Goal: Transaction & Acquisition: Book appointment/travel/reservation

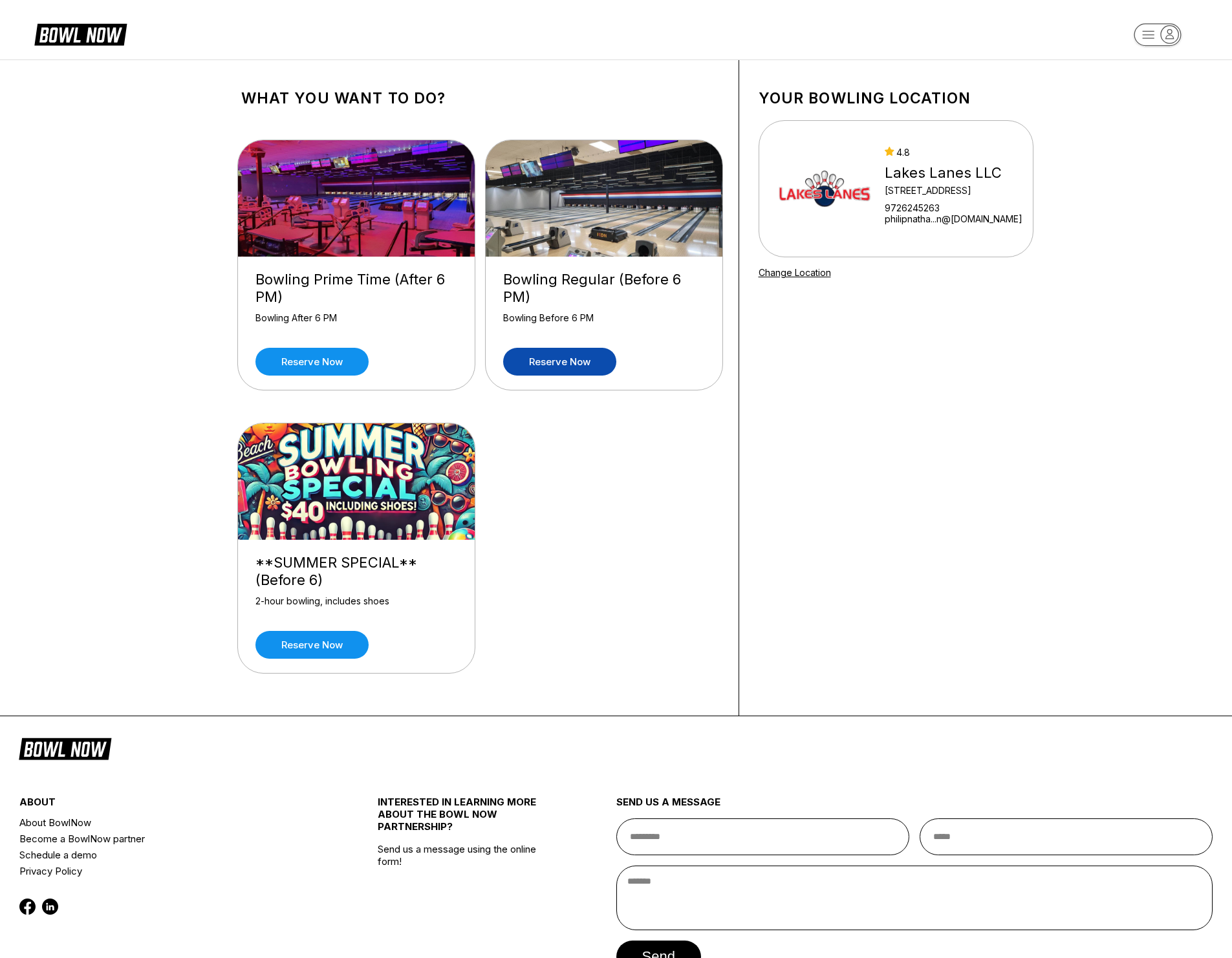
click at [595, 360] on link "Reserve now" at bounding box center [559, 361] width 113 height 28
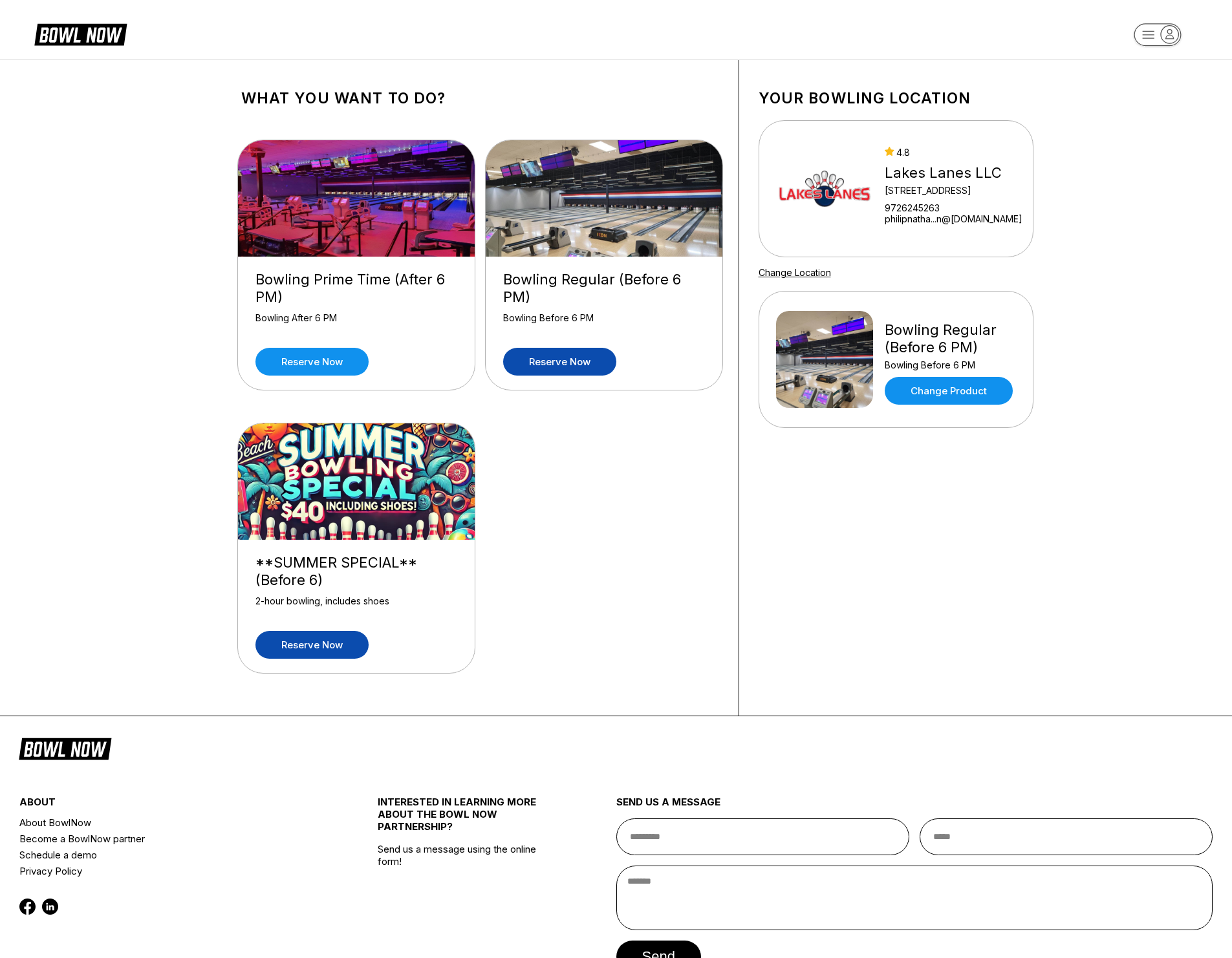
click at [327, 648] on link "Reserve now" at bounding box center [312, 645] width 113 height 28
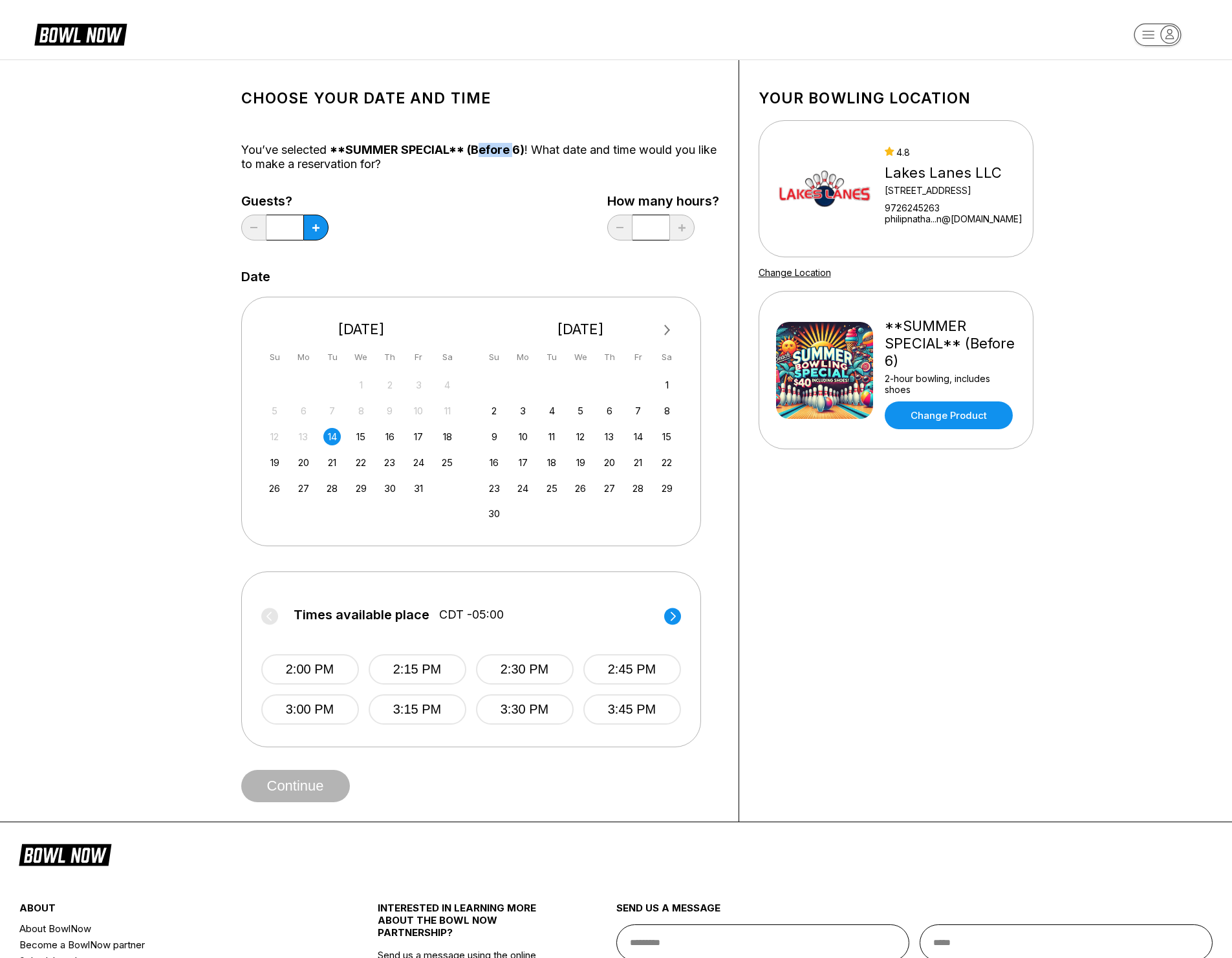
drag, startPoint x: 482, startPoint y: 151, endPoint x: 520, endPoint y: 148, distance: 38.1
click at [516, 147] on span "**SUMMER SPECIAL** (Before 6)" at bounding box center [427, 149] width 195 height 14
drag, startPoint x: 579, startPoint y: 152, endPoint x: 606, endPoint y: 151, distance: 27.0
click at [606, 151] on div "You’ve selected **SUMMER SPECIAL** (Before 6) ! What date and time would you li…" at bounding box center [480, 157] width 478 height 28
click at [611, 157] on div "You’ve selected **SUMMER SPECIAL** (Before 6) ! What date and time would you li…" at bounding box center [480, 157] width 478 height 28
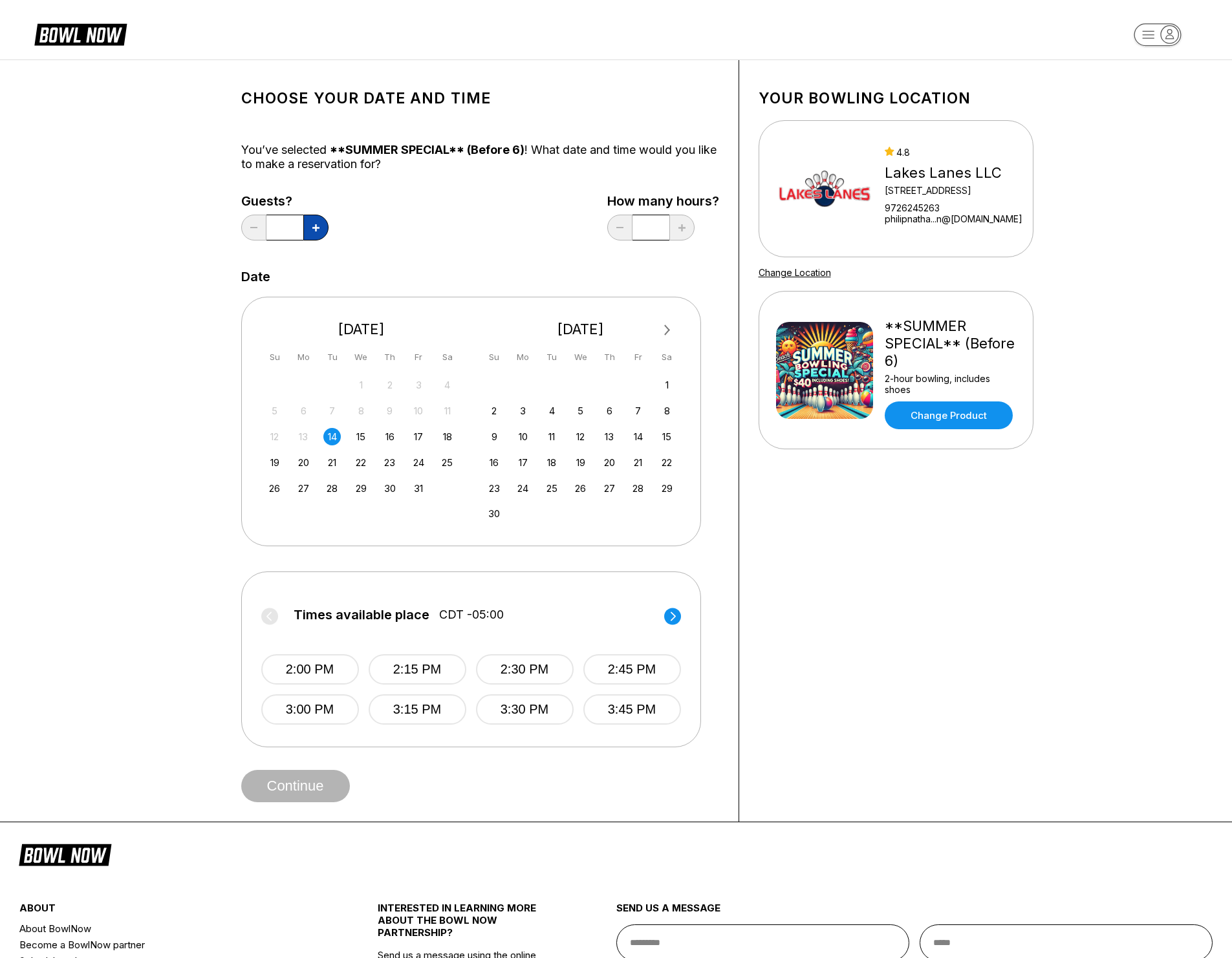
click at [318, 231] on button at bounding box center [316, 227] width 25 height 26
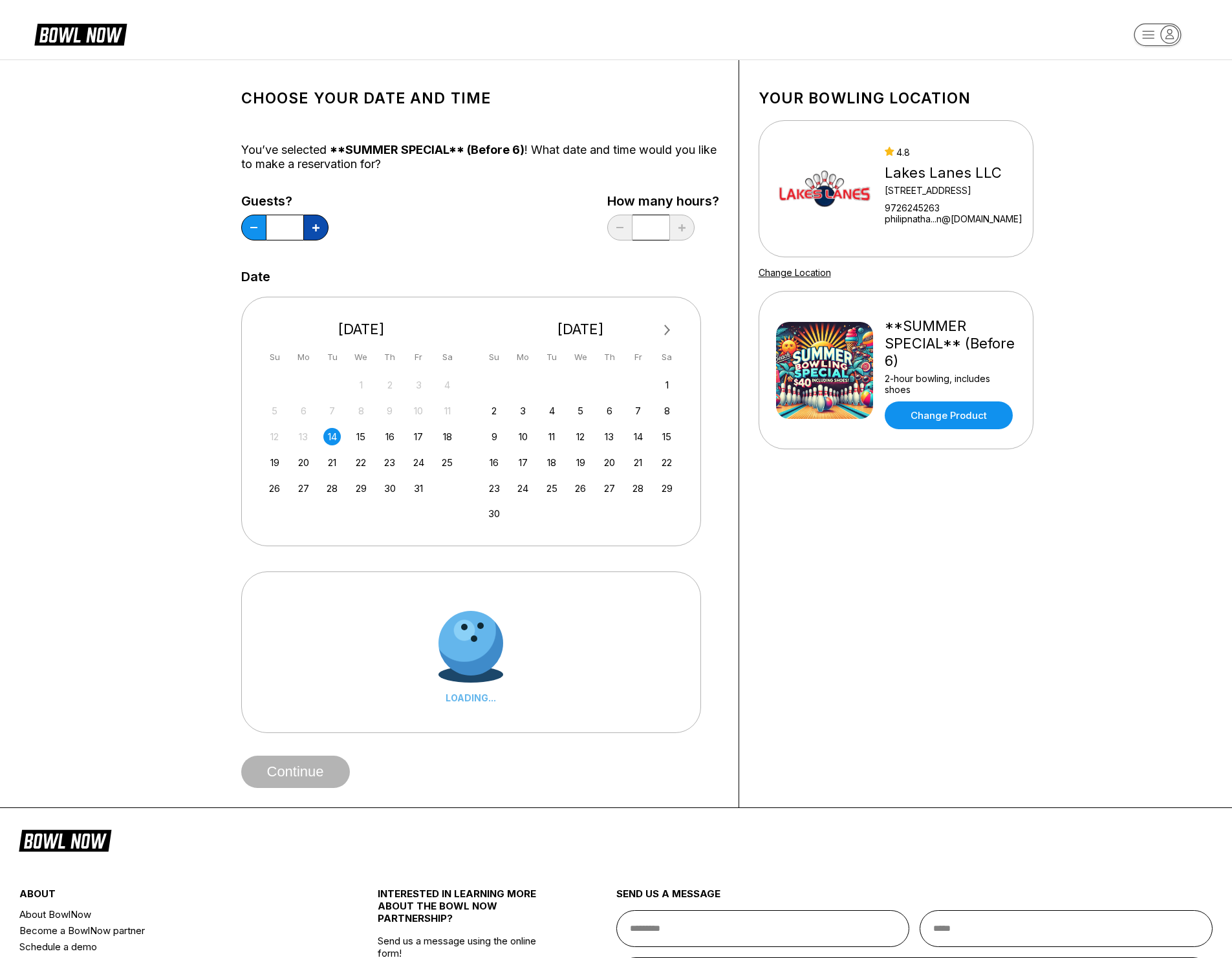
click at [318, 231] on icon at bounding box center [316, 228] width 7 height 7
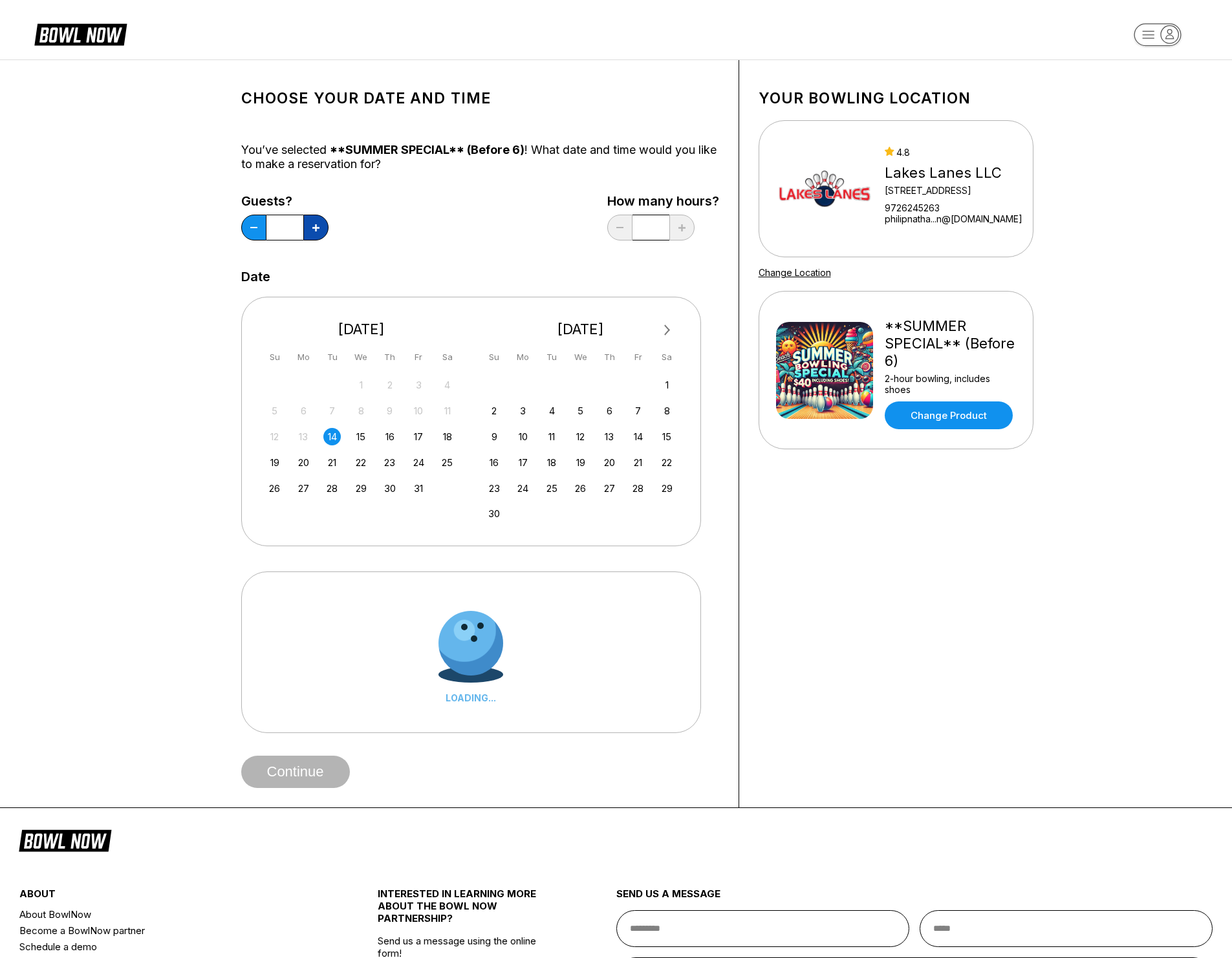
click at [318, 231] on icon at bounding box center [316, 228] width 7 height 7
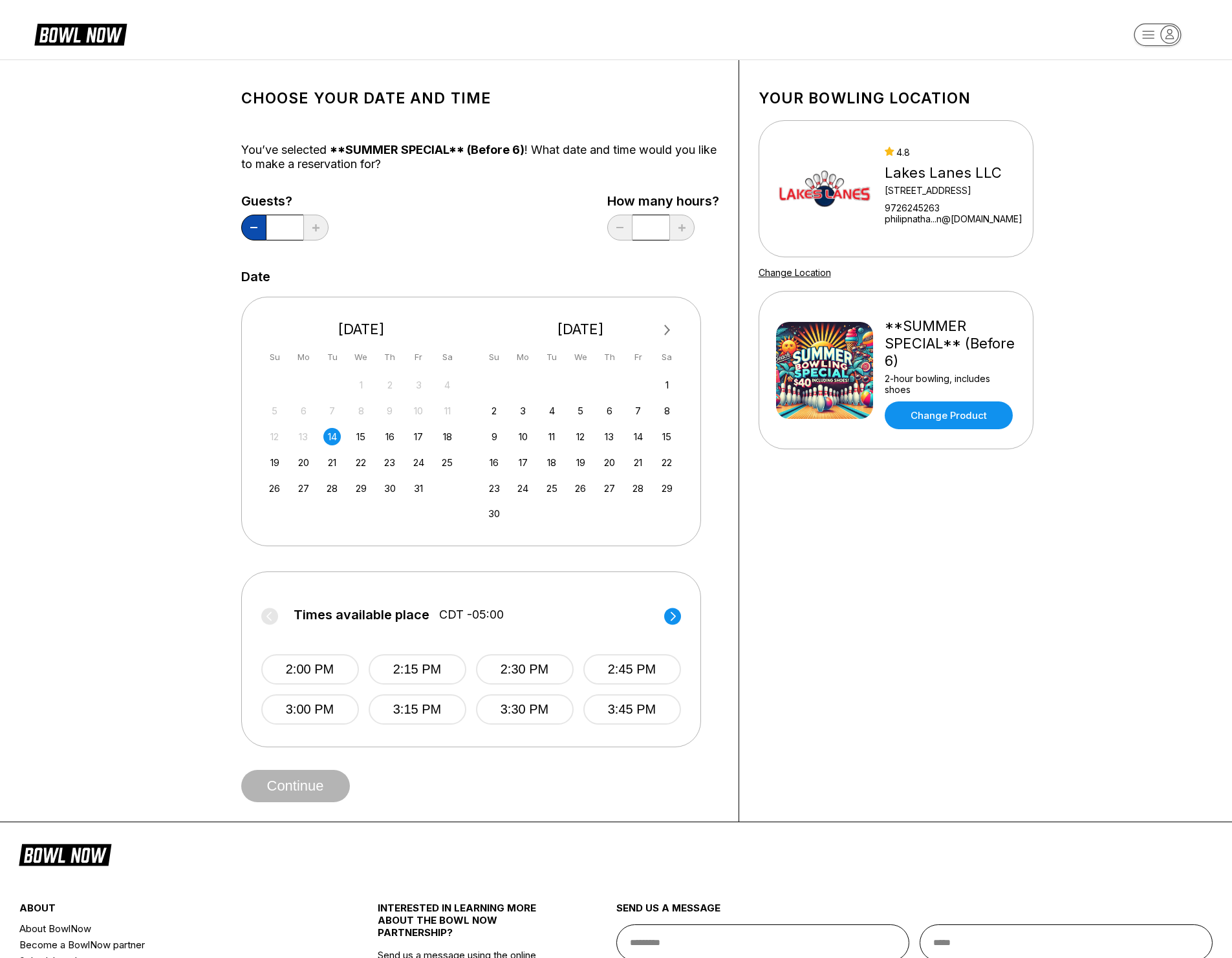
click at [251, 229] on button at bounding box center [254, 227] width 25 height 26
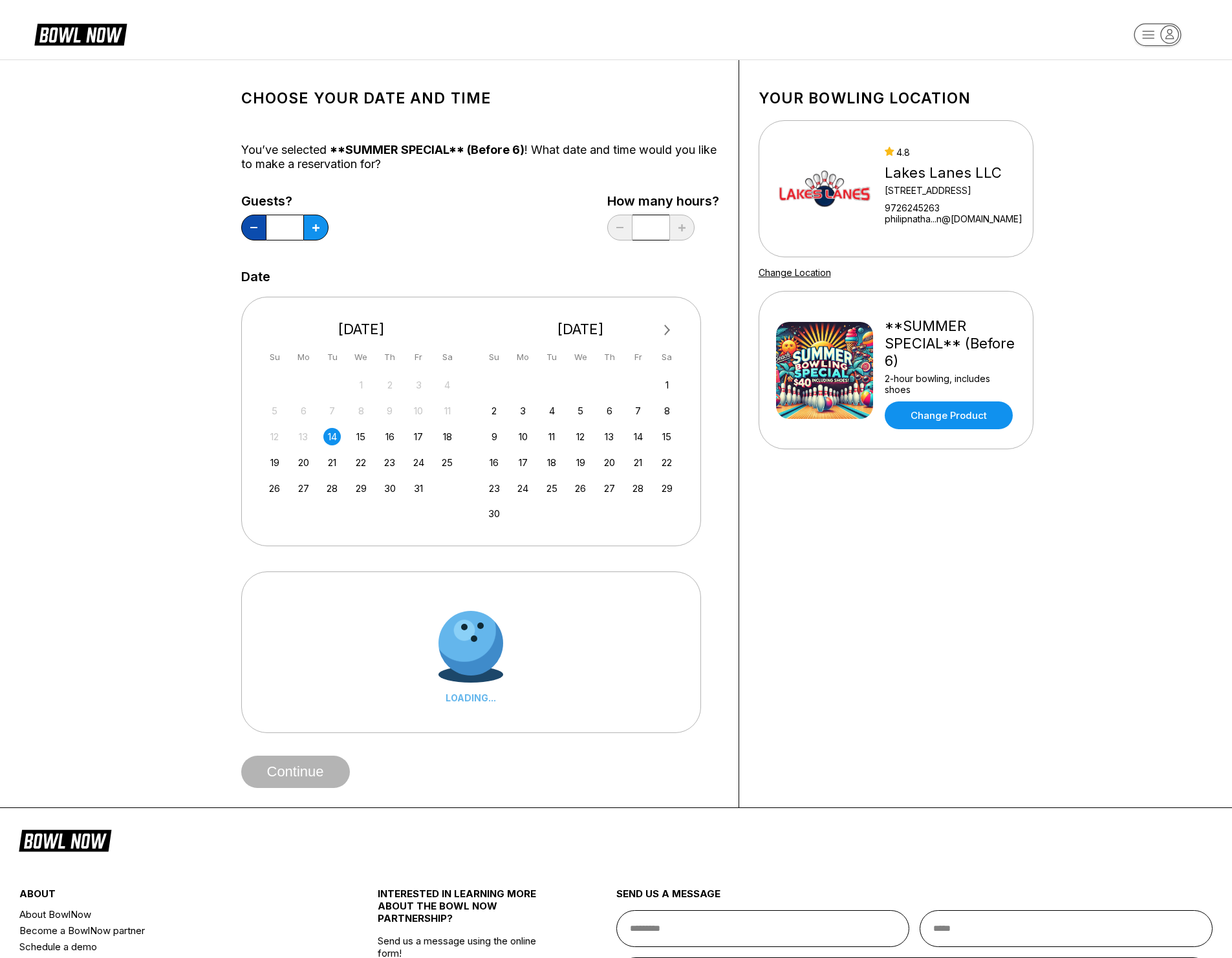
click at [251, 229] on button at bounding box center [254, 227] width 25 height 26
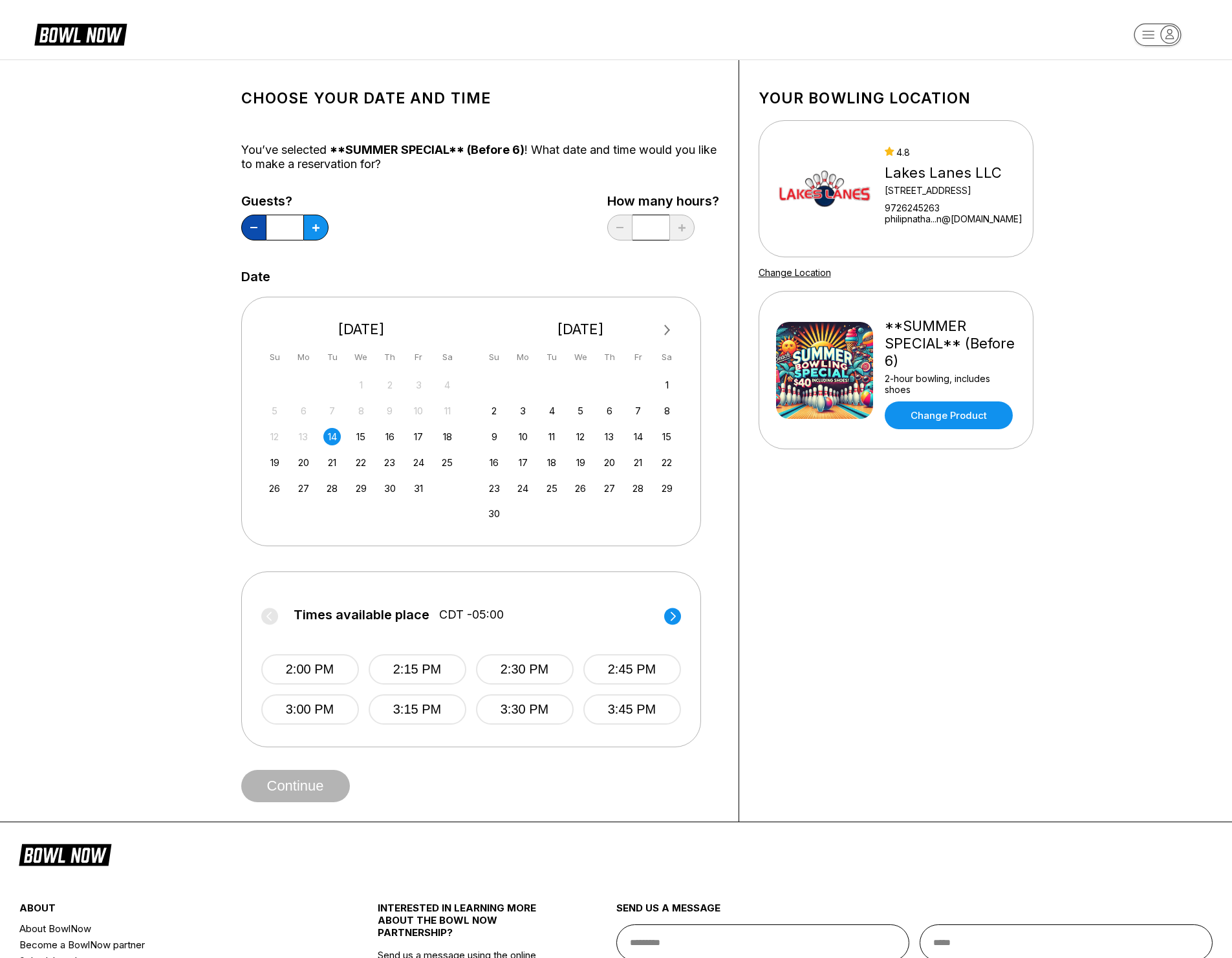
click at [252, 229] on button at bounding box center [254, 227] width 25 height 26
type input "*"
click at [521, 268] on div "Choose your Date and time You’ve selected **SUMMER SPECIAL** (Before 6) ! What …" at bounding box center [480, 441] width 478 height 723
click at [449, 435] on div "18" at bounding box center [447, 437] width 17 height 17
drag, startPoint x: 662, startPoint y: 616, endPoint x: 683, endPoint y: 616, distance: 21.0
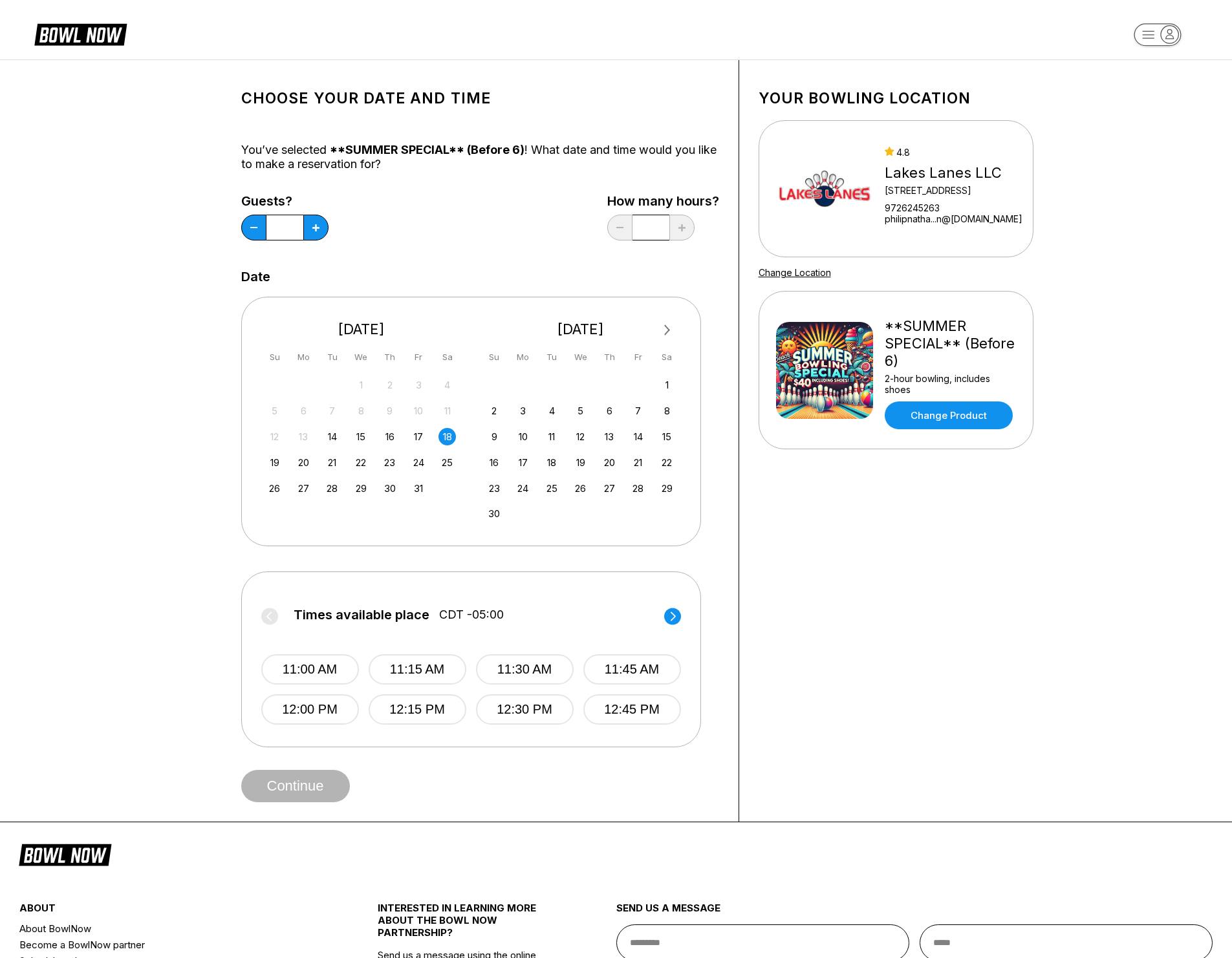
click at [662, 616] on label "Times available place CDT -05:00" at bounding box center [471, 618] width 420 height 20
click at [682, 616] on div "Times available place CDT -05:00 11:00 AM 11:15 AM 11:30 AM 11:45 AM 12:00 PM 1…" at bounding box center [471, 659] width 460 height 176
click at [677, 614] on circle at bounding box center [672, 616] width 17 height 17
click at [675, 614] on circle at bounding box center [672, 616] width 17 height 17
click at [675, 613] on circle at bounding box center [672, 616] width 17 height 17
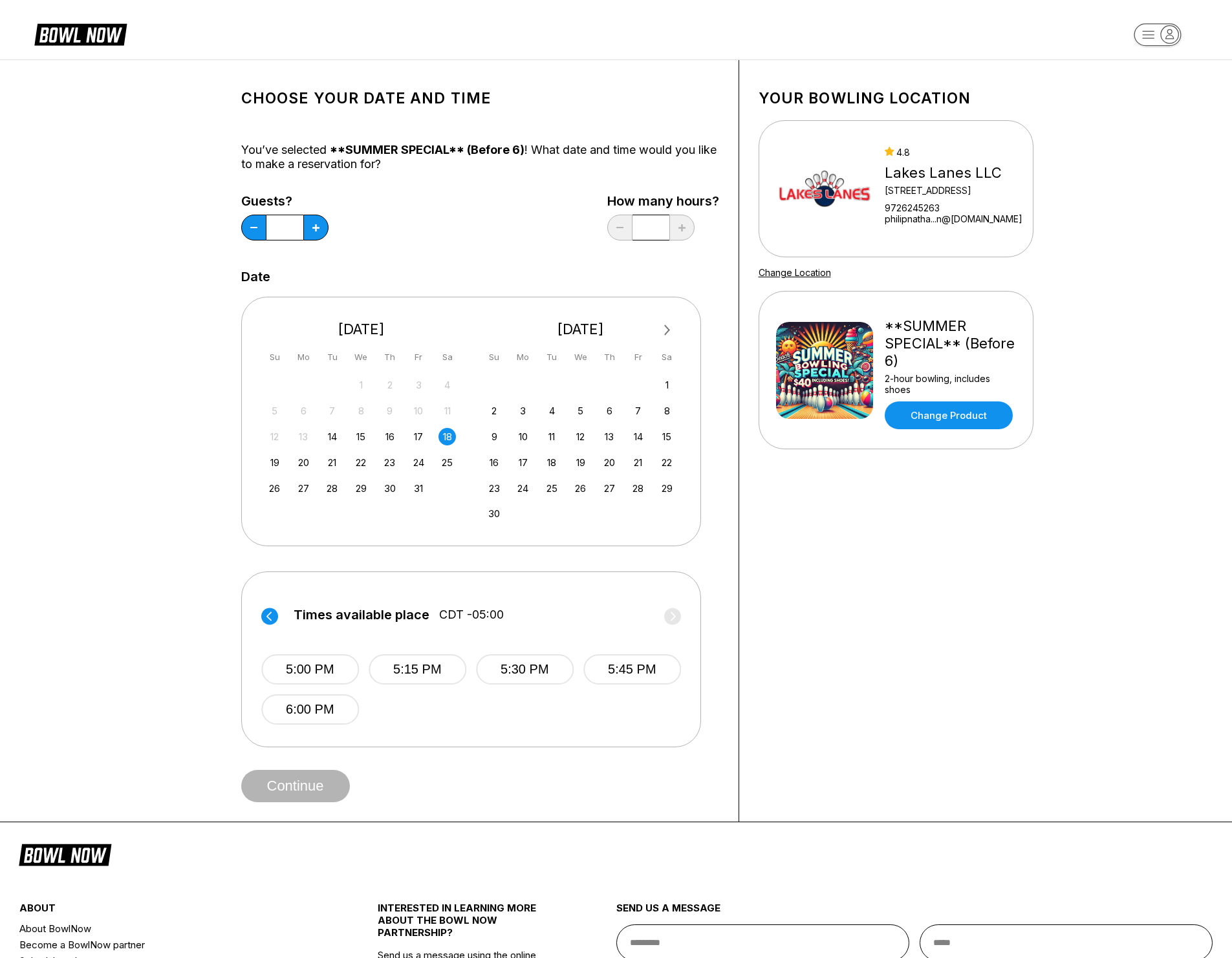
click at [272, 616] on circle at bounding box center [269, 616] width 17 height 17
click at [326, 714] on button "4:00 PM" at bounding box center [309, 710] width 98 height 30
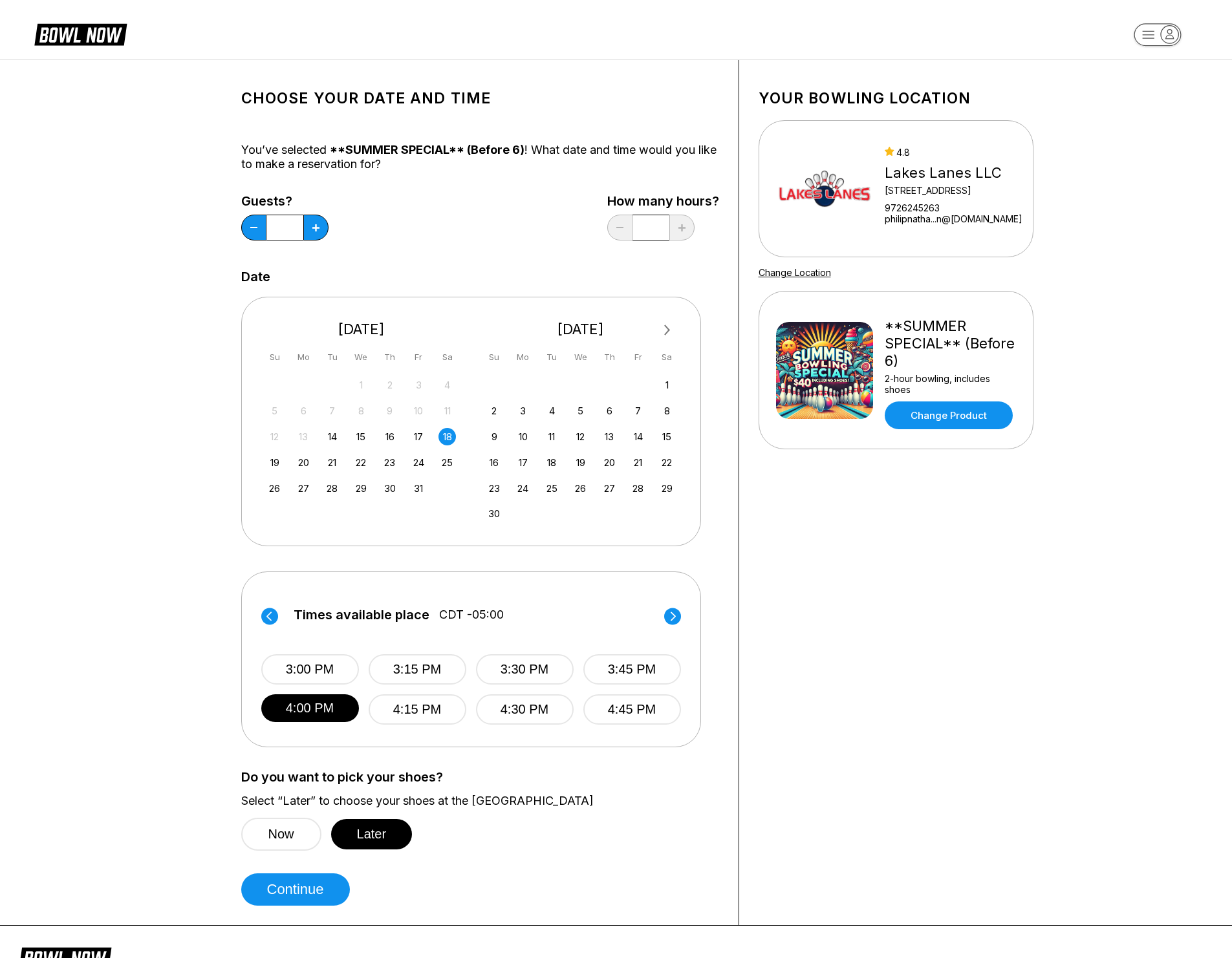
click at [493, 812] on div "Do you want to pick your shoes? Select “Later” to choose your shoes at the bowl…" at bounding box center [480, 810] width 478 height 81
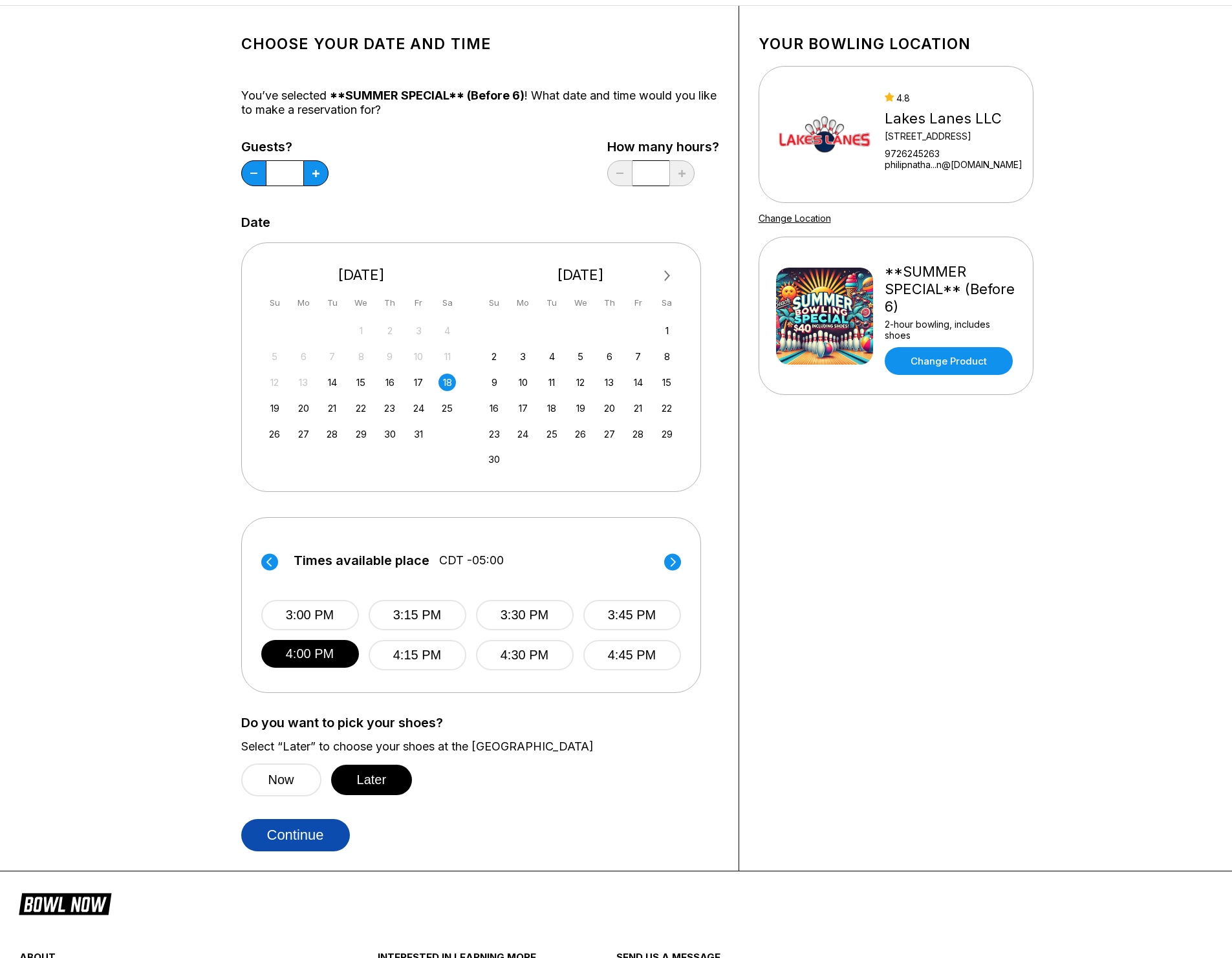
click at [311, 845] on button "Continue" at bounding box center [295, 835] width 108 height 32
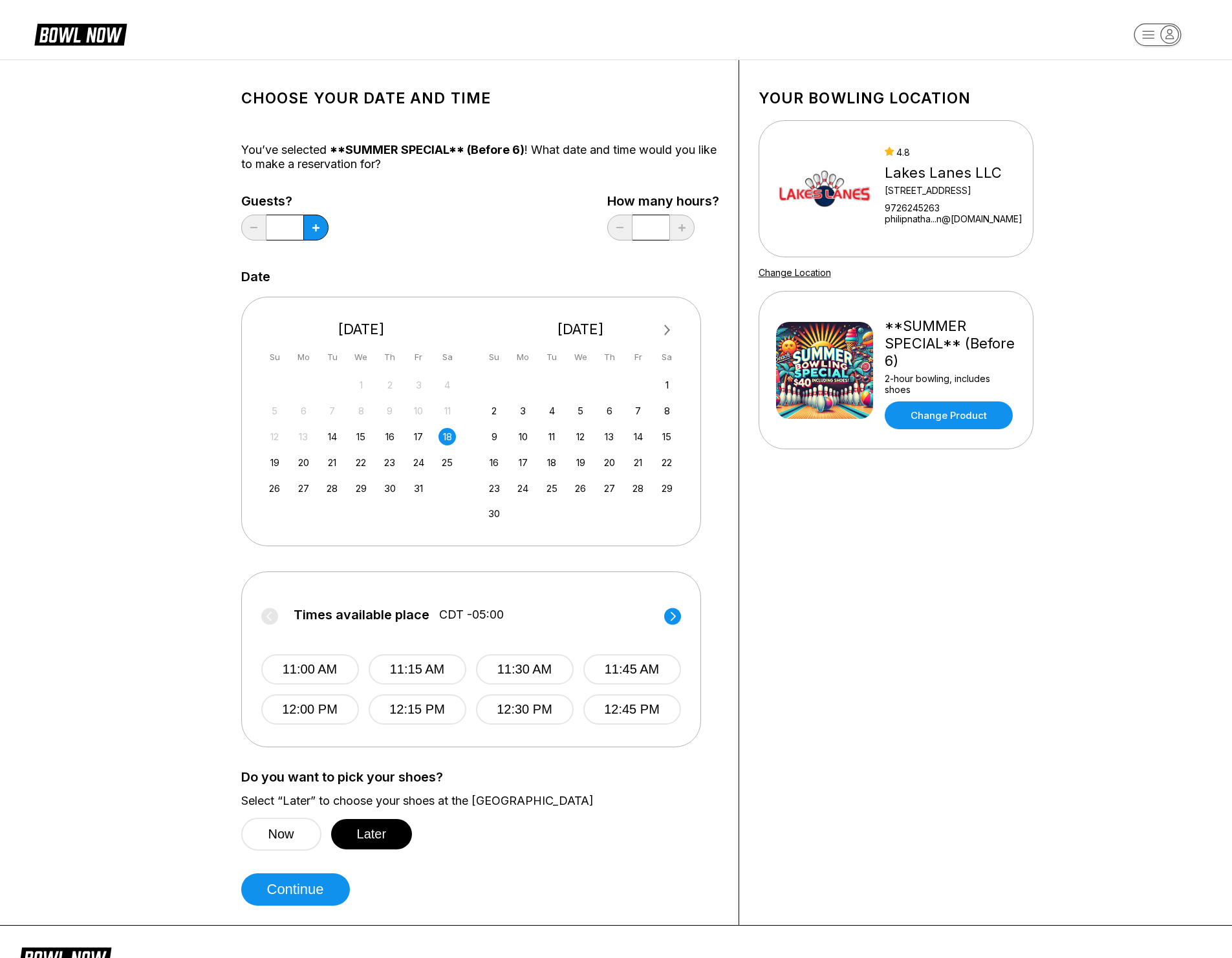
click at [448, 254] on div "Choose your Date and time You’ve selected **SUMMER SPECIAL** (Before 6) ! What …" at bounding box center [480, 492] width 478 height 827
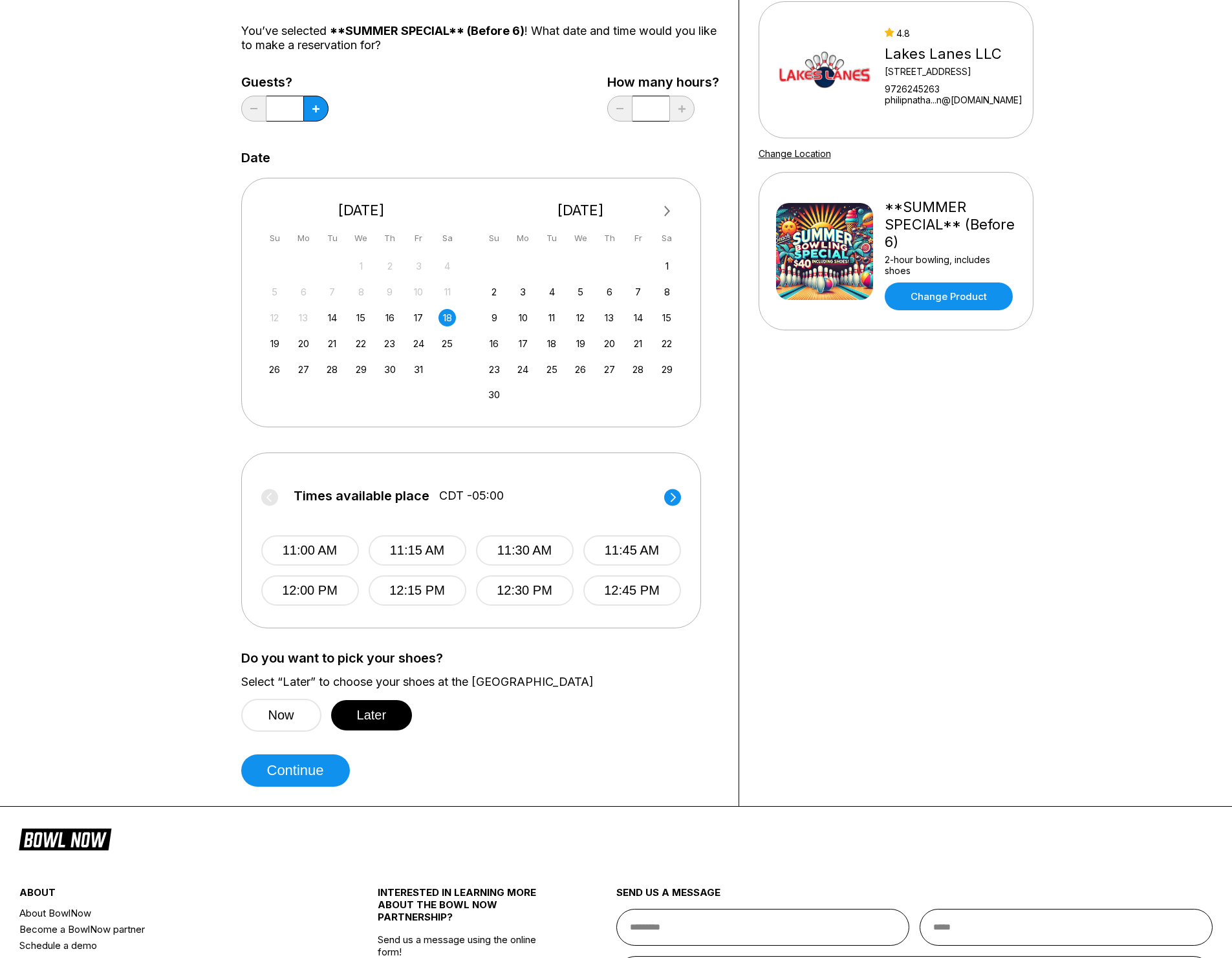
scroll to position [122, 0]
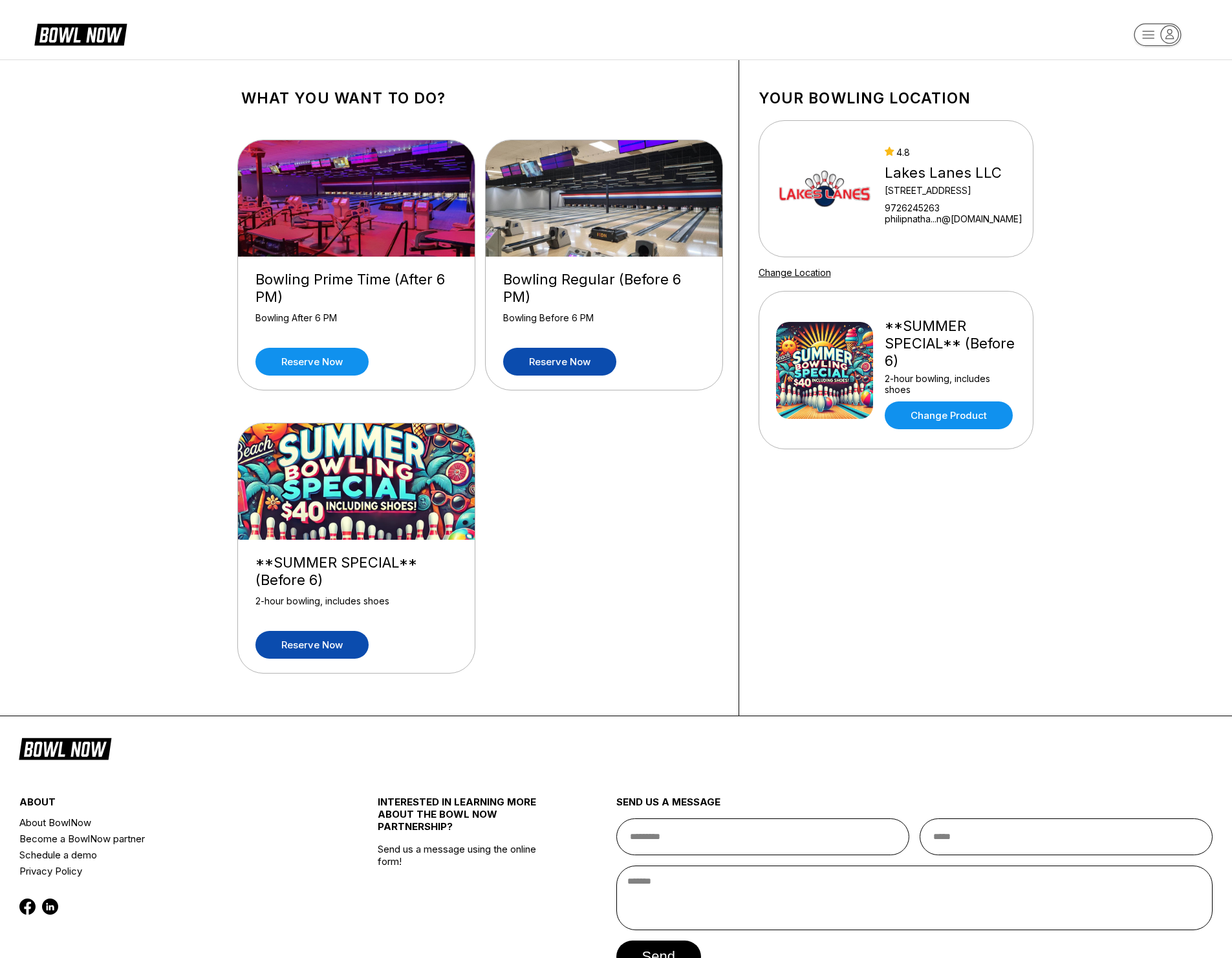
click at [537, 365] on link "Reserve now" at bounding box center [559, 361] width 113 height 28
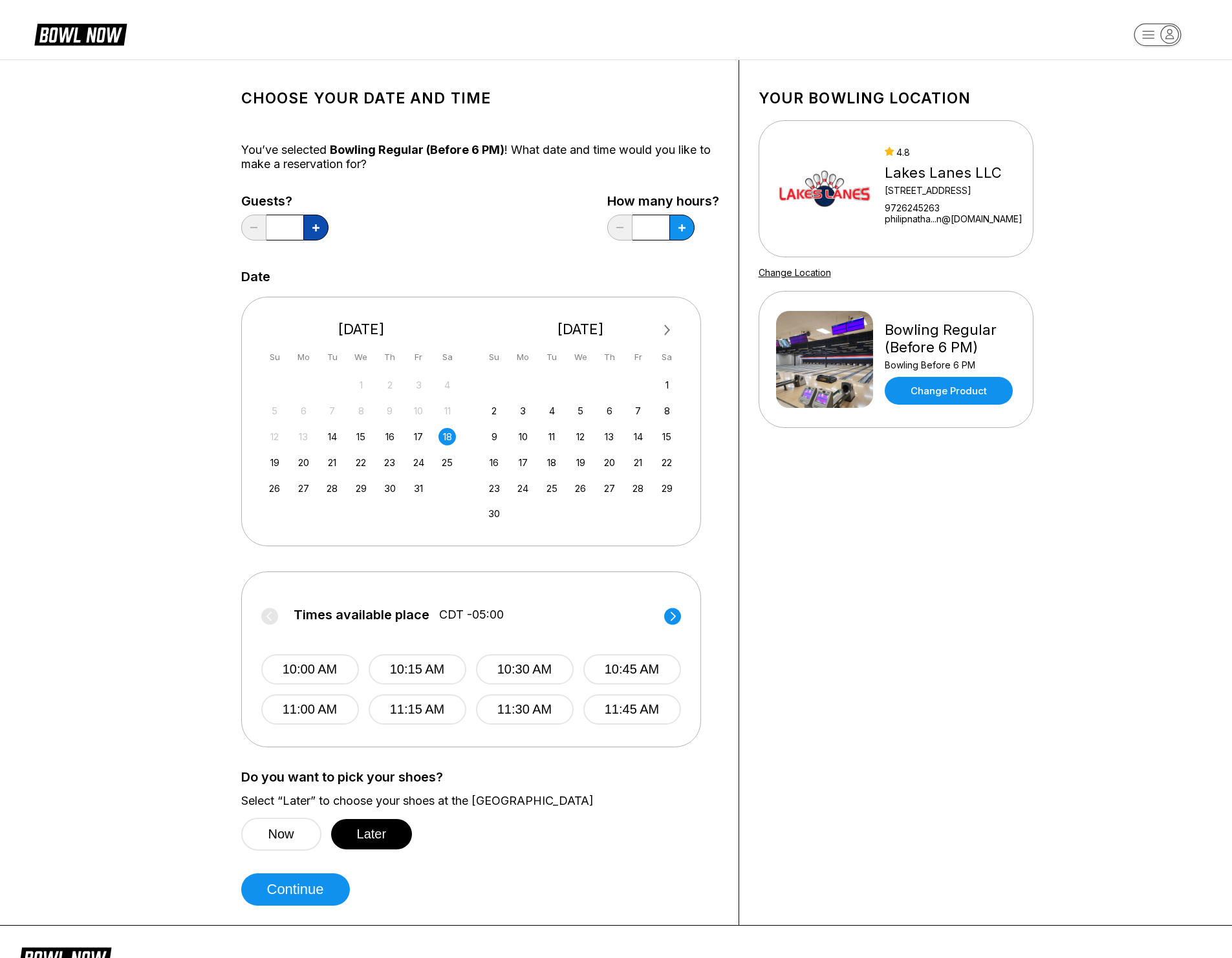
click at [305, 233] on button at bounding box center [316, 227] width 25 height 26
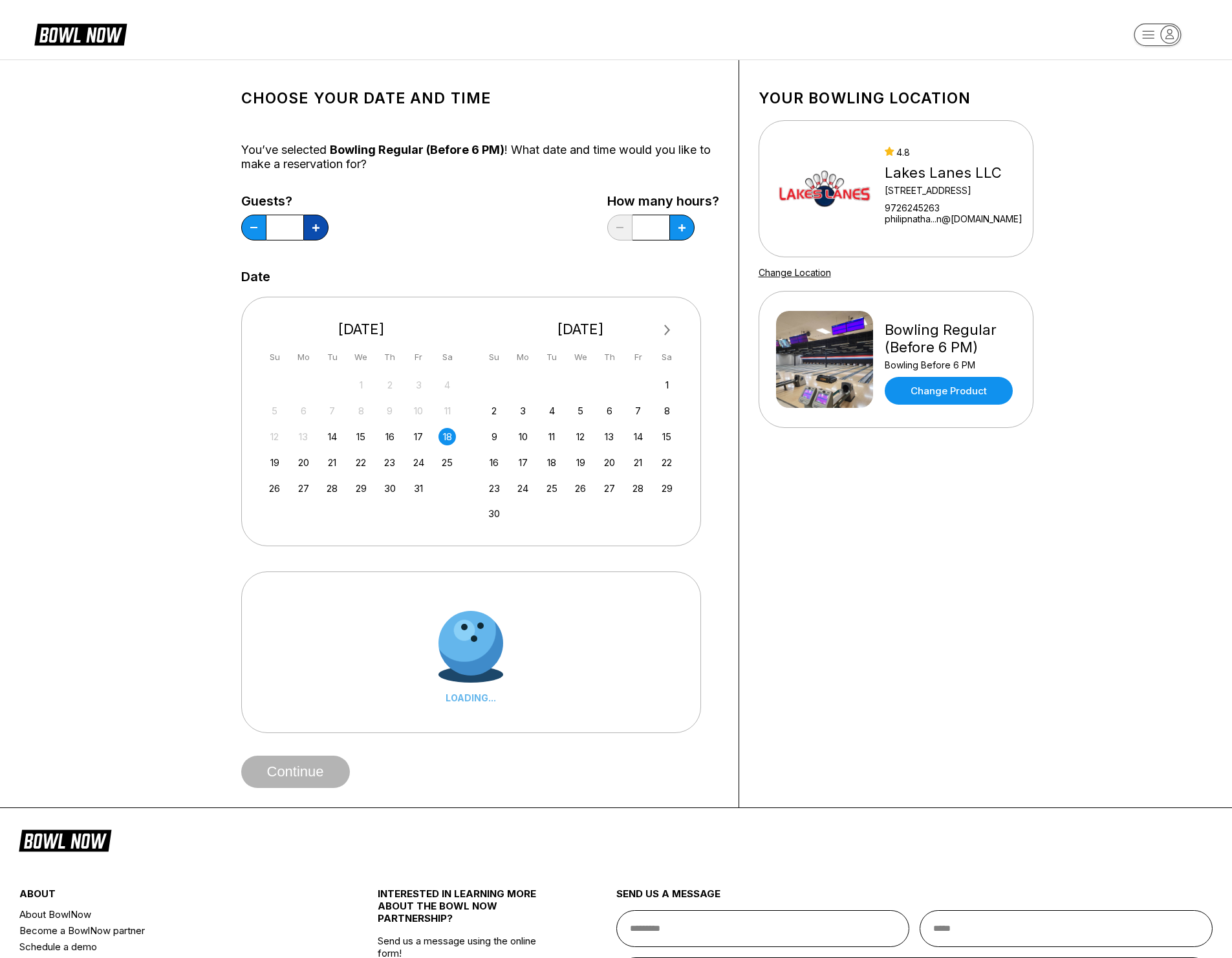
click at [315, 227] on icon at bounding box center [316, 228] width 7 height 7
type input "*"
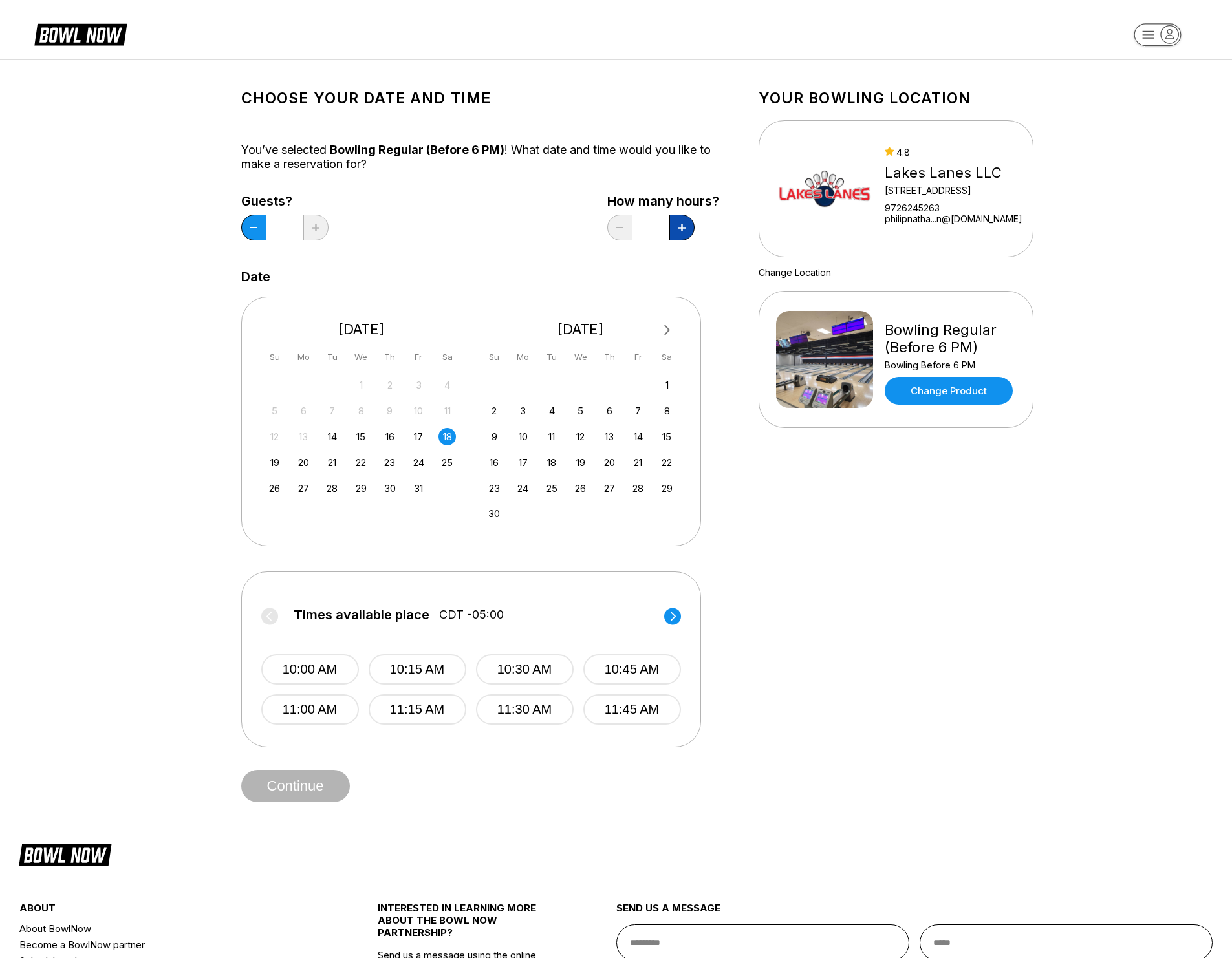
click at [675, 231] on button at bounding box center [682, 227] width 25 height 26
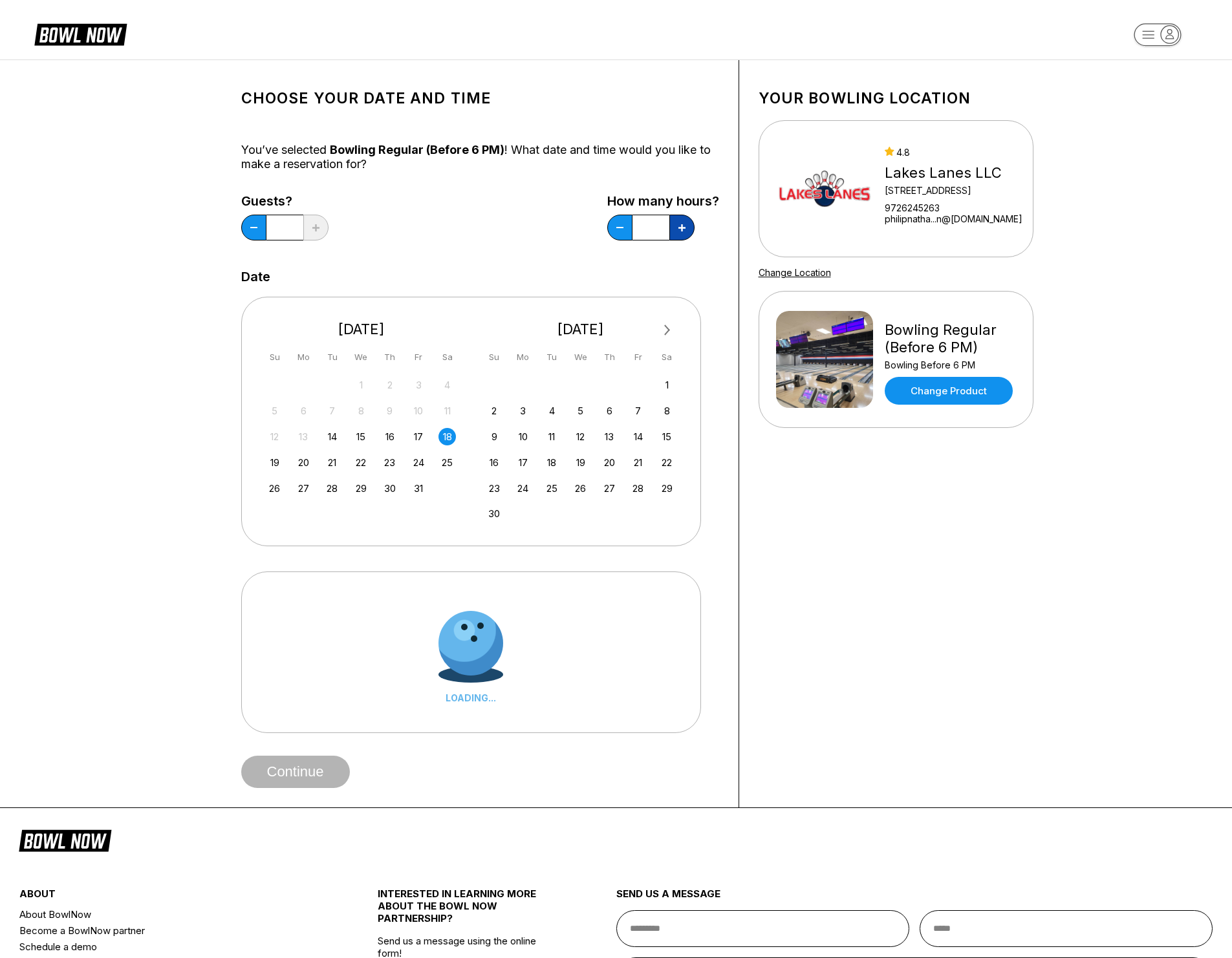
click at [676, 230] on button at bounding box center [682, 227] width 25 height 26
type input "*"
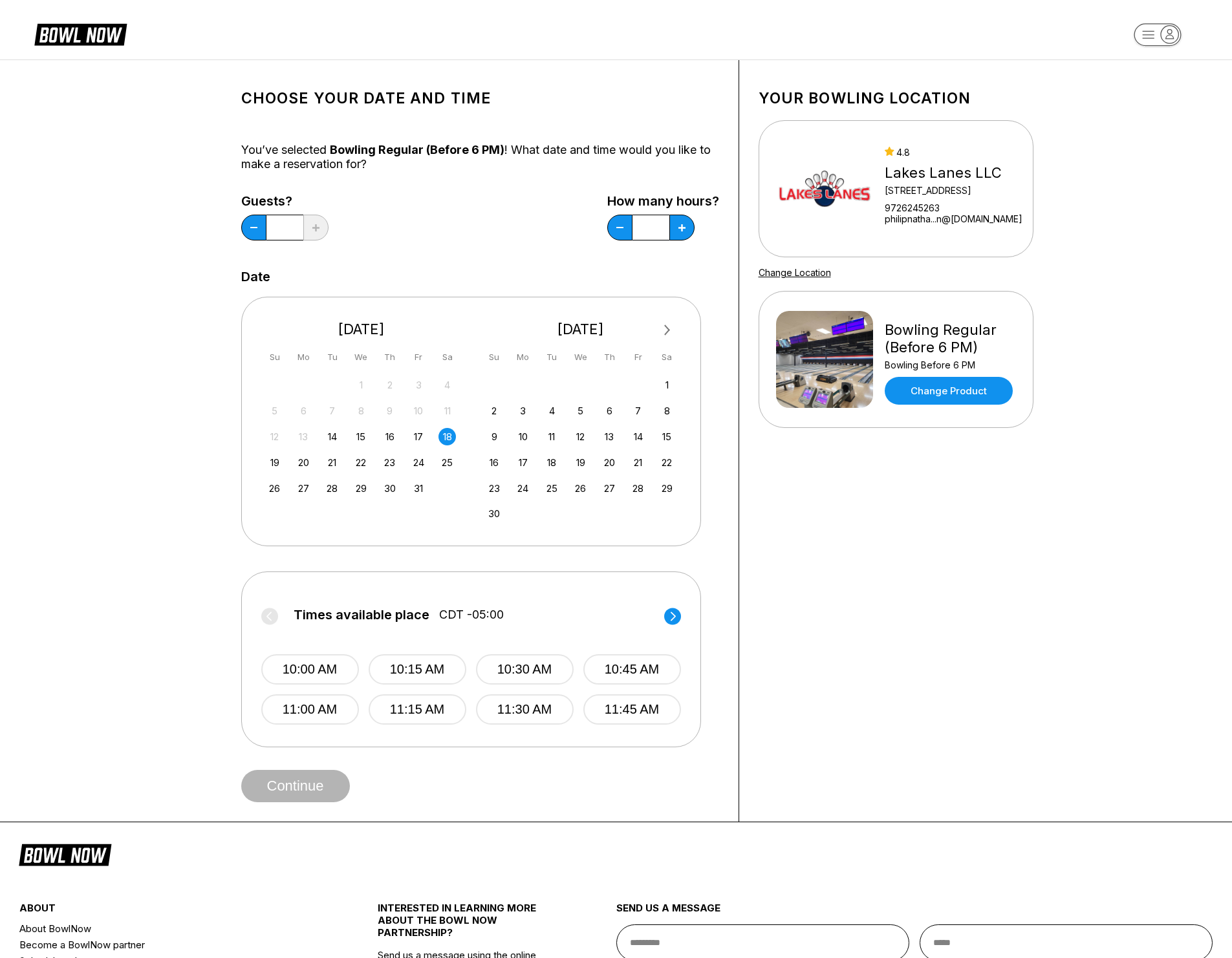
click at [680, 617] on icon at bounding box center [672, 616] width 17 height 17
click at [678, 616] on circle at bounding box center [672, 616] width 17 height 17
click at [317, 667] on button "4:00 PM" at bounding box center [311, 669] width 98 height 30
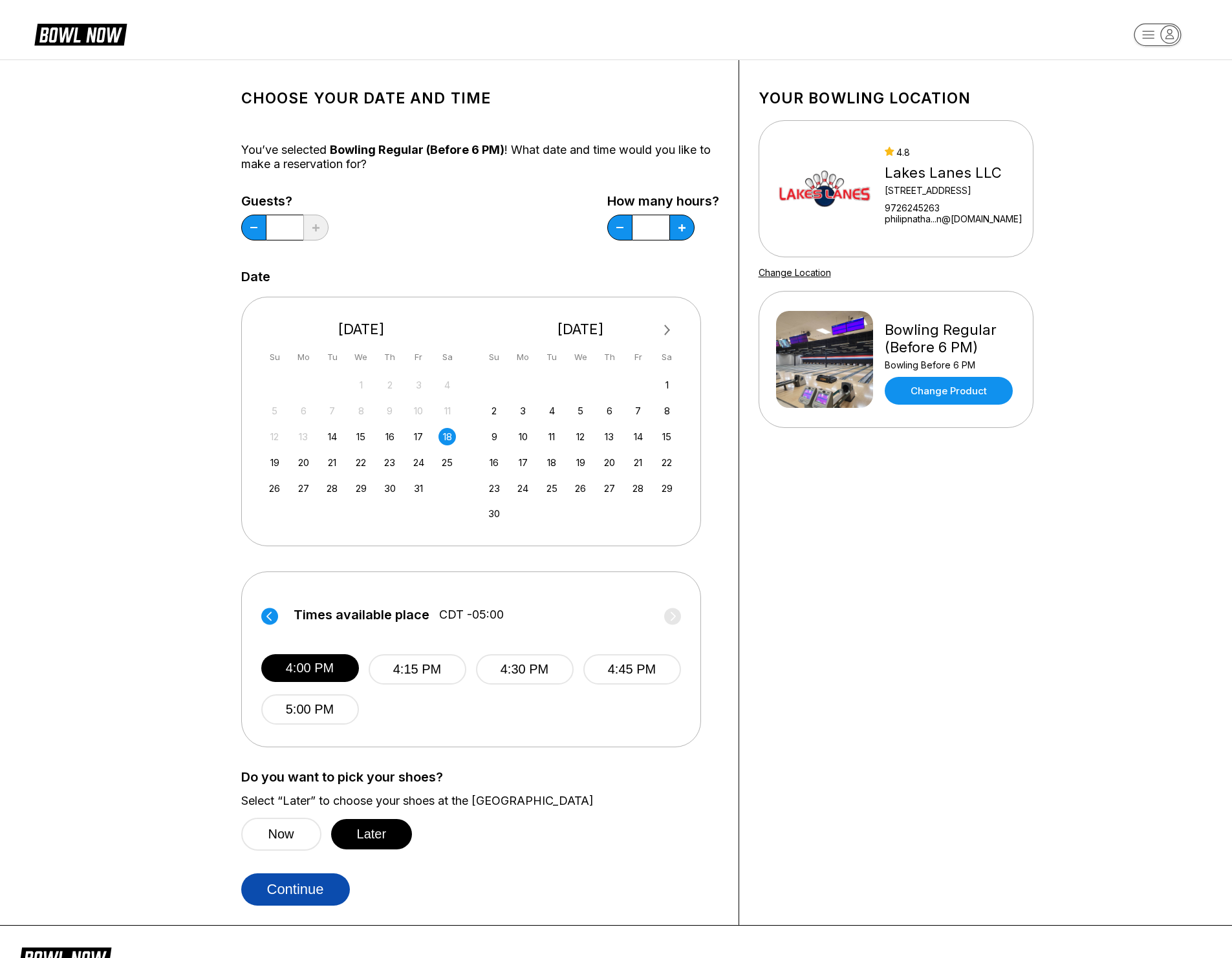
click at [313, 889] on button "Continue" at bounding box center [295, 889] width 108 height 32
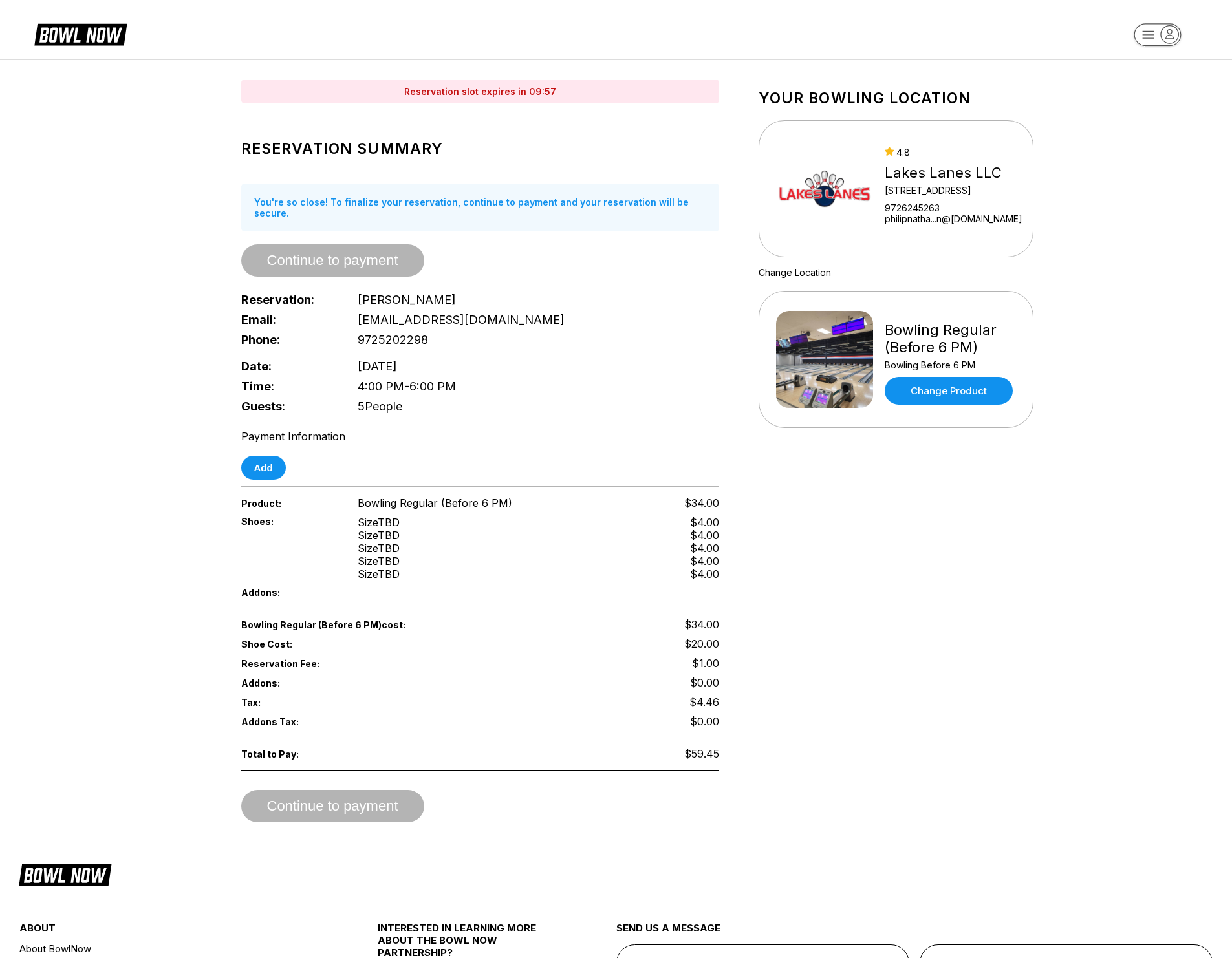
click at [629, 433] on div "Payment Information Add" at bounding box center [480, 455] width 478 height 50
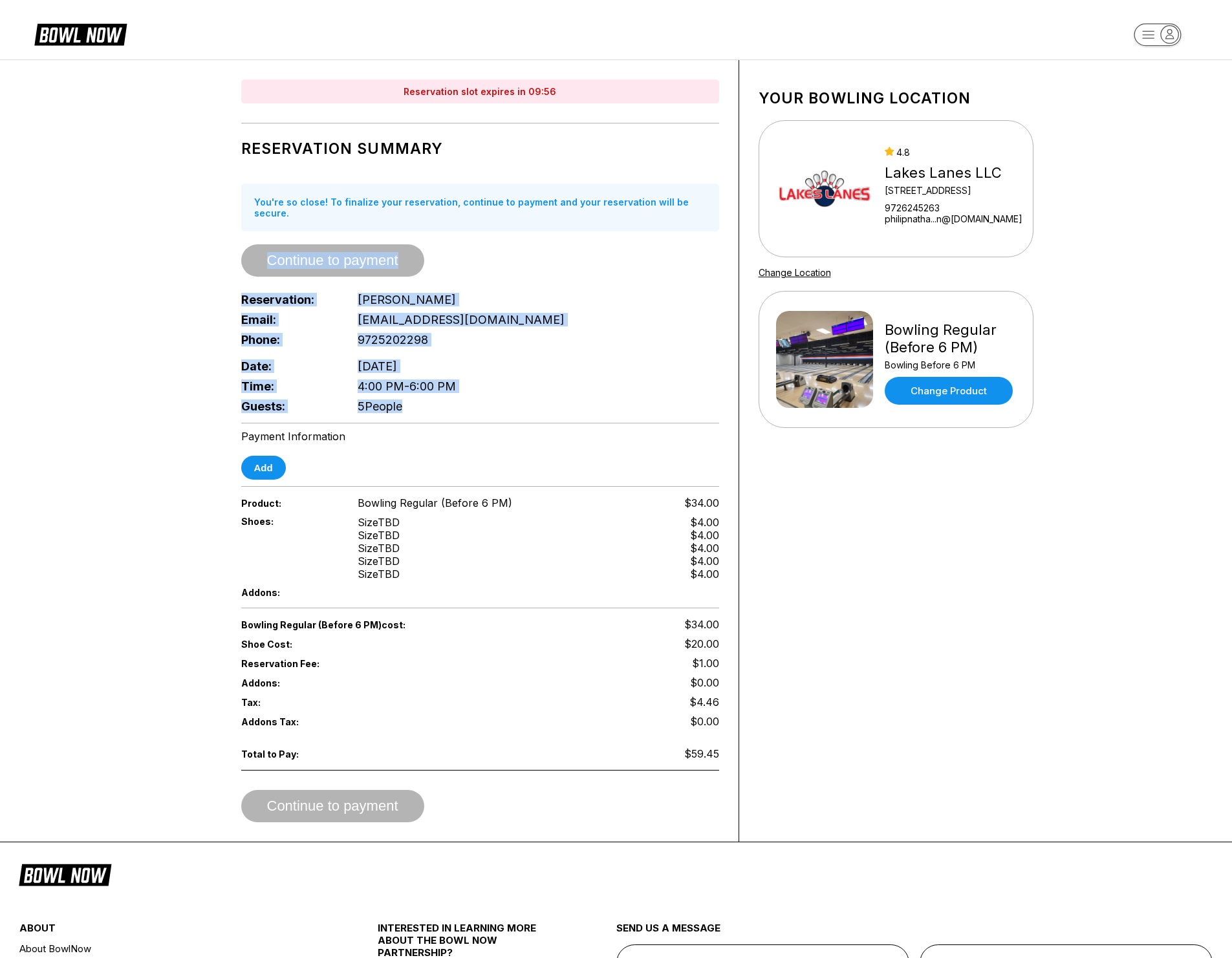
drag, startPoint x: 529, startPoint y: 409, endPoint x: 208, endPoint y: 266, distance: 351.4
click at [209, 266] on div "Reservation slot expires in 09:56 Reservation Summary You're so close! To final…" at bounding box center [616, 451] width 841 height 782
click at [205, 269] on div "Reservation slot expires in 09:55 Reservation Summary You're so close! To final…" at bounding box center [616, 451] width 841 height 782
drag, startPoint x: 201, startPoint y: 248, endPoint x: 462, endPoint y: 408, distance: 306.1
click at [456, 404] on div "Reservation slot expires in 09:55 Reservation Summary You're so close! To final…" at bounding box center [616, 451] width 841 height 782
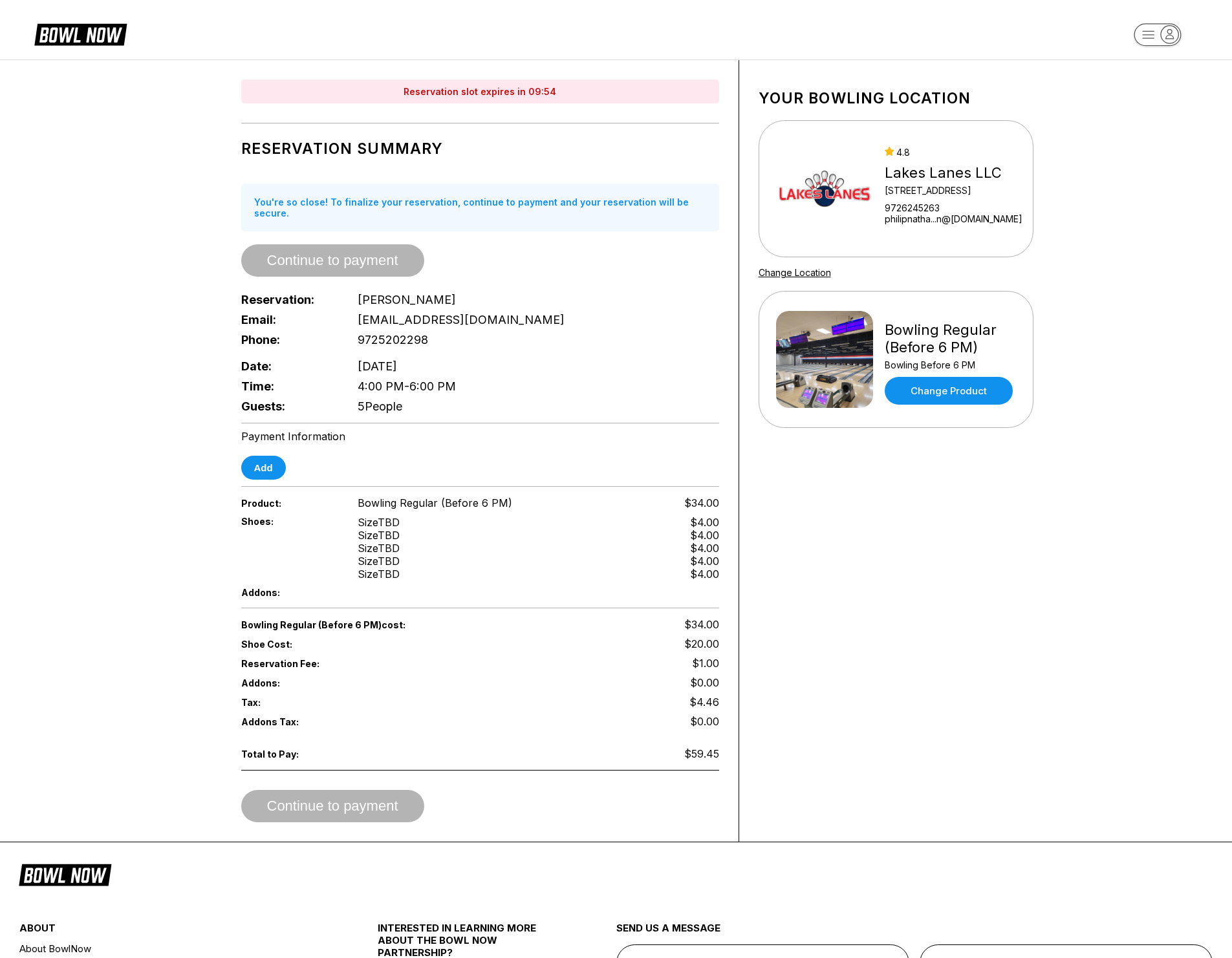
click at [462, 408] on div "Reservation slot expires in 09:54 Reservation Summary You're so close! To final…" at bounding box center [481, 451] width 518 height 782
click at [446, 416] on div "Reservation slot expires in 09:51 Reservation Summary You're so close! To final…" at bounding box center [481, 451] width 518 height 782
drag, startPoint x: 403, startPoint y: 618, endPoint x: 317, endPoint y: 615, distance: 86.1
click at [317, 619] on span "Bowling Regular (Before 6 PM) cost:" at bounding box center [361, 624] width 239 height 11
click at [375, 619] on span "Bowling Regular (Before 6 PM) cost:" at bounding box center [361, 624] width 239 height 11
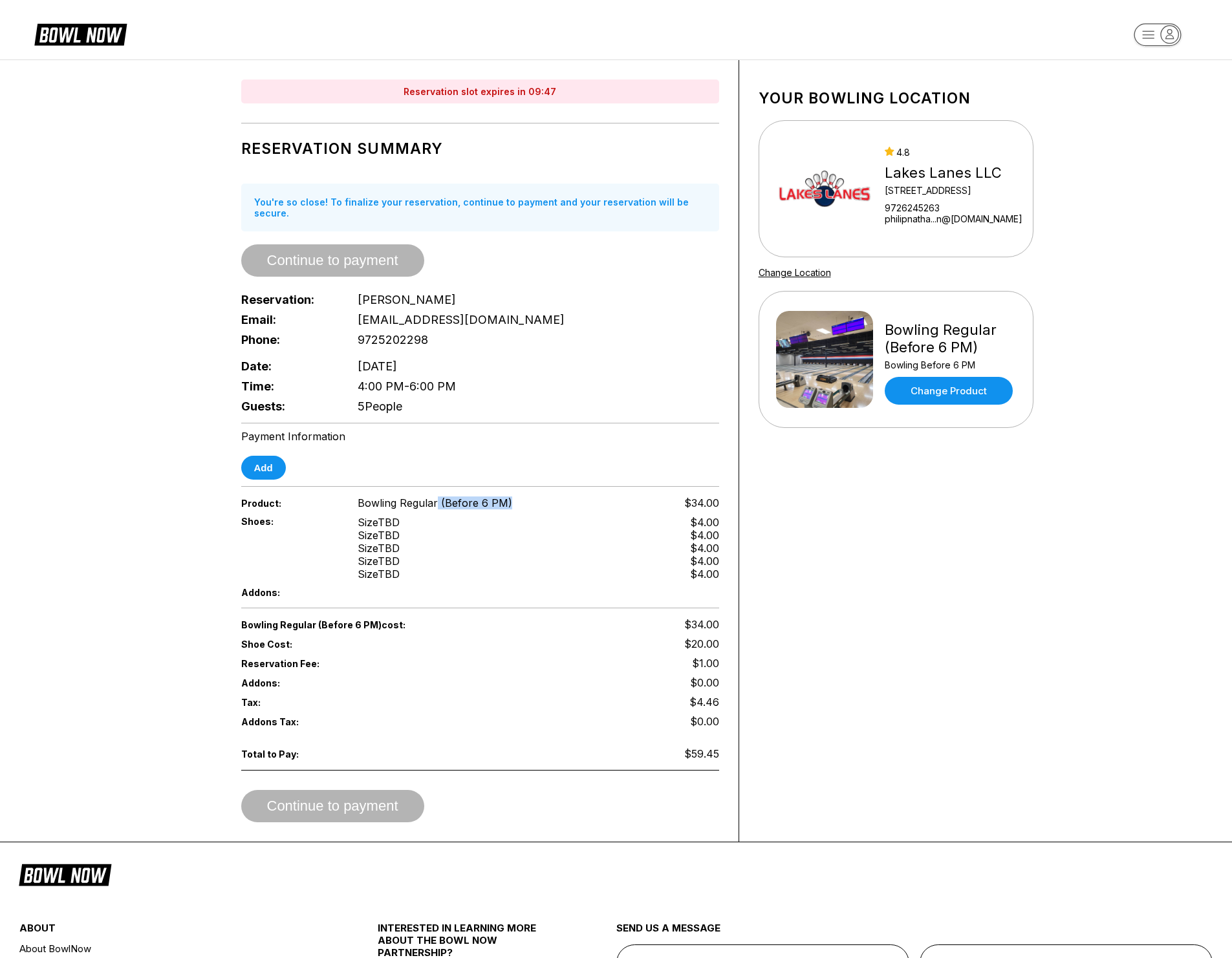
drag, startPoint x: 394, startPoint y: 499, endPoint x: 475, endPoint y: 498, distance: 81.0
click at [438, 494] on div "Product: Bowling Regular (Before 6 PM) $34.00" at bounding box center [480, 503] width 478 height 19
click at [477, 499] on div "Product: Bowling Regular (Before 6 PM) $34.00" at bounding box center [480, 503] width 478 height 19
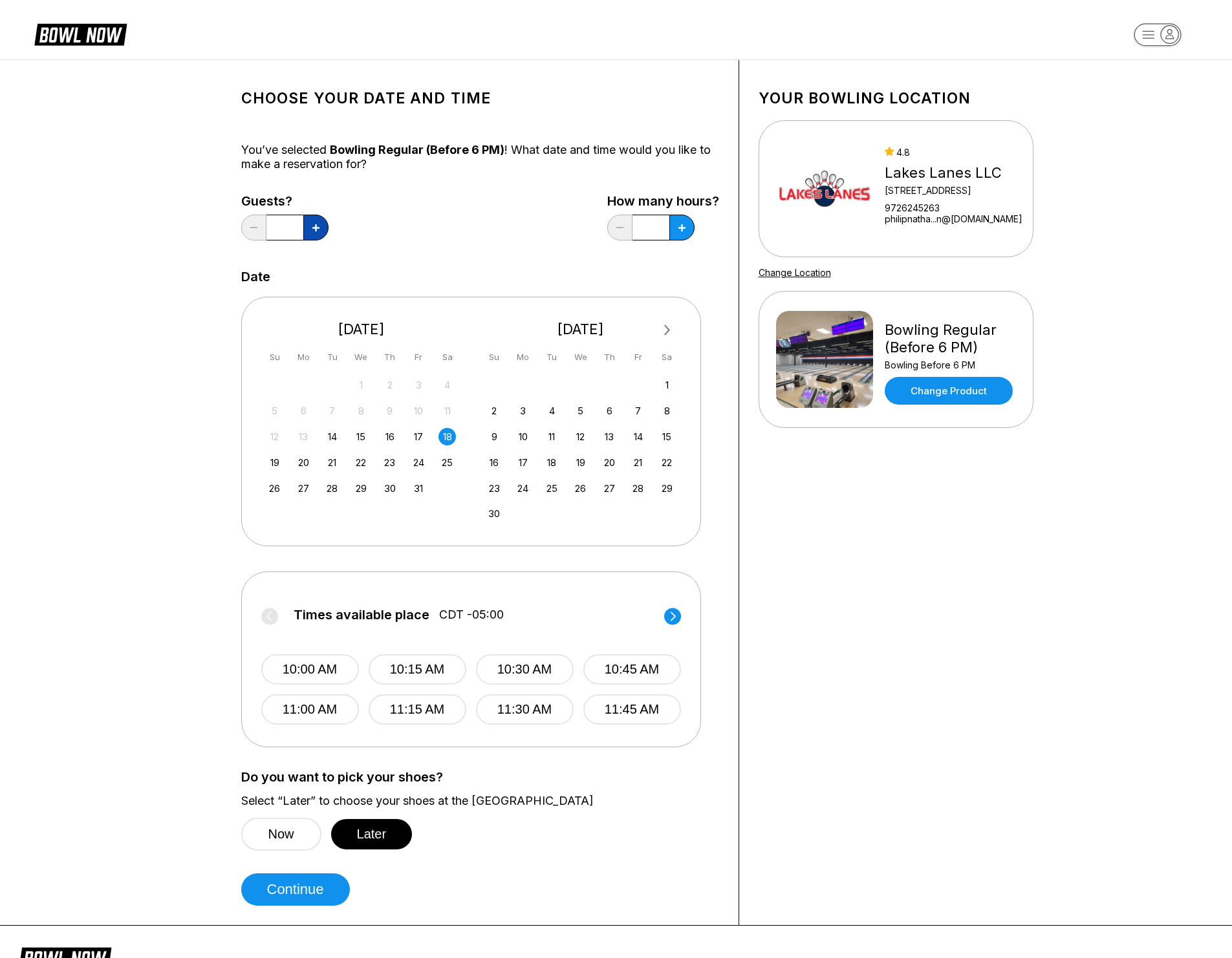
click at [307, 233] on button at bounding box center [316, 227] width 25 height 26
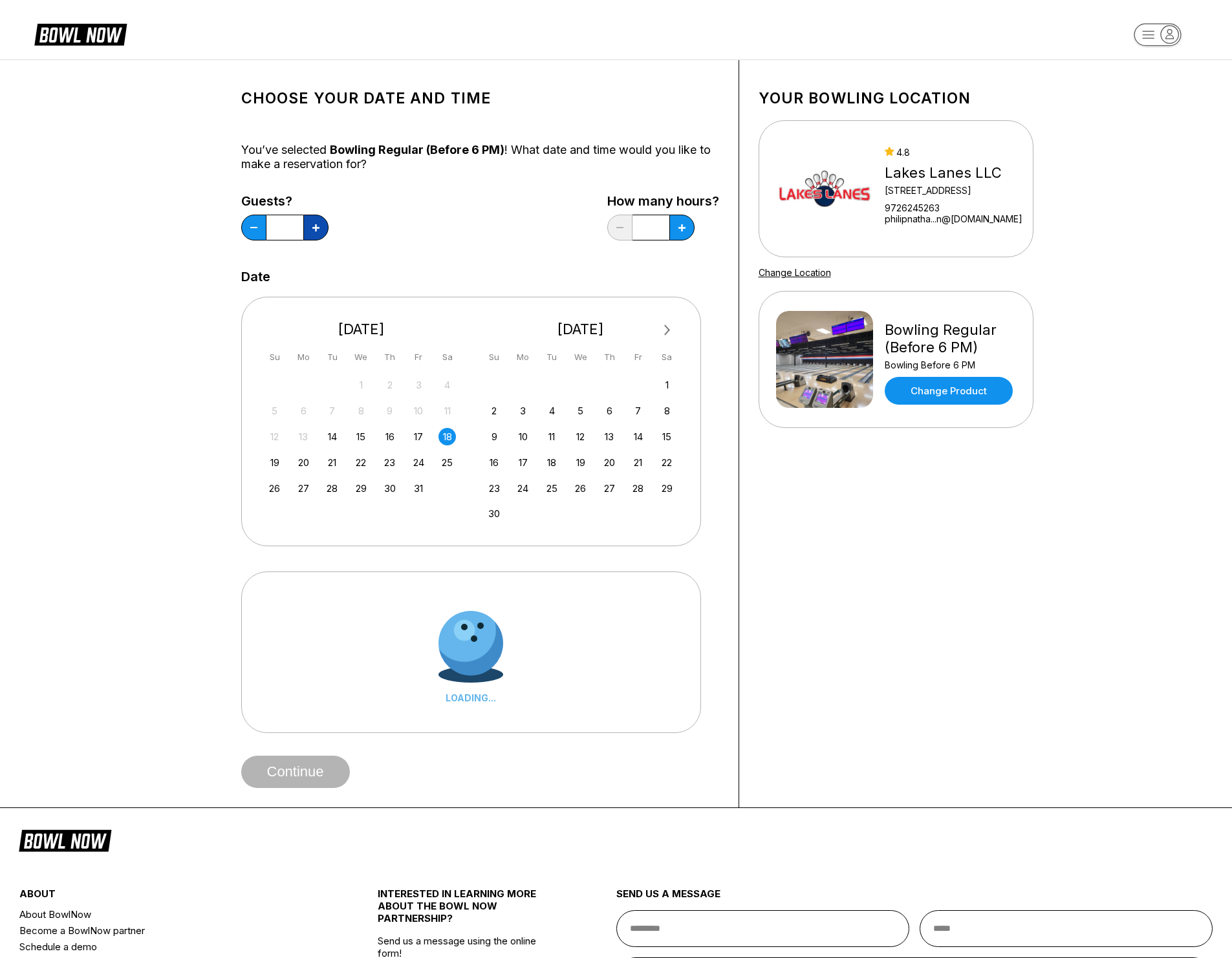
click at [310, 231] on button at bounding box center [316, 227] width 25 height 26
click at [312, 231] on button at bounding box center [316, 227] width 25 height 26
click at [251, 227] on icon at bounding box center [254, 227] width 7 height 1
type input "*"
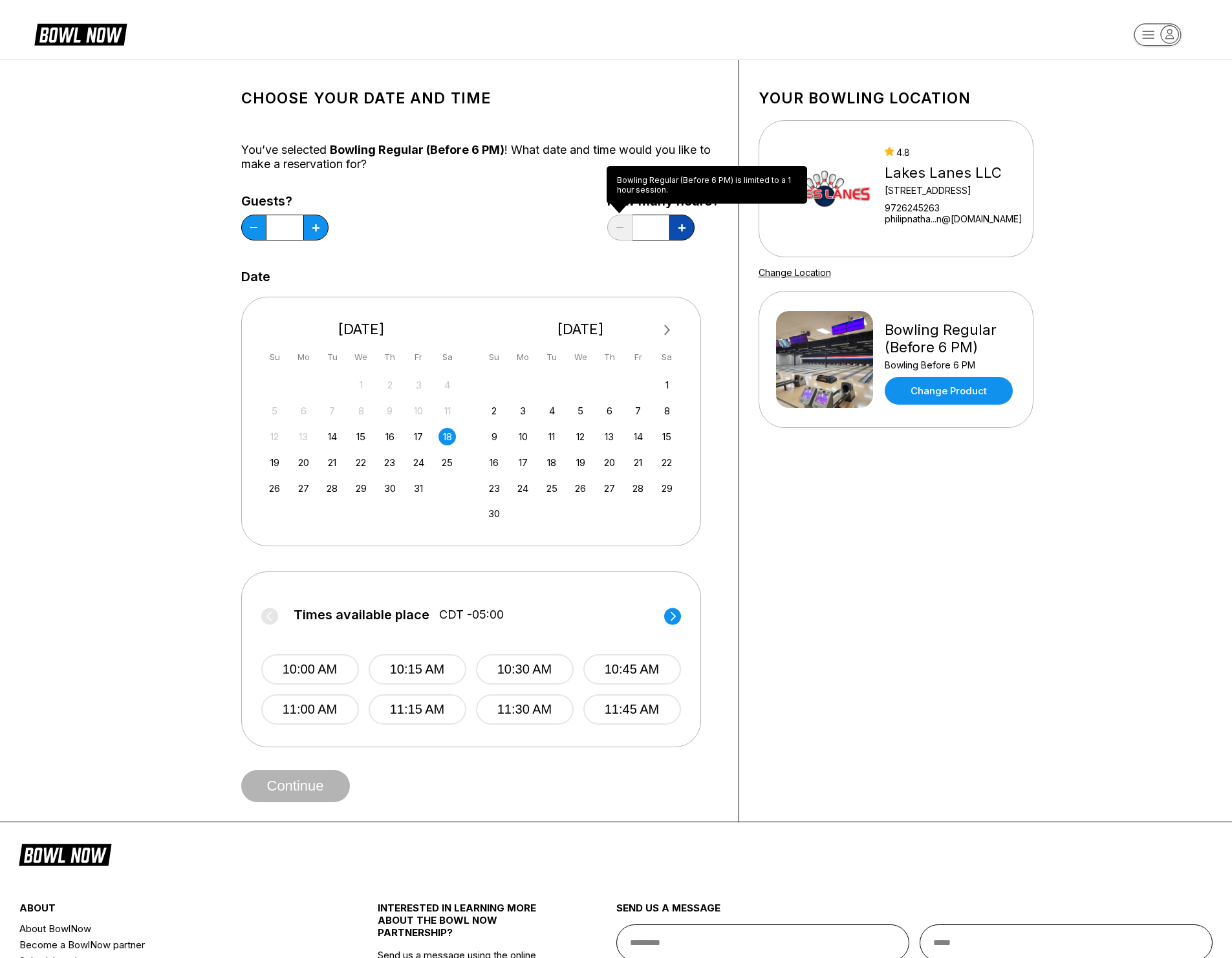
drag, startPoint x: 667, startPoint y: 225, endPoint x: 683, endPoint y: 224, distance: 16.0
click at [668, 225] on input "*" at bounding box center [651, 227] width 37 height 26
click at [683, 225] on icon at bounding box center [681, 228] width 7 height 7
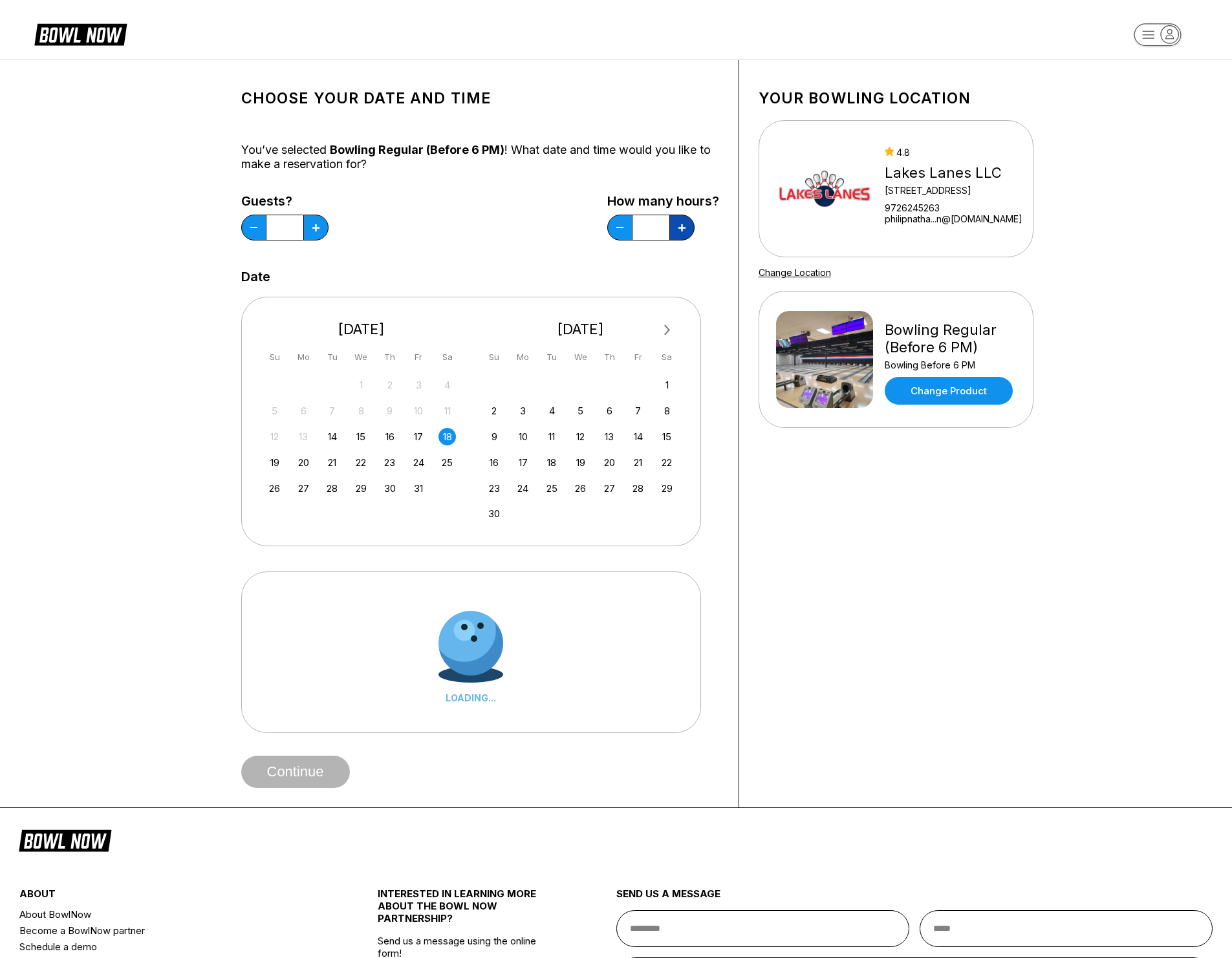
click at [683, 225] on icon at bounding box center [681, 228] width 7 height 7
click at [683, 225] on icon at bounding box center [681, 228] width 7 height 7
click at [682, 225] on icon at bounding box center [681, 228] width 7 height 7
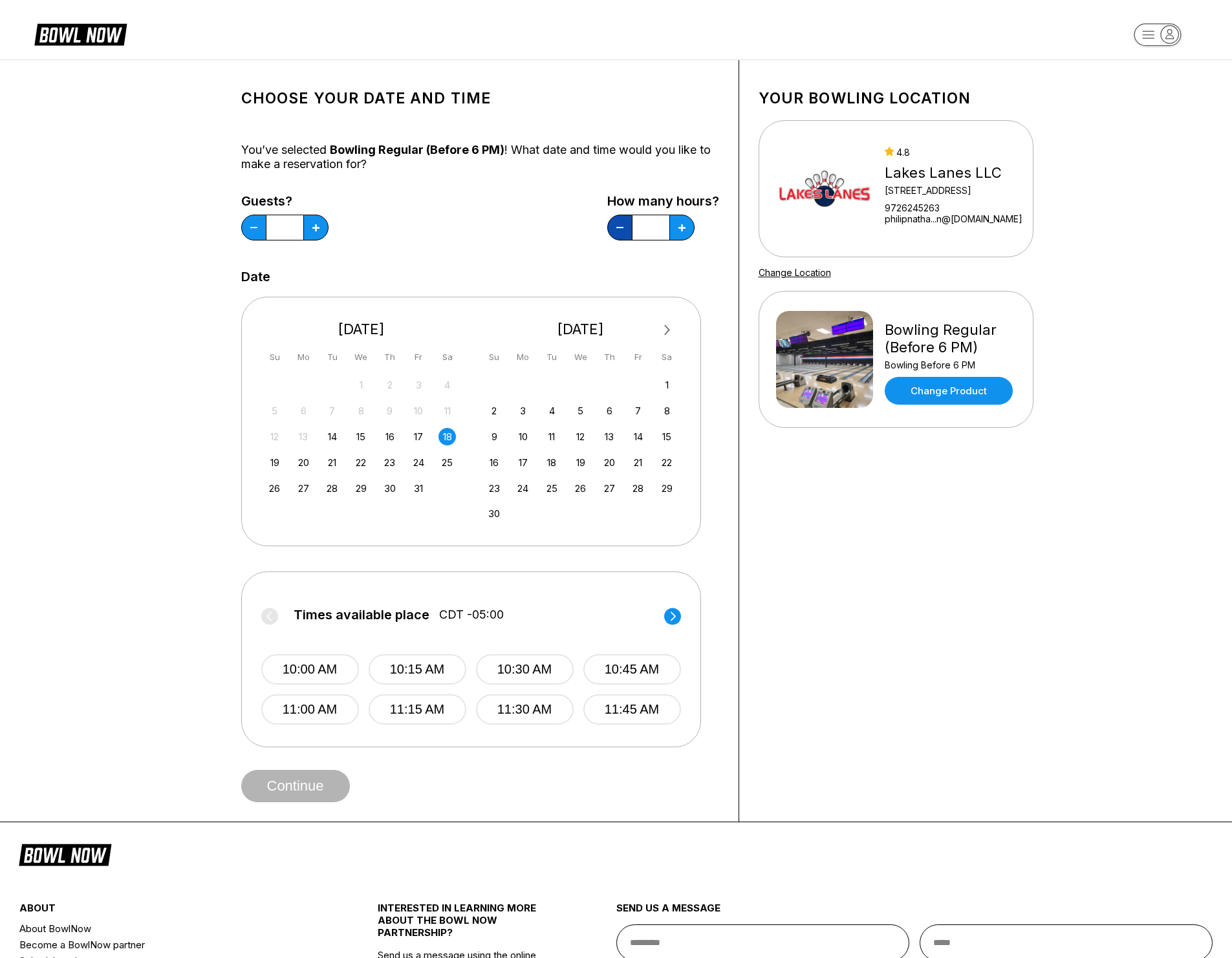
click at [629, 229] on button at bounding box center [620, 227] width 25 height 26
type input "*"
click at [551, 291] on div "Next Month October 2025 Su Mo Tu We Th Fr Sa 28 29 30 1 2 3 4 5 6 7 8 9 10 11 1…" at bounding box center [480, 416] width 478 height 264
drag, startPoint x: 687, startPoint y: 620, endPoint x: 676, endPoint y: 616, distance: 11.7
click at [687, 620] on div "Times available place CDT -05:00 10:00 AM 10:15 AM 10:30 AM 10:45 AM 11:00 AM 1…" at bounding box center [471, 659] width 460 height 176
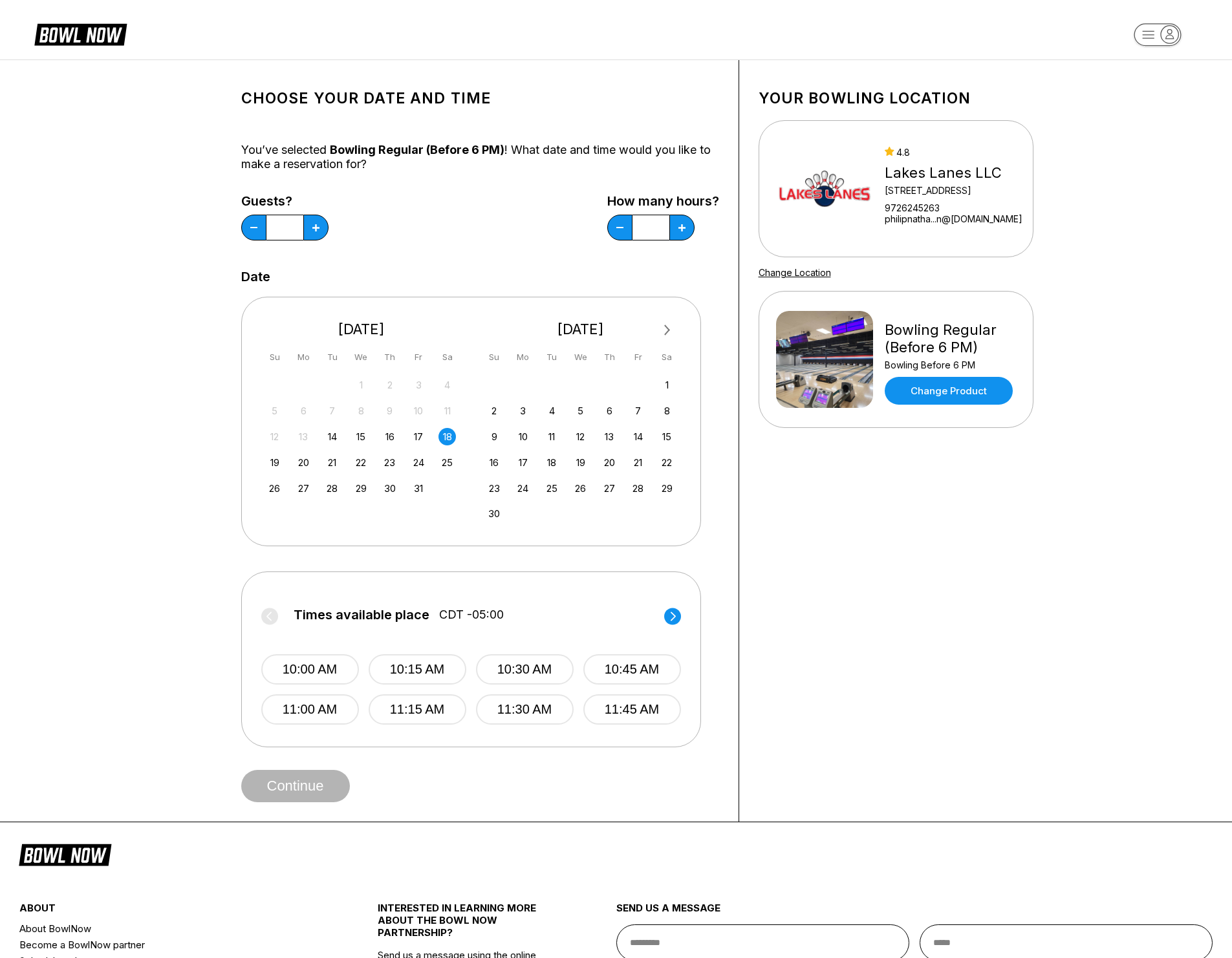
click at [675, 615] on circle at bounding box center [672, 616] width 17 height 17
click at [675, 614] on circle at bounding box center [672, 616] width 17 height 17
drag, startPoint x: 662, startPoint y: 616, endPoint x: 669, endPoint y: 616, distance: 7.0
click at [663, 616] on label "Times available place CDT -05:00" at bounding box center [473, 618] width 420 height 20
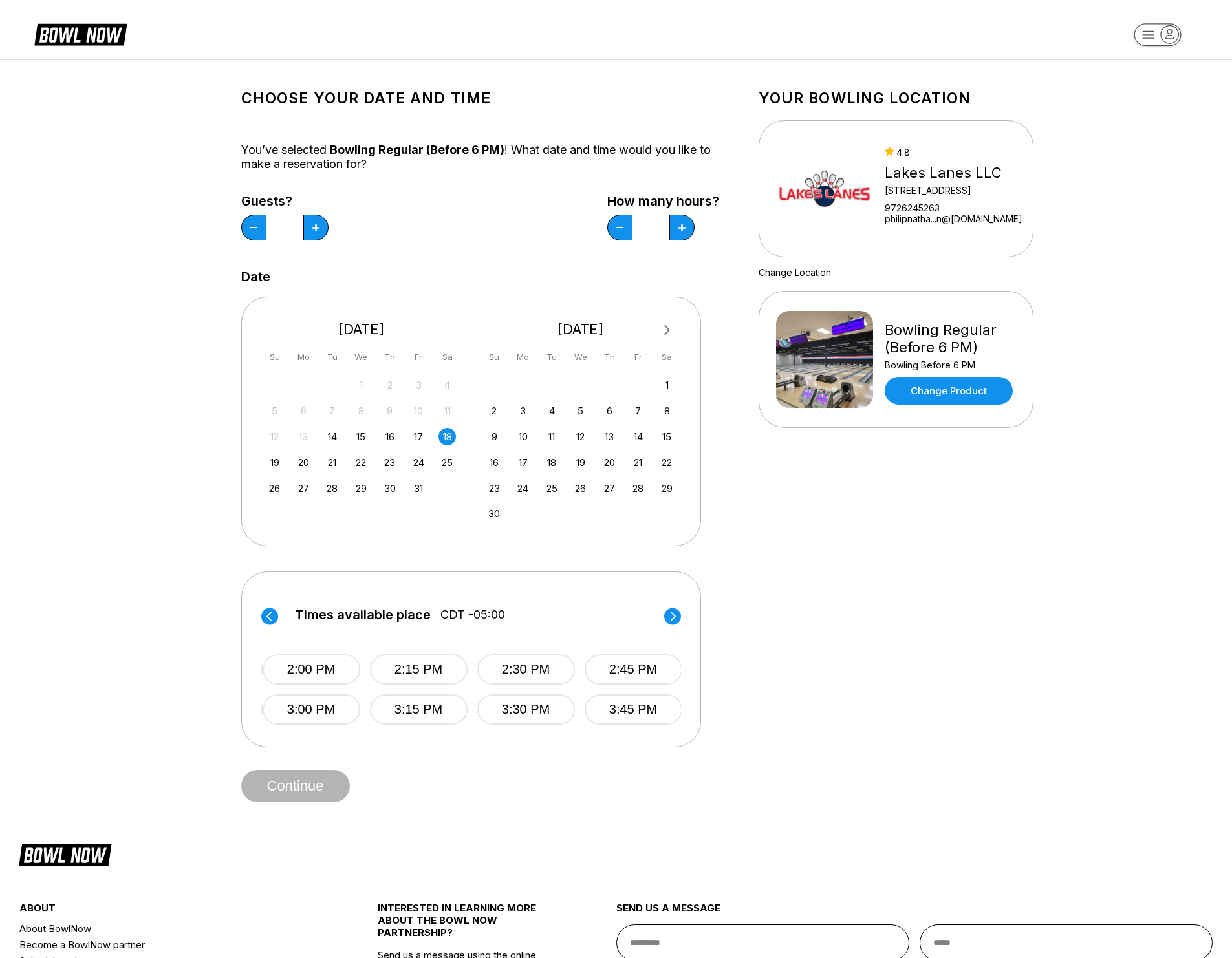
click at [670, 615] on circle at bounding box center [672, 616] width 17 height 17
click at [336, 671] on button "4:00 PM" at bounding box center [314, 669] width 98 height 30
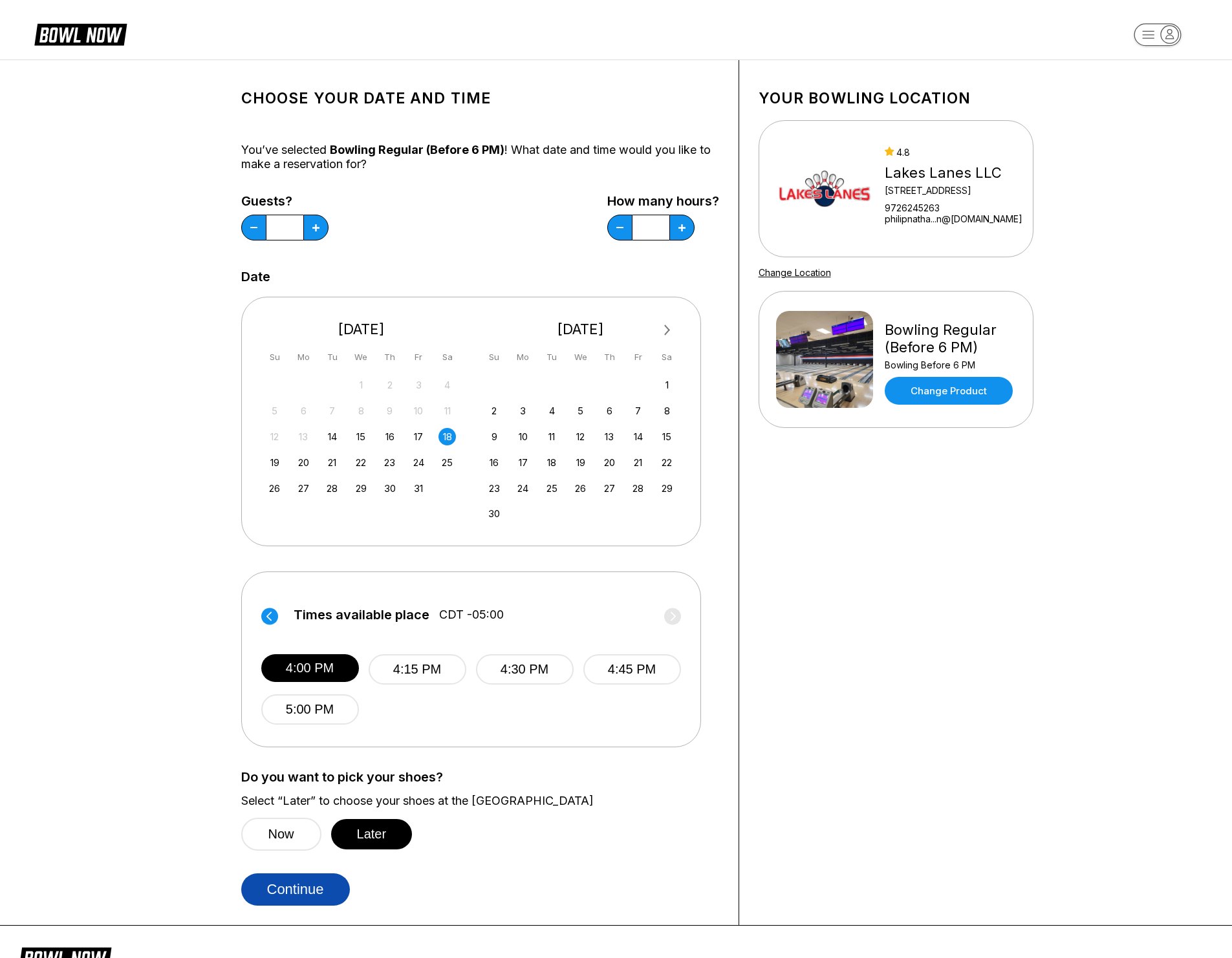
click at [311, 888] on button "Continue" at bounding box center [295, 889] width 108 height 32
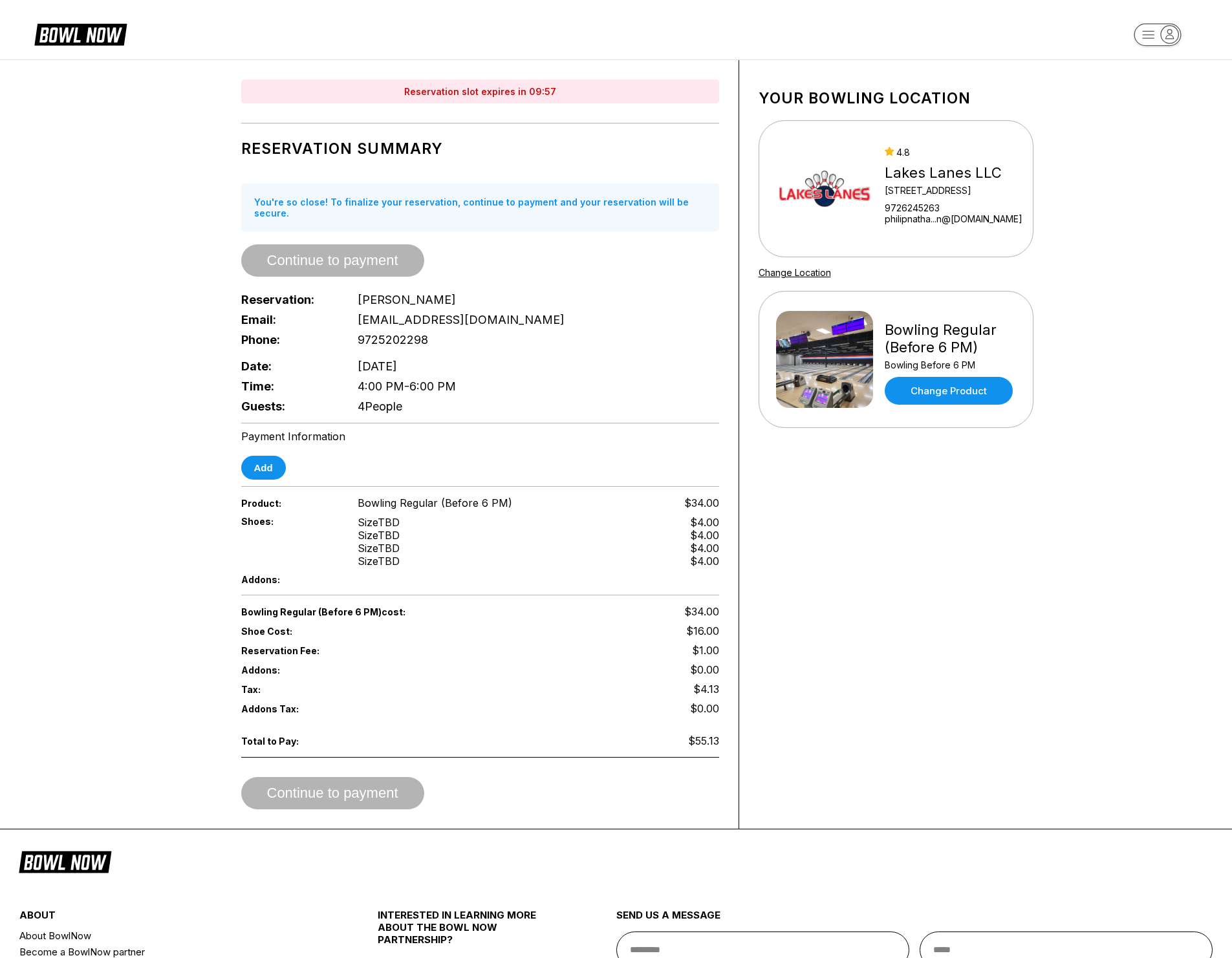
drag, startPoint x: 566, startPoint y: 332, endPoint x: 575, endPoint y: 330, distance: 9.2
click at [566, 332] on div "Phone: 9725202298" at bounding box center [480, 340] width 478 height 20
click at [508, 456] on div "Add" at bounding box center [480, 468] width 478 height 24
click at [531, 376] on div "Time: 4:00 PM - 6:00 PM" at bounding box center [480, 386] width 478 height 20
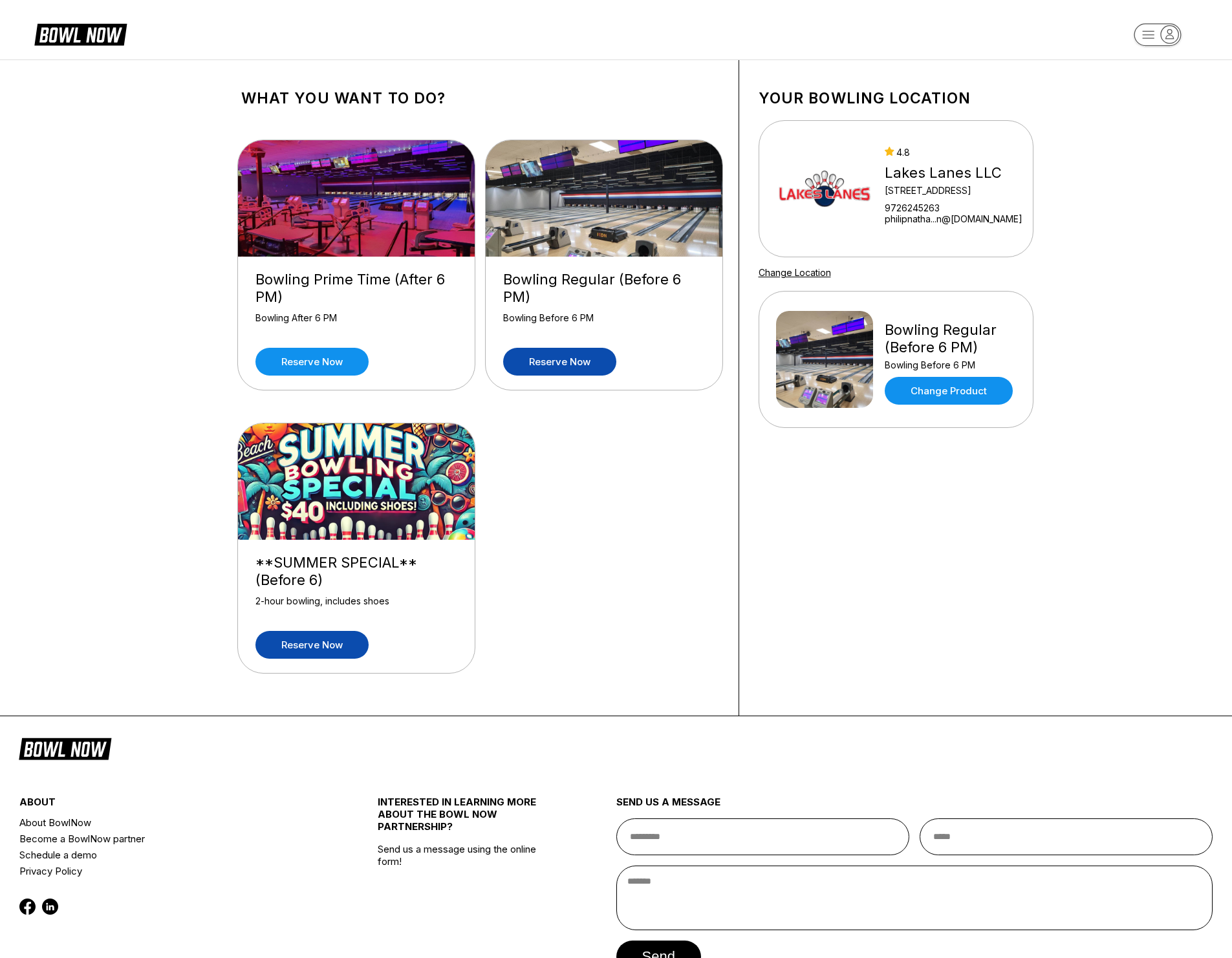
click at [310, 654] on link "Reserve now" at bounding box center [312, 645] width 113 height 28
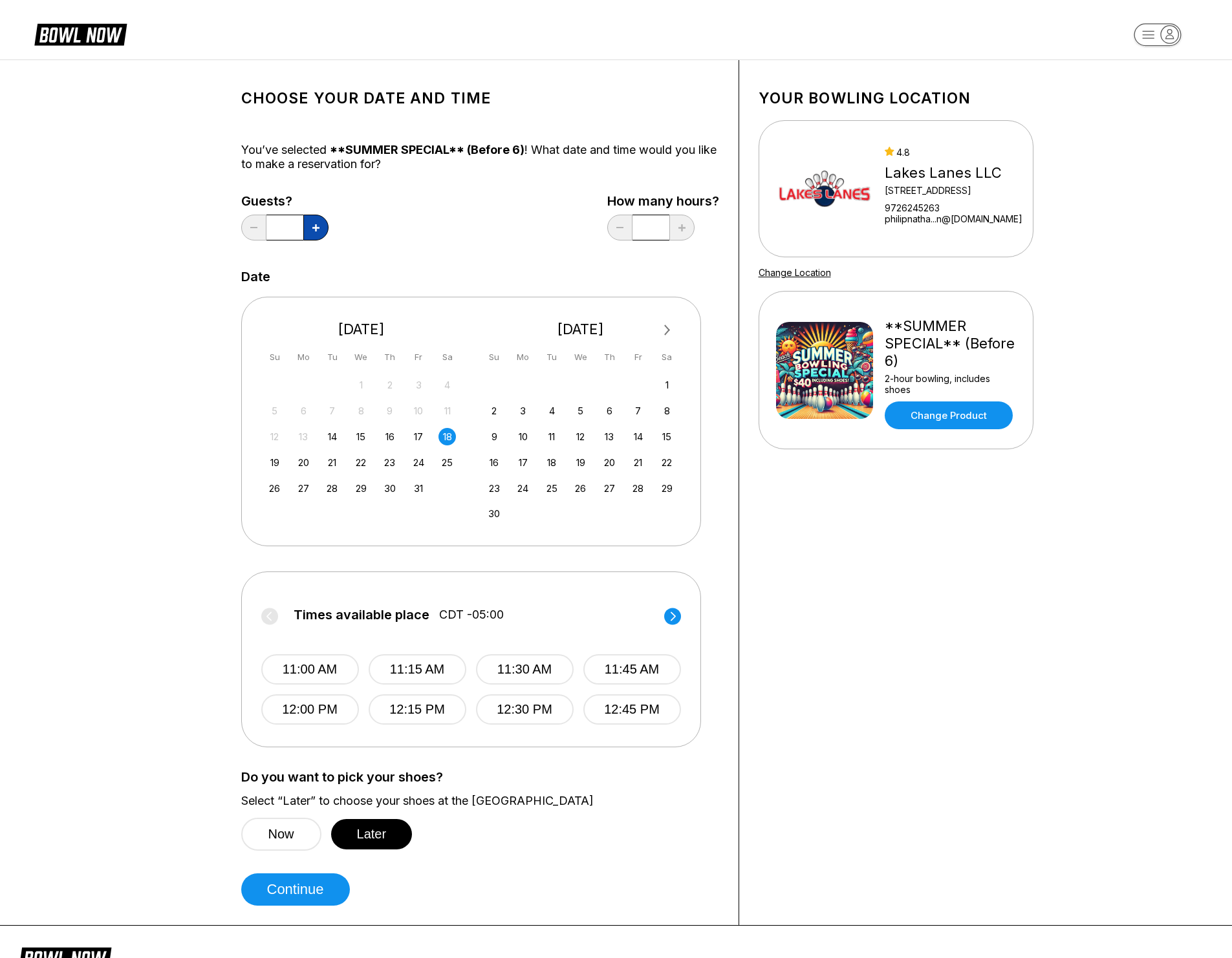
click at [321, 227] on button at bounding box center [316, 227] width 25 height 26
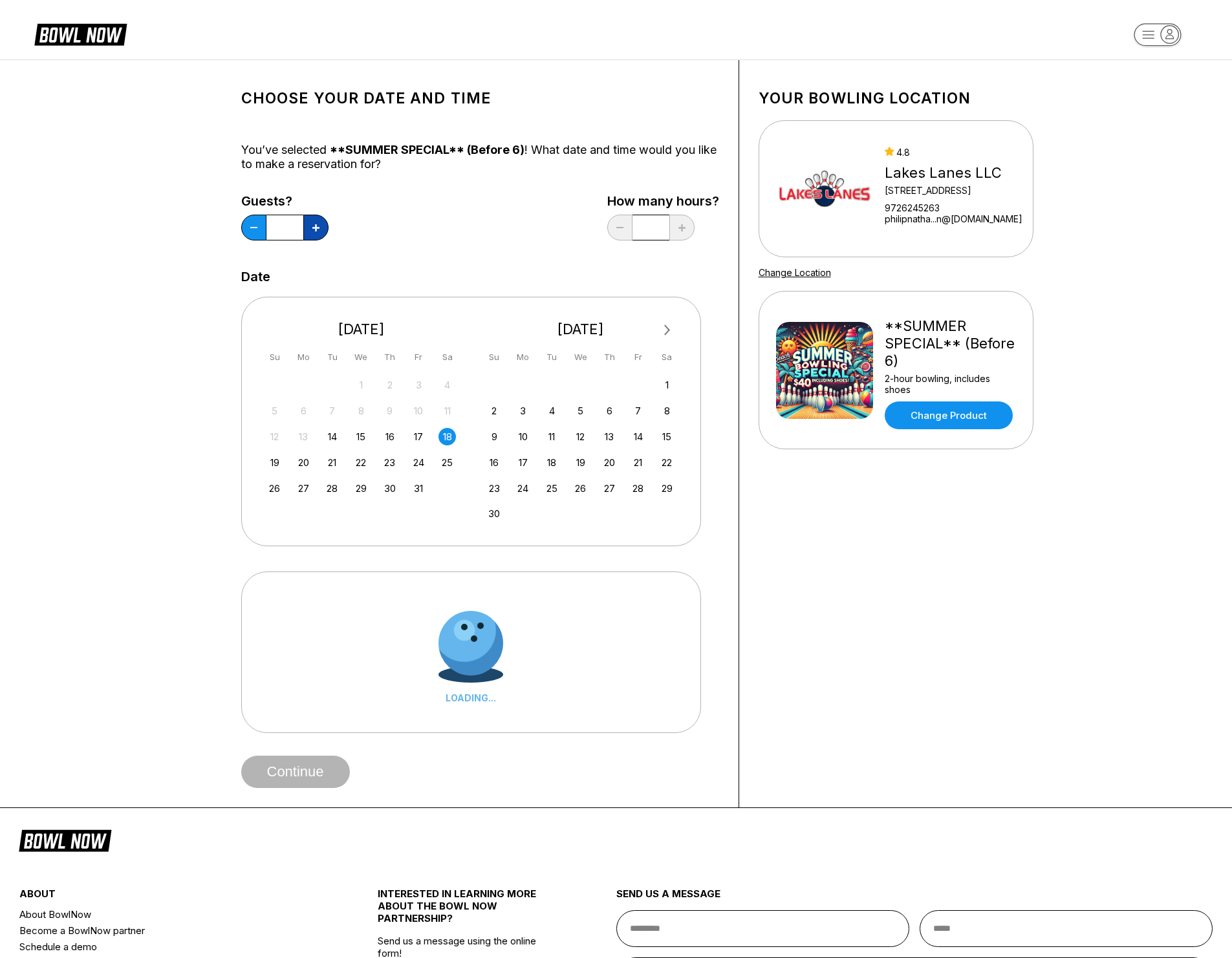
click at [321, 227] on button at bounding box center [316, 227] width 25 height 26
click at [320, 228] on button at bounding box center [316, 227] width 25 height 26
click at [319, 229] on button at bounding box center [316, 227] width 25 height 26
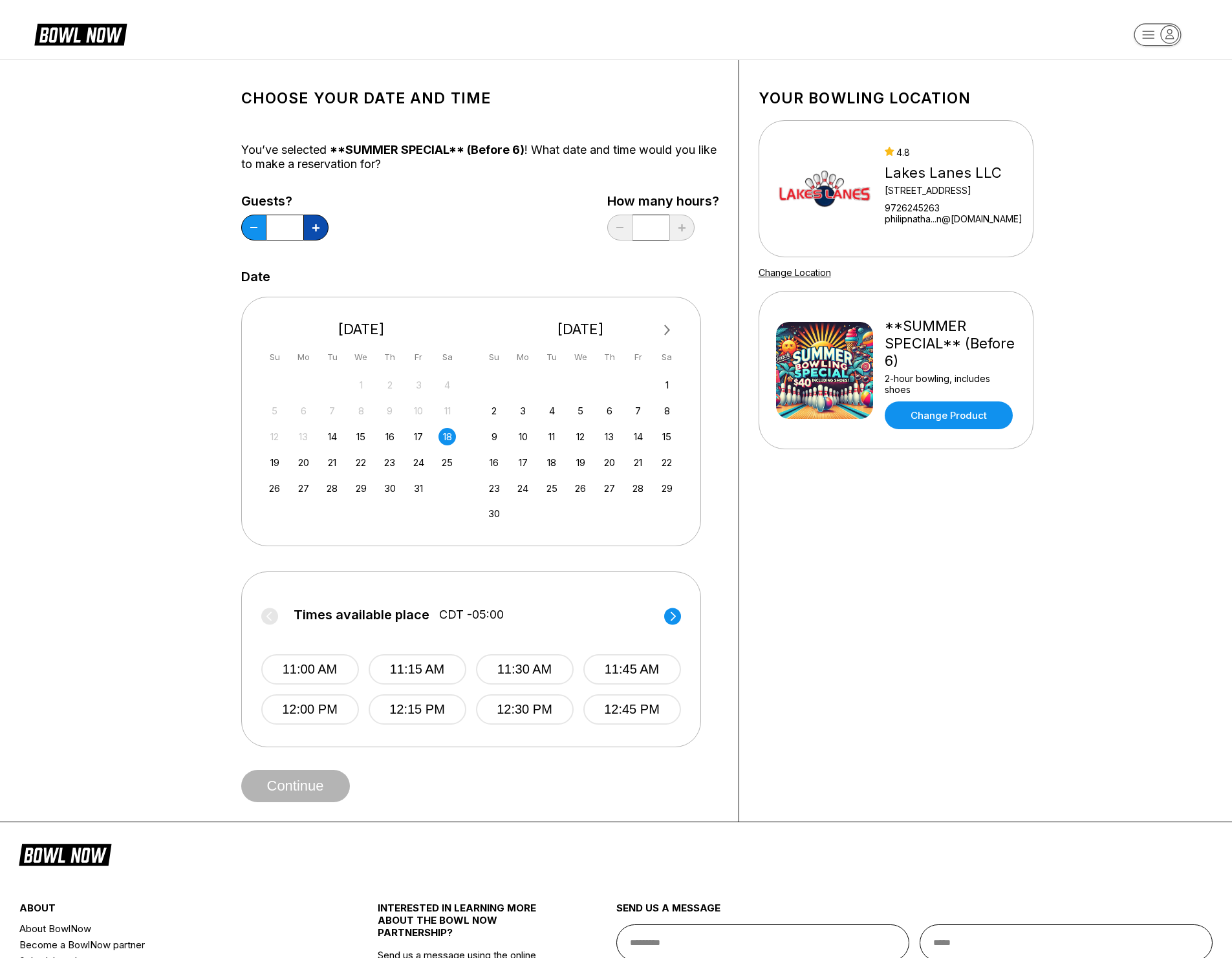
click at [319, 229] on button at bounding box center [316, 227] width 25 height 26
type input "*"
click at [578, 675] on div "11:00 AM 11:15 AM 11:30 AM 11:45 AM 12:00 PM 12:15 PM 12:30 PM 12:45 PM" at bounding box center [471, 677] width 420 height 96
click at [597, 673] on button "11:45 AM" at bounding box center [633, 669] width 98 height 30
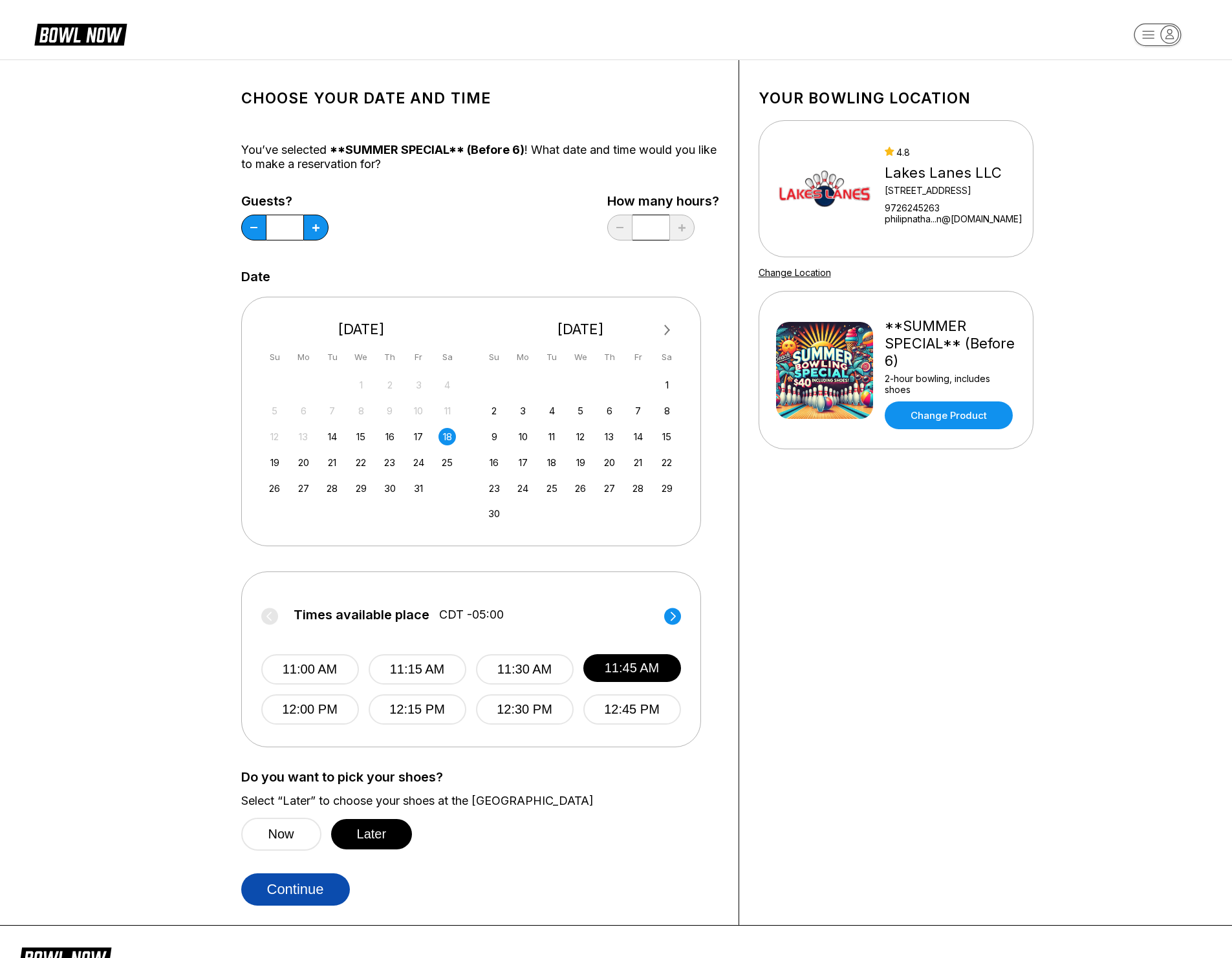
click at [314, 880] on button "Continue" at bounding box center [295, 889] width 108 height 32
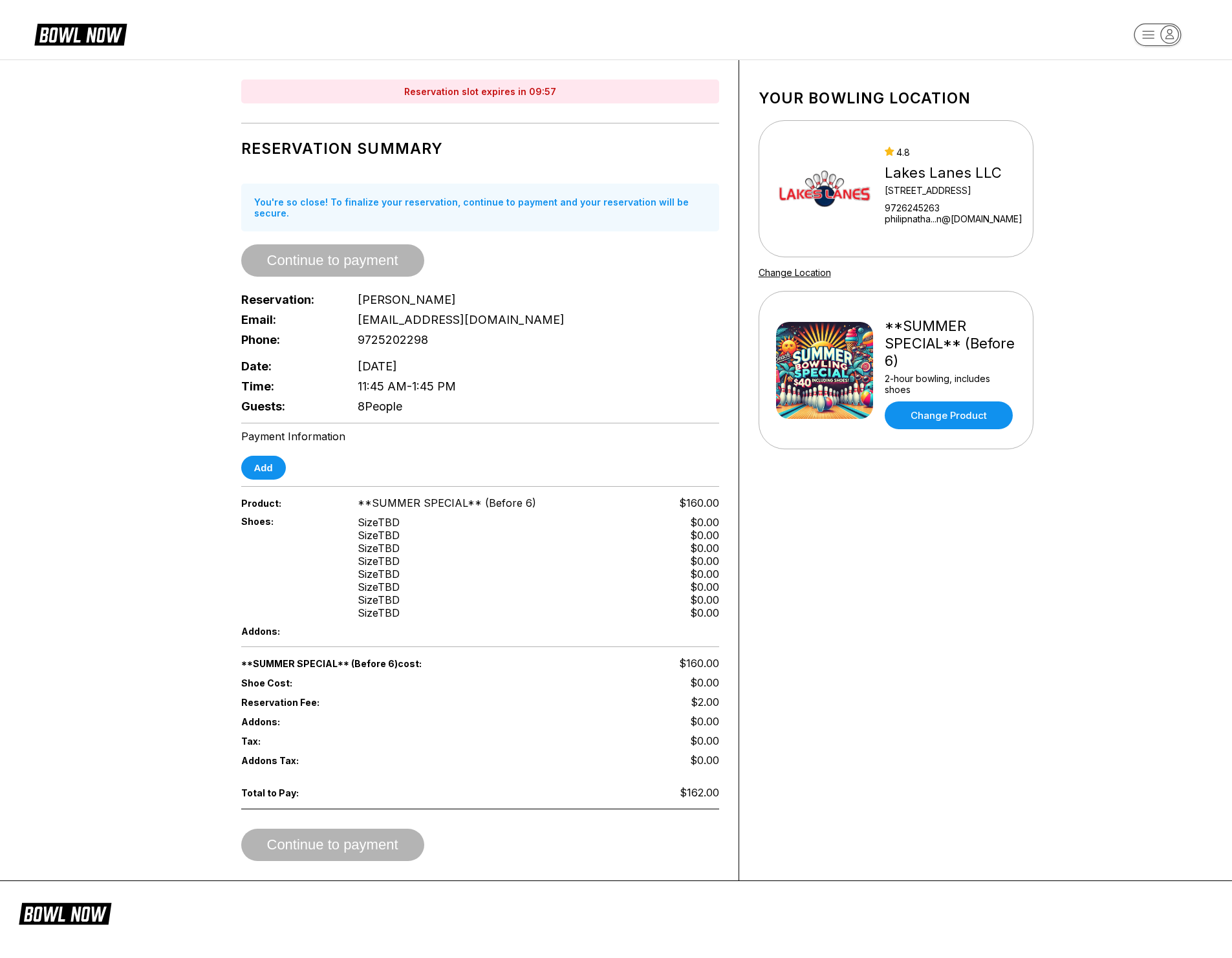
click at [521, 376] on div "Time: 11:45 AM - 1:45 PM" at bounding box center [480, 386] width 478 height 20
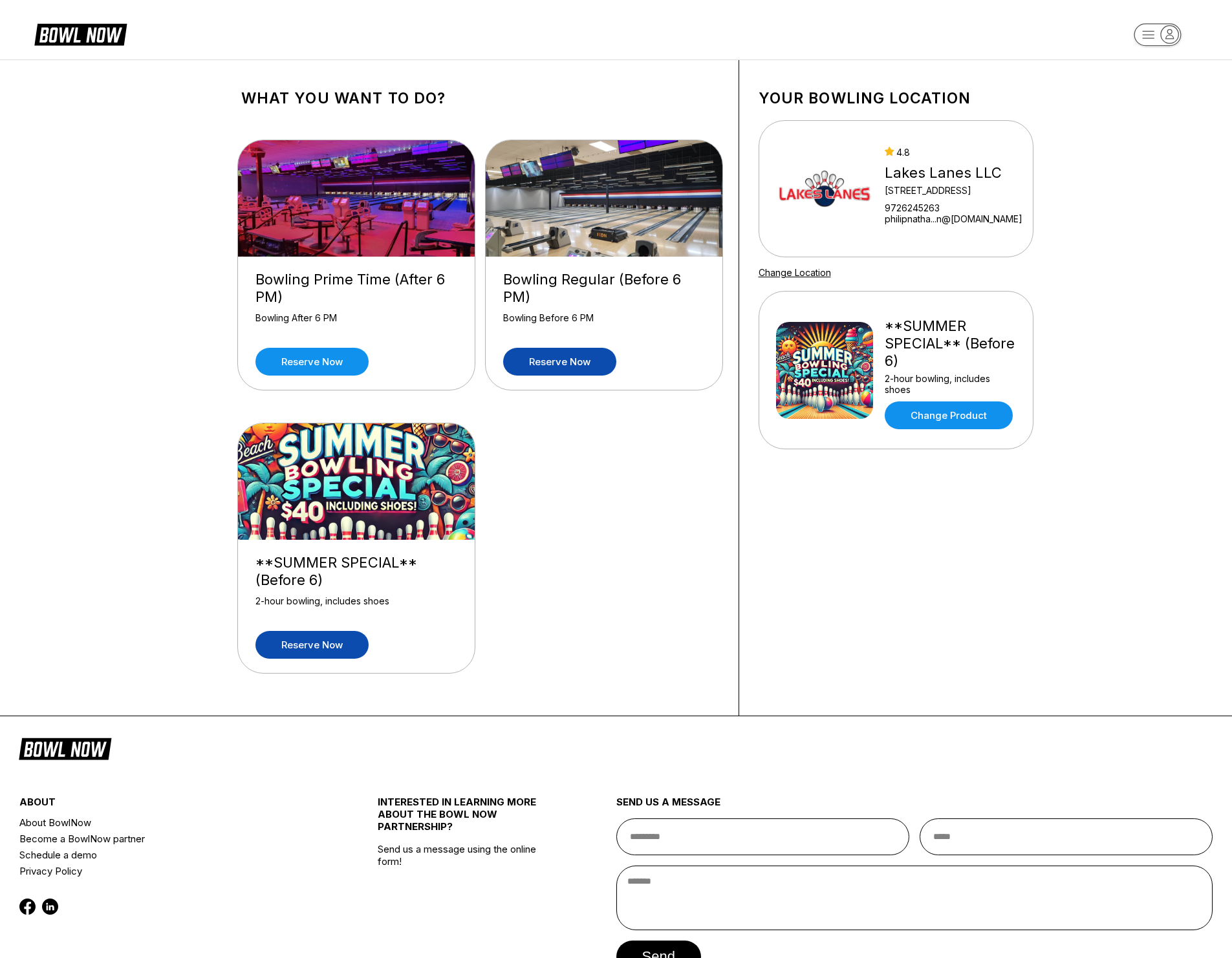
click at [580, 365] on link "Reserve now" at bounding box center [559, 361] width 113 height 28
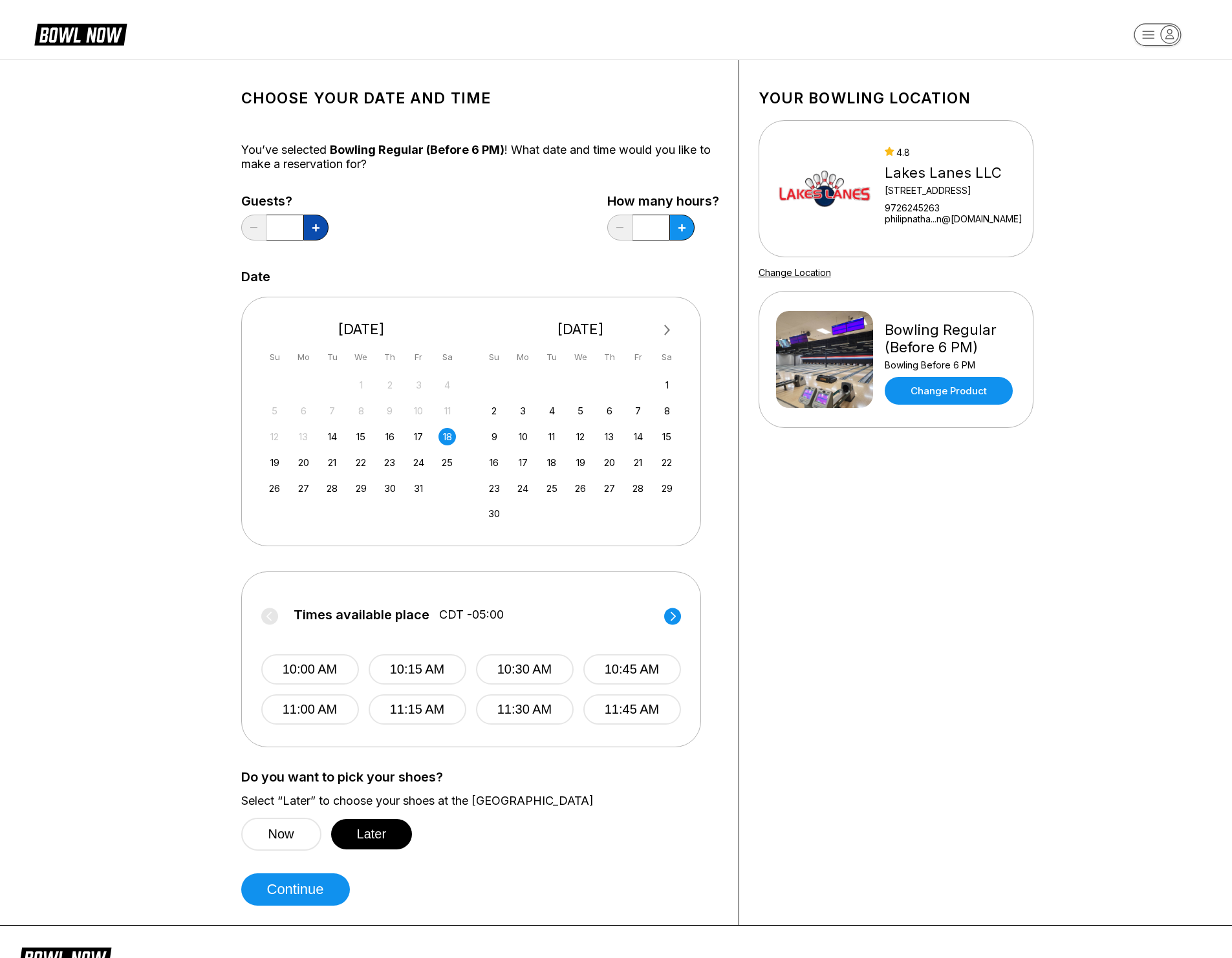
click at [306, 229] on button at bounding box center [316, 227] width 25 height 26
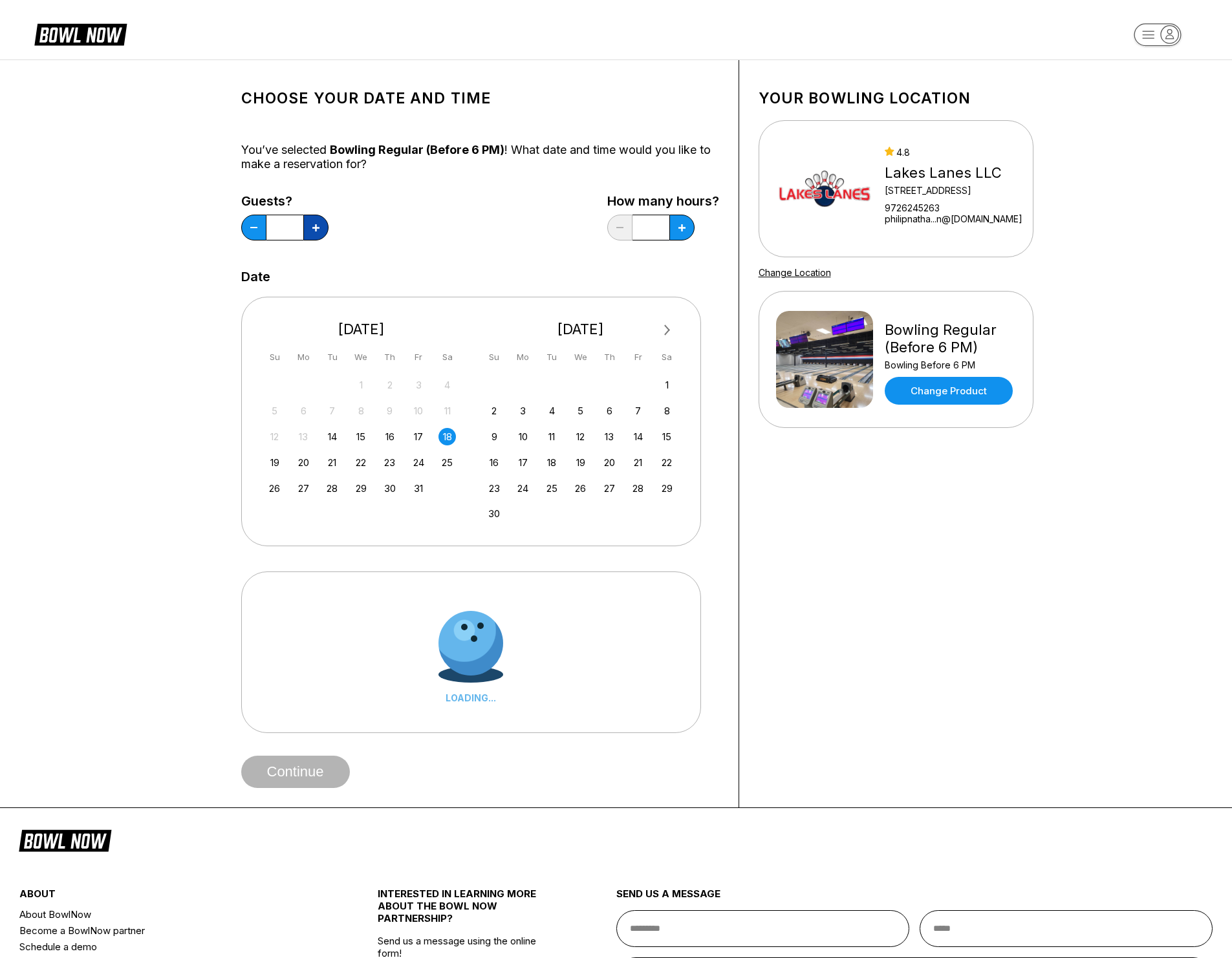
click at [308, 227] on button at bounding box center [316, 227] width 25 height 26
click at [309, 227] on button at bounding box center [316, 227] width 25 height 26
click at [311, 228] on button at bounding box center [316, 227] width 25 height 26
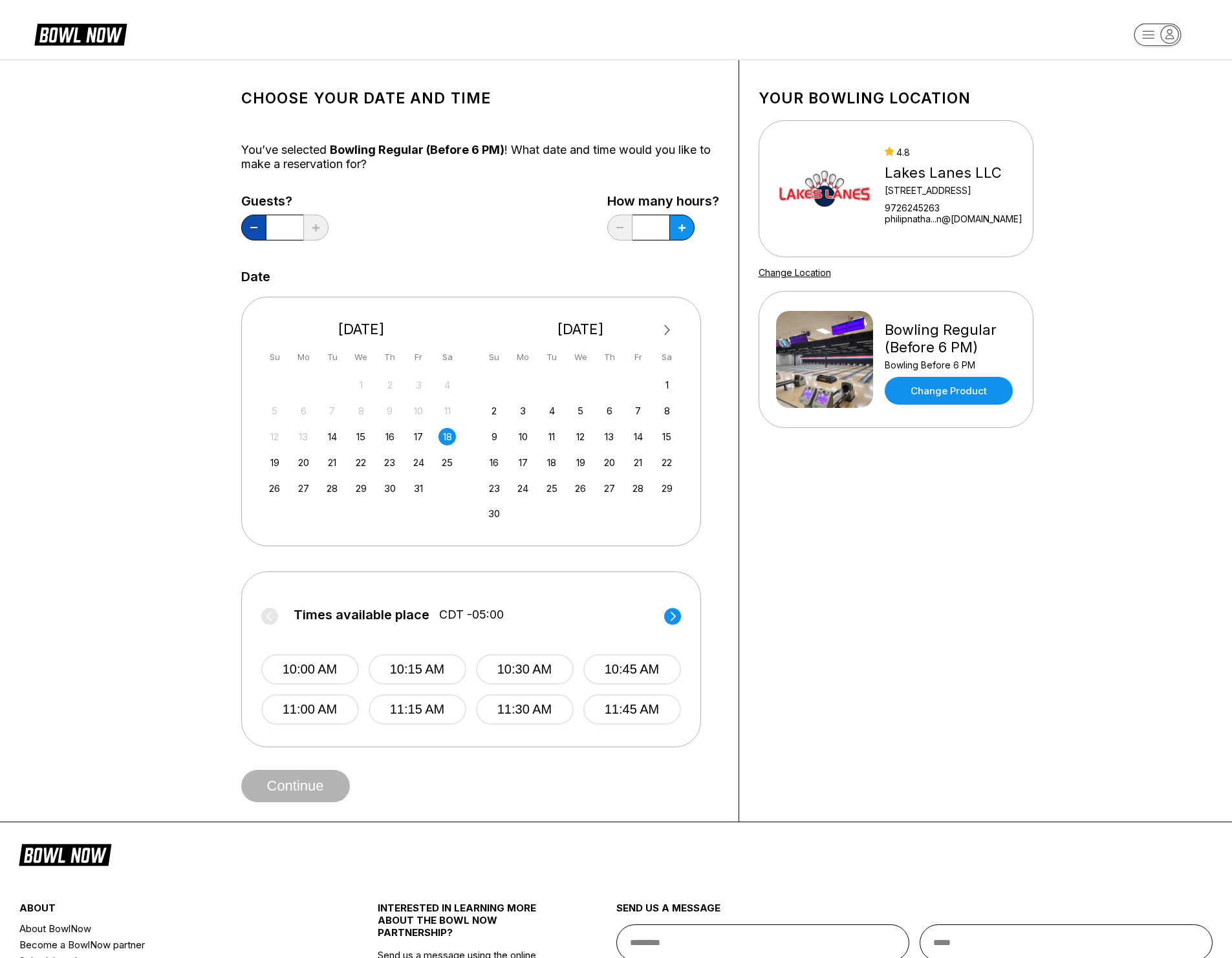
click at [254, 227] on icon at bounding box center [254, 227] width 7 height 1
type input "*"
click at [677, 229] on button at bounding box center [682, 227] width 25 height 26
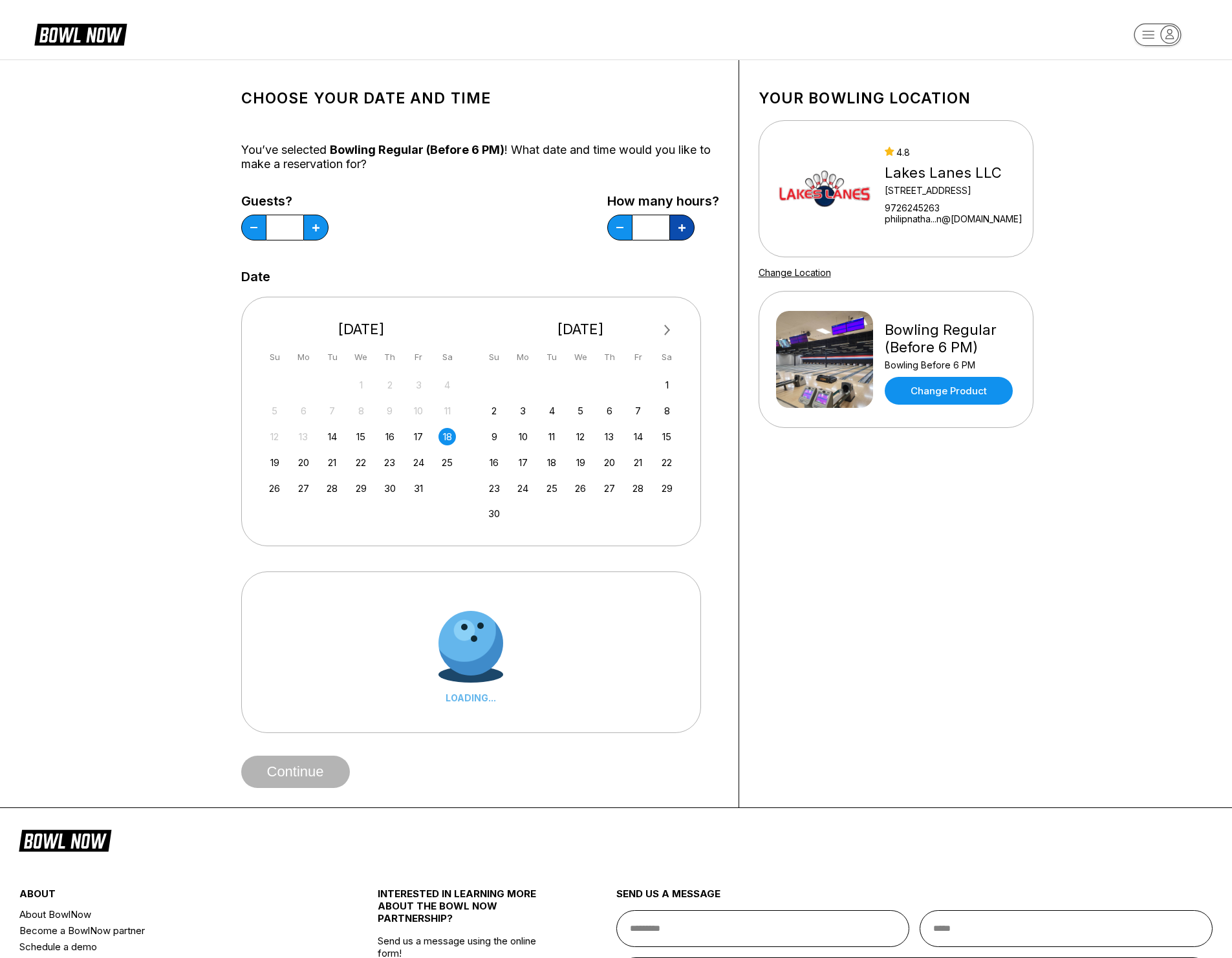
click at [676, 231] on button at bounding box center [682, 227] width 25 height 26
click at [683, 231] on icon at bounding box center [681, 228] width 7 height 7
type input "*"
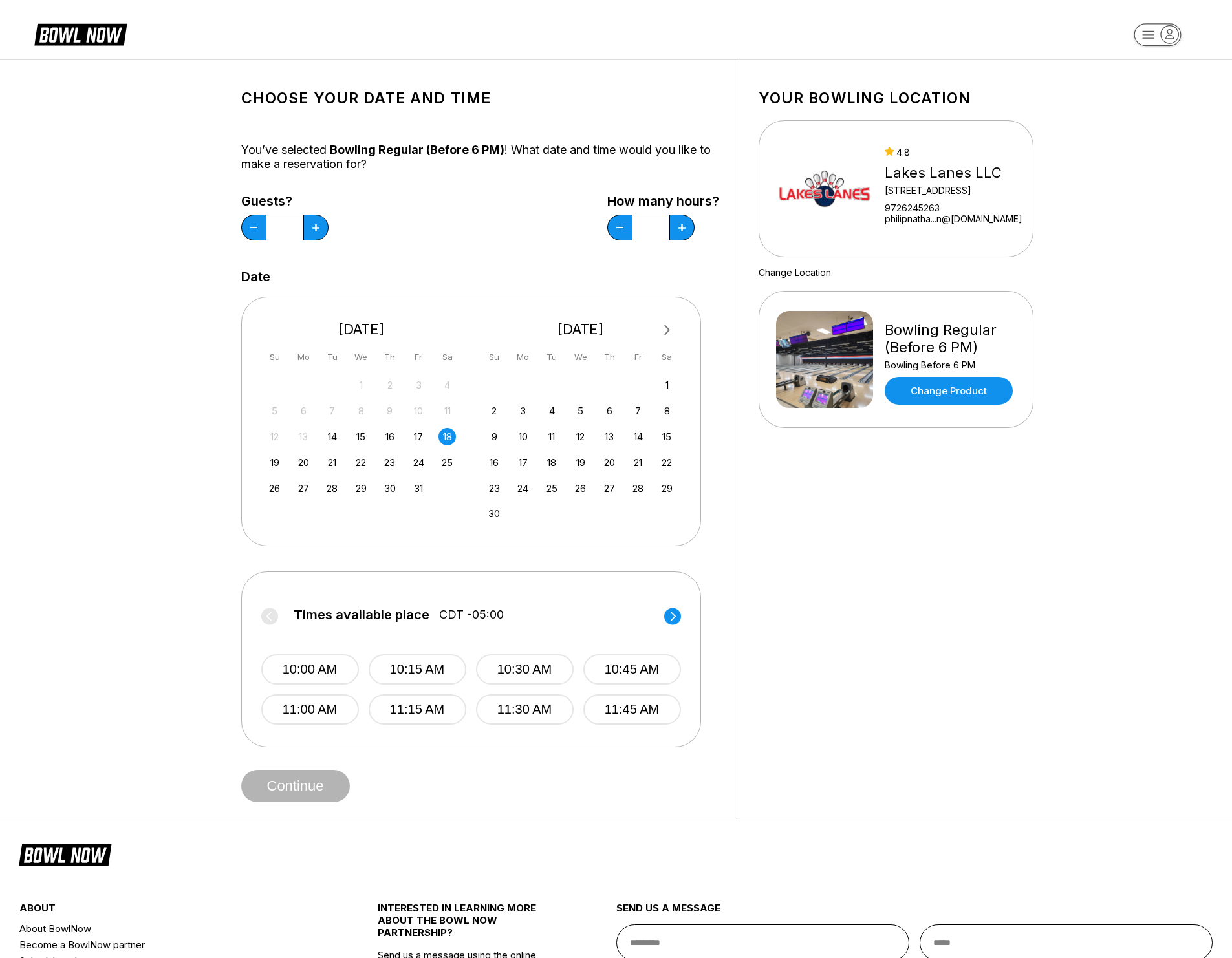
click at [668, 616] on circle at bounding box center [672, 616] width 17 height 17
click at [670, 620] on circle at bounding box center [672, 616] width 17 height 17
click at [330, 662] on button "4:00 PM" at bounding box center [310, 669] width 98 height 30
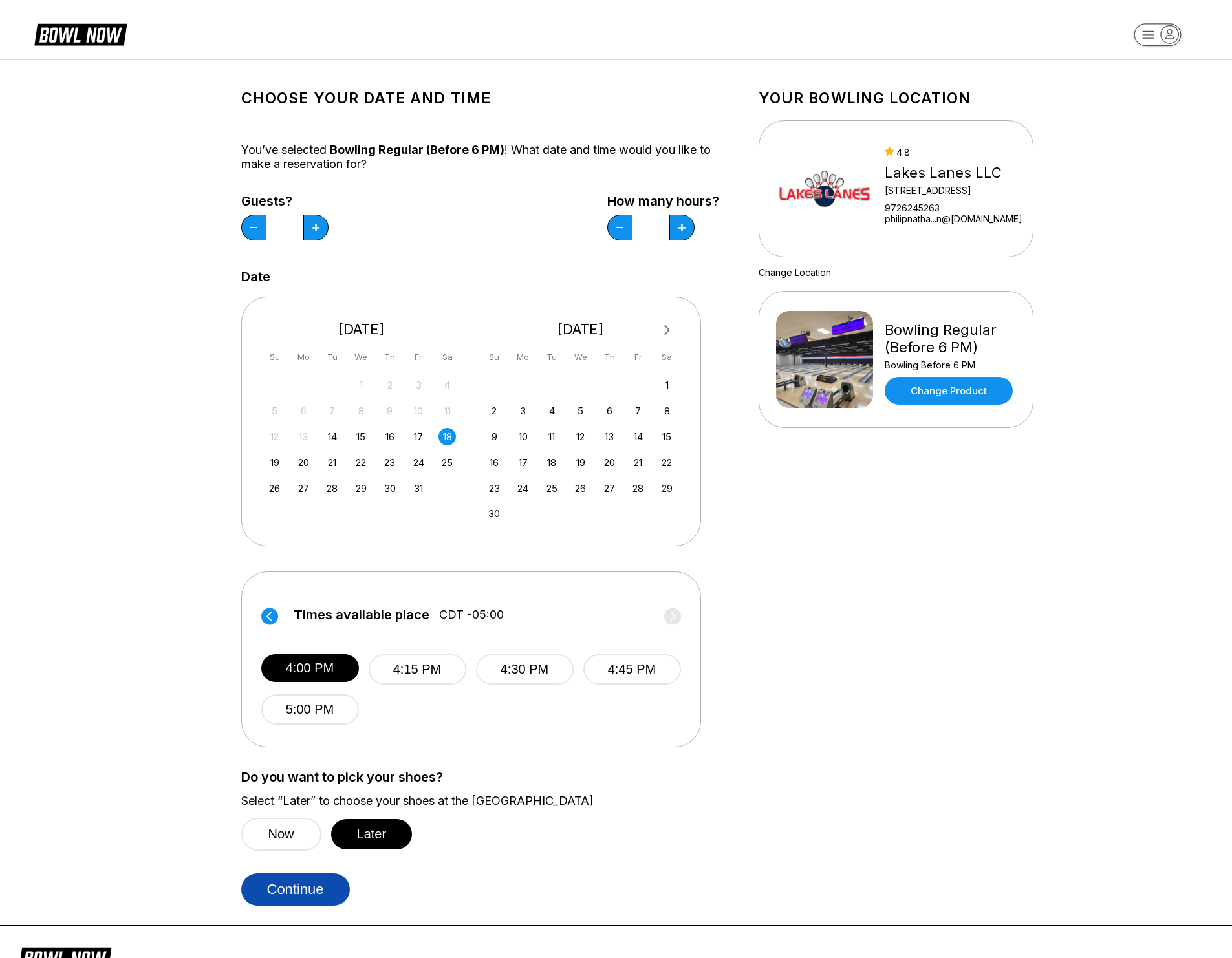
click at [305, 889] on button "Continue" at bounding box center [295, 889] width 108 height 32
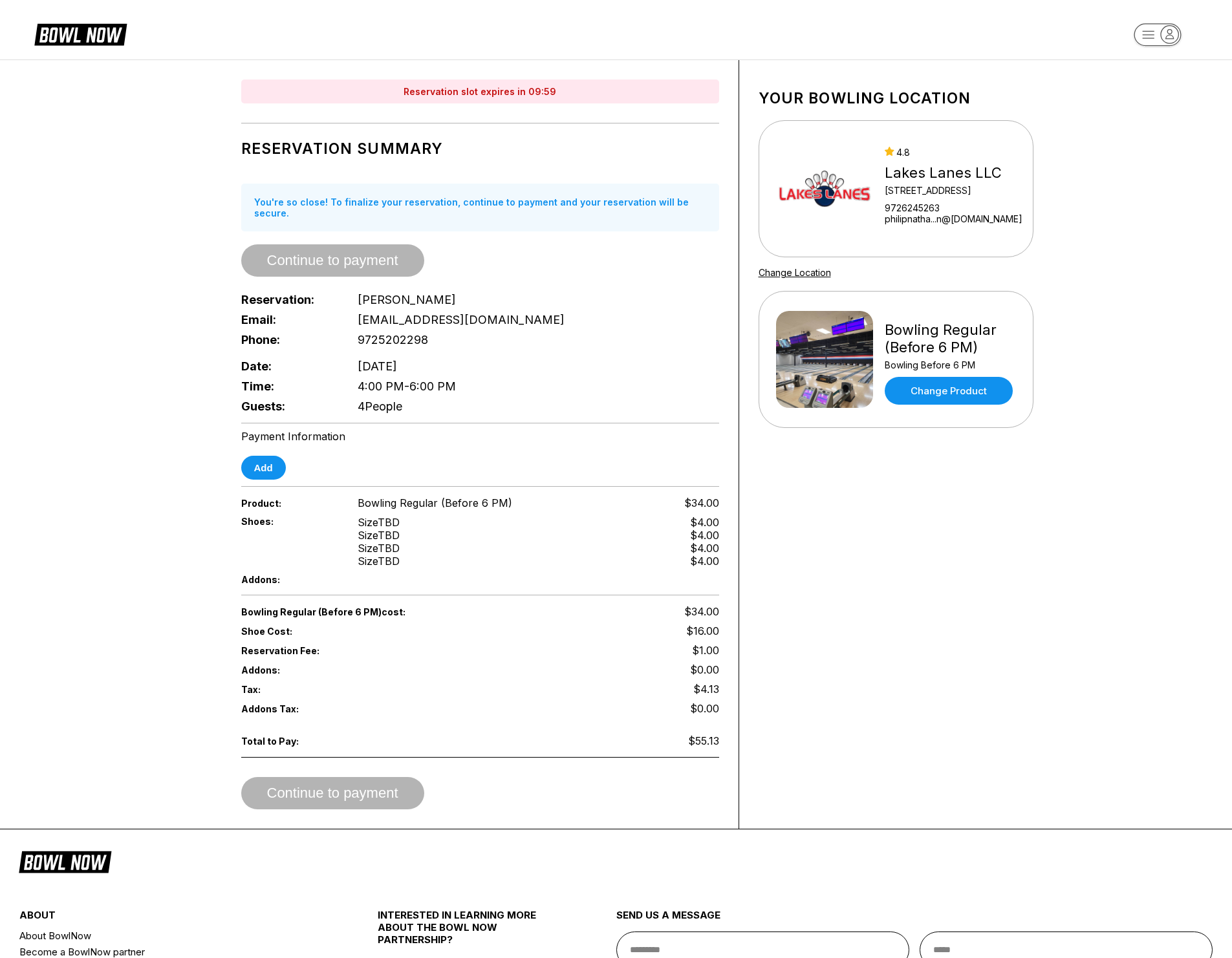
click at [467, 456] on div "Add" at bounding box center [480, 468] width 478 height 24
click at [395, 777] on div "Continue to payment" at bounding box center [332, 793] width 183 height 32
drag, startPoint x: 384, startPoint y: 542, endPoint x: 368, endPoint y: 527, distance: 21.9
click at [383, 542] on div "Size TBD" at bounding box center [379, 548] width 42 height 13
click at [250, 456] on button "Add" at bounding box center [264, 468] width 45 height 24
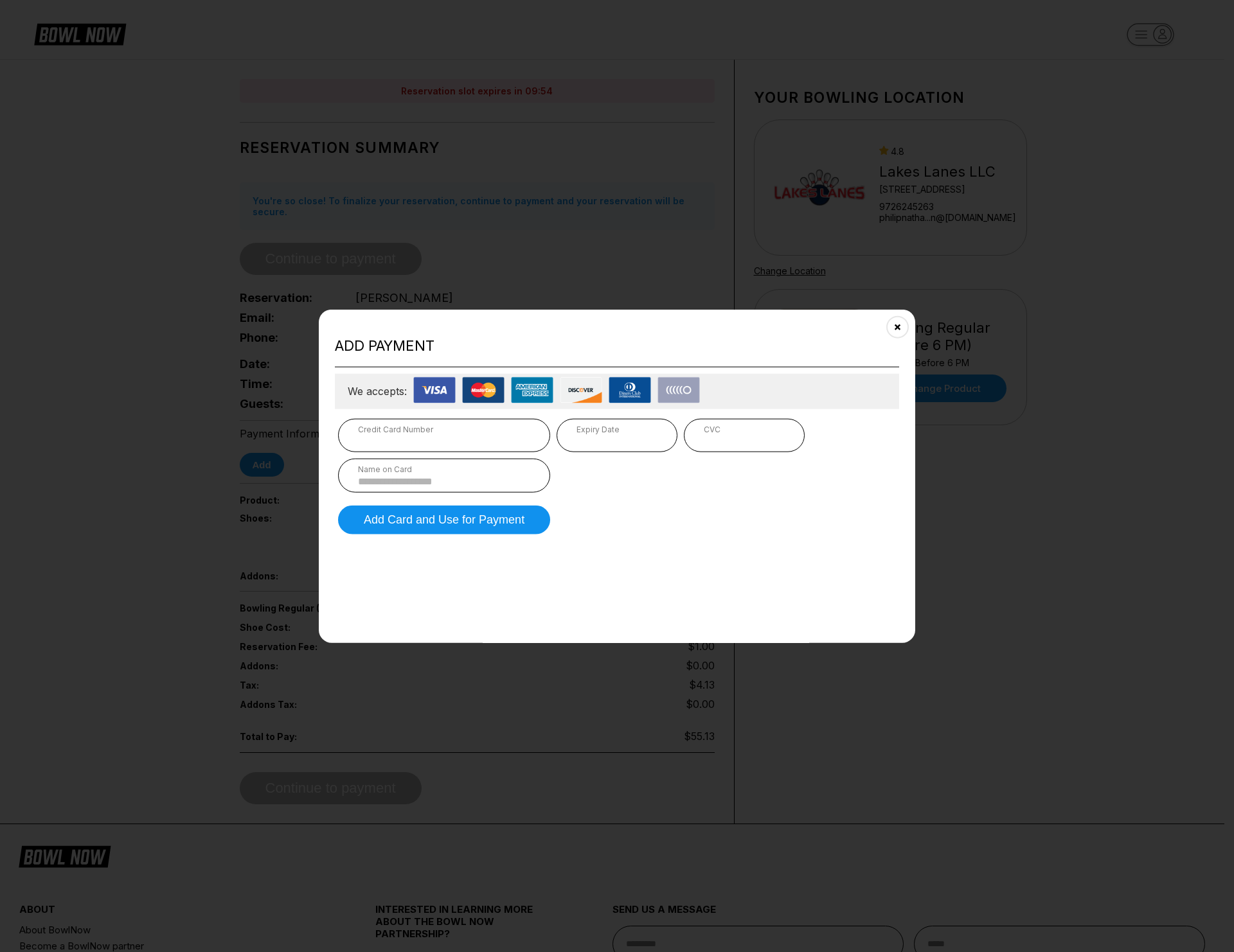
click at [508, 429] on div "Credit Card Number" at bounding box center [444, 429] width 172 height 10
click at [688, 498] on form "Credit Card Number Expiry Date CVC Name on Card Add Card and Use for Payment" at bounding box center [617, 476] width 564 height 122
click at [898, 321] on button "Close" at bounding box center [897, 327] width 32 height 32
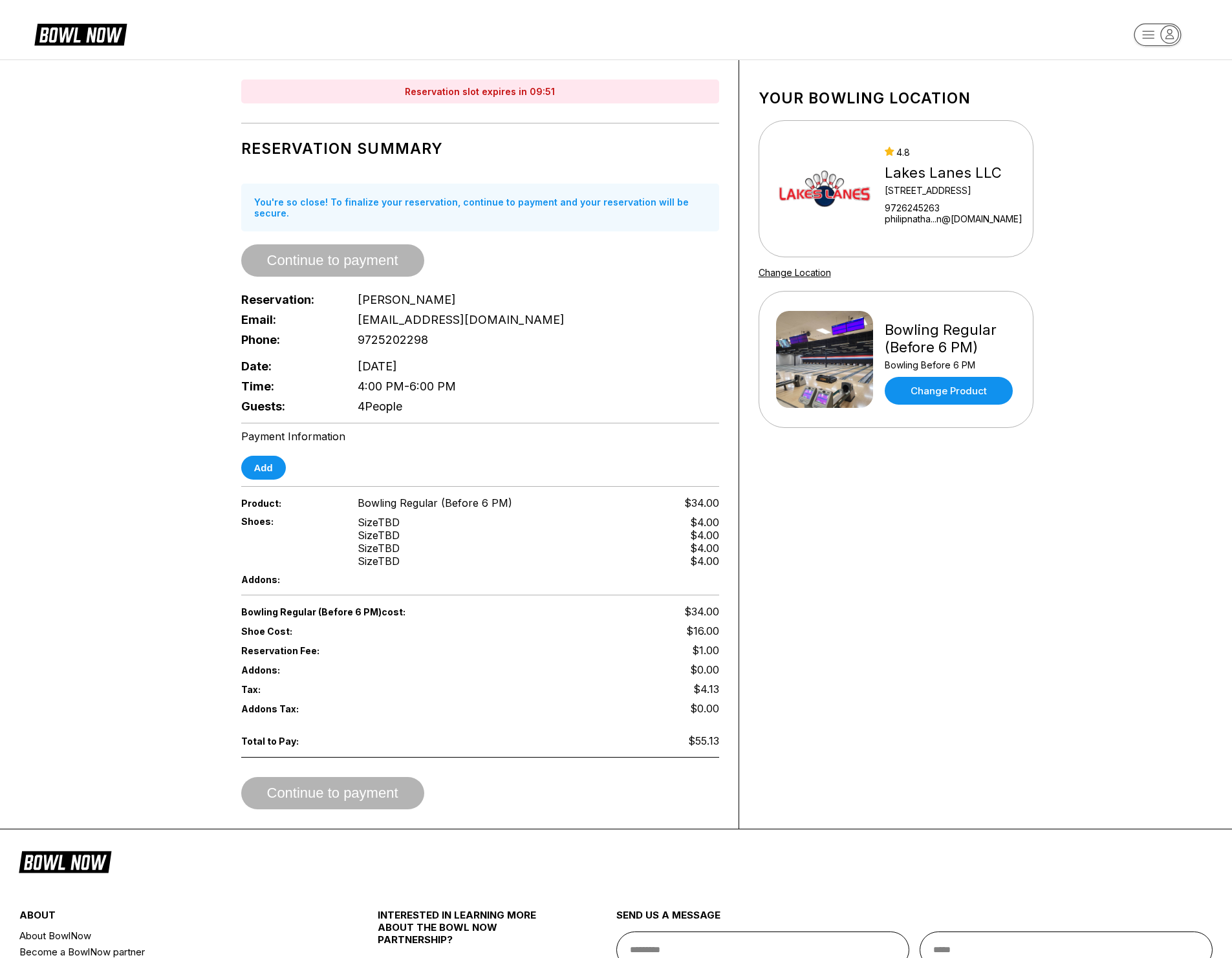
click at [717, 330] on div "Phone: 9725202298" at bounding box center [480, 340] width 478 height 20
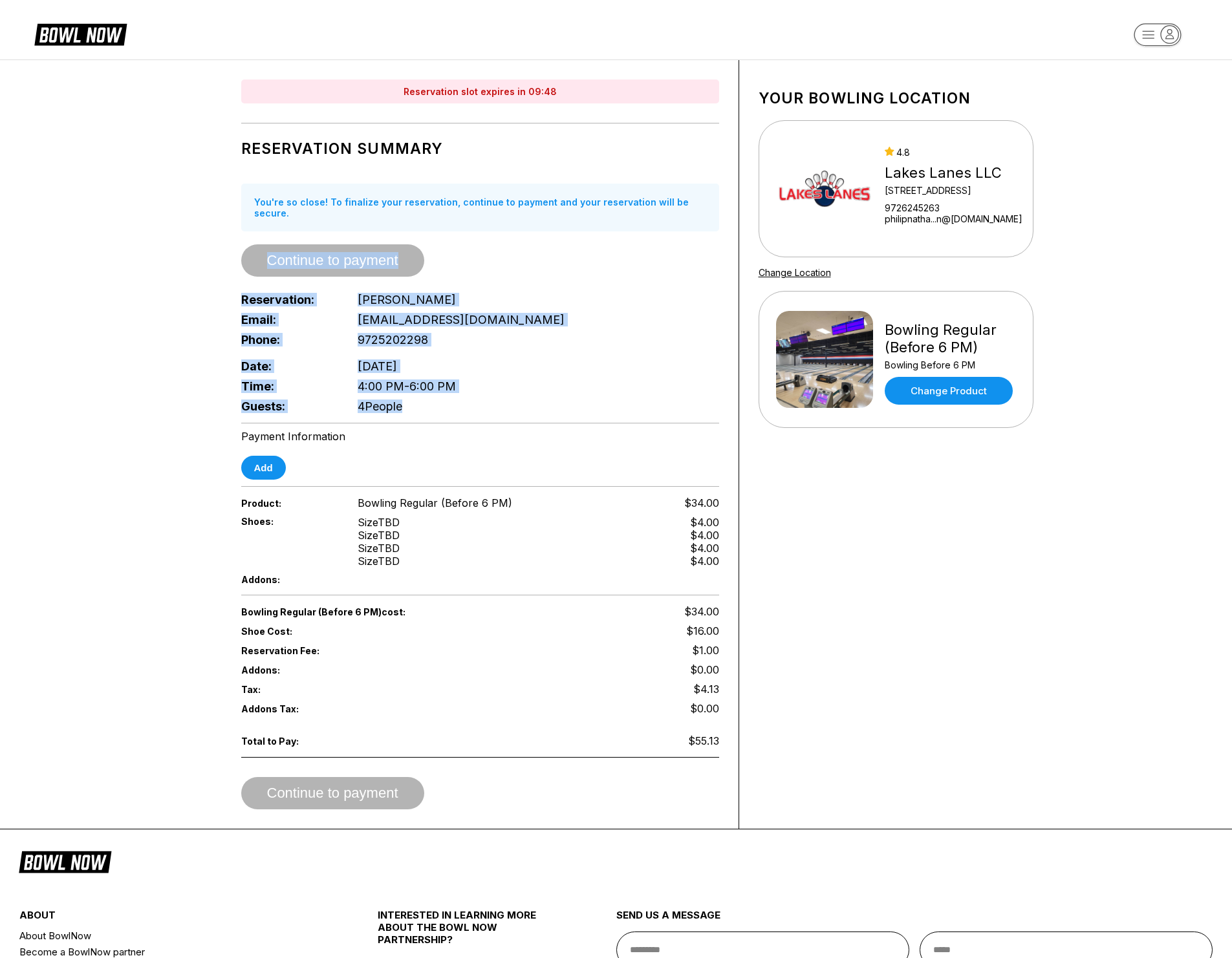
drag, startPoint x: 466, startPoint y: 406, endPoint x: 227, endPoint y: 250, distance: 285.4
click at [227, 250] on div "Reservation slot expires in 09:48 Reservation Summary You're so close! To final…" at bounding box center [481, 444] width 518 height 768
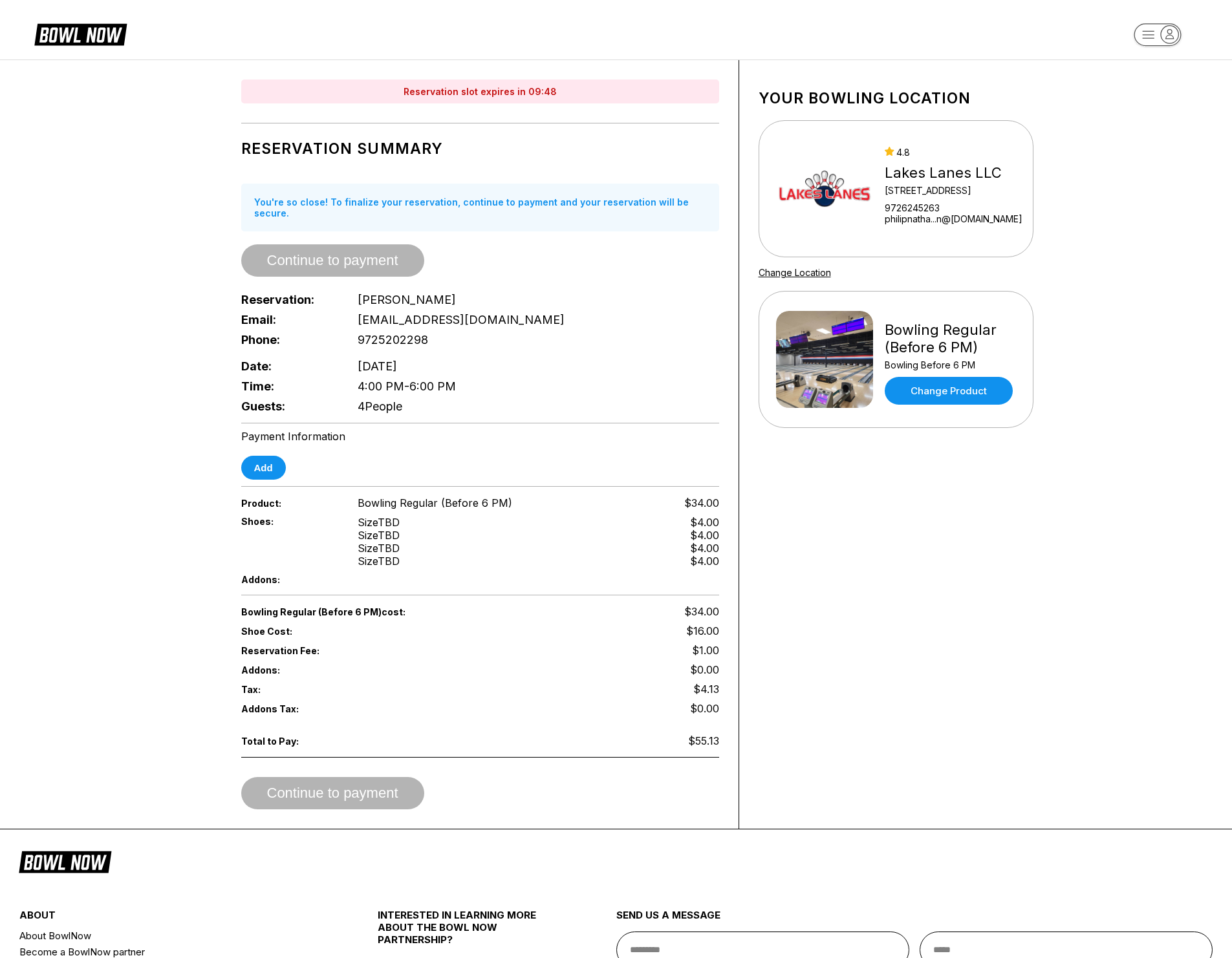
click at [218, 209] on div "Reservation slot expires in 09:48 Reservation Summary You're so close! To final…" at bounding box center [616, 444] width 841 height 768
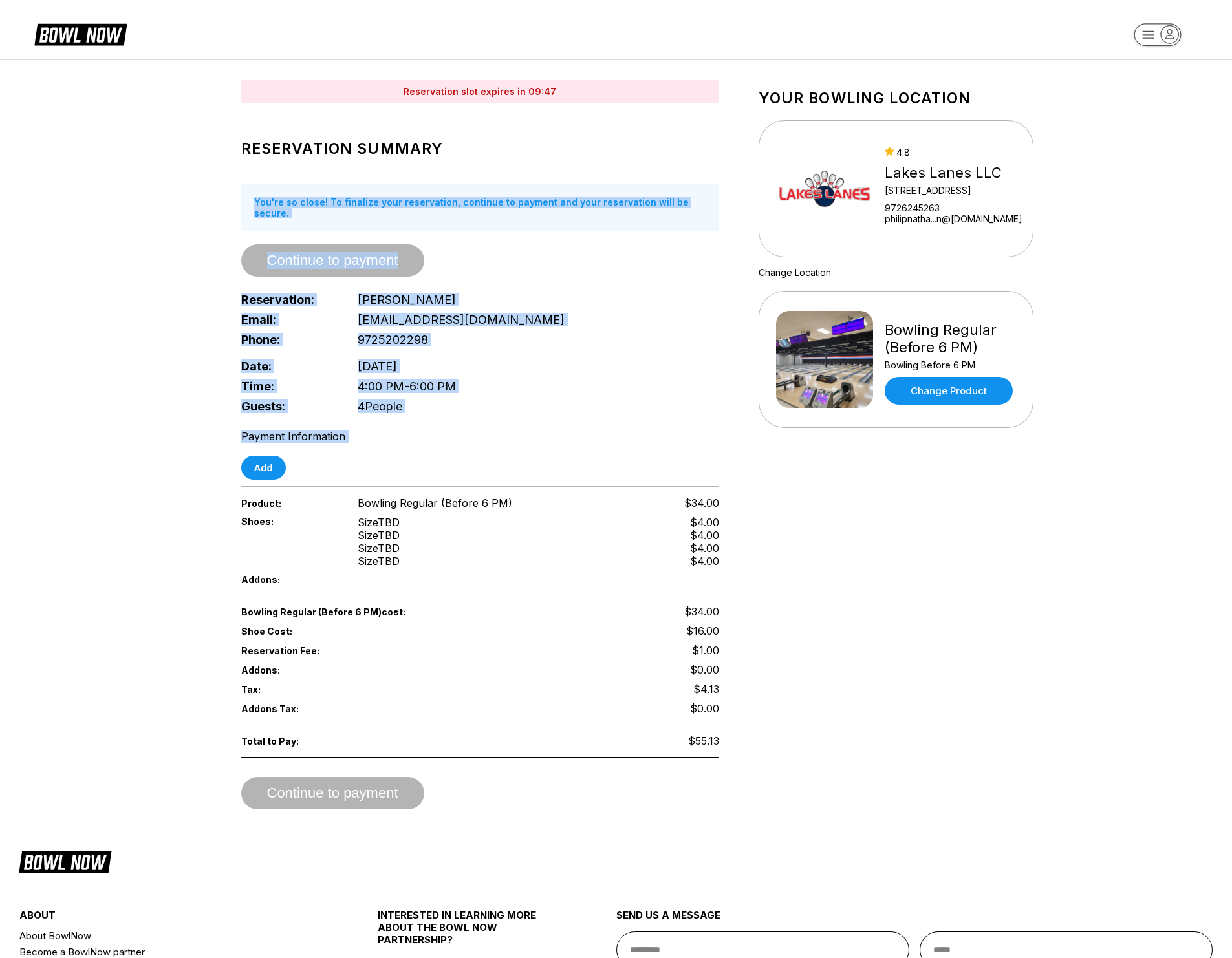
drag, startPoint x: 230, startPoint y: 173, endPoint x: 491, endPoint y: 450, distance: 380.6
click at [465, 451] on div "Reservation slot expires in 09:47 Reservation Summary You're so close! To final…" at bounding box center [481, 444] width 518 height 768
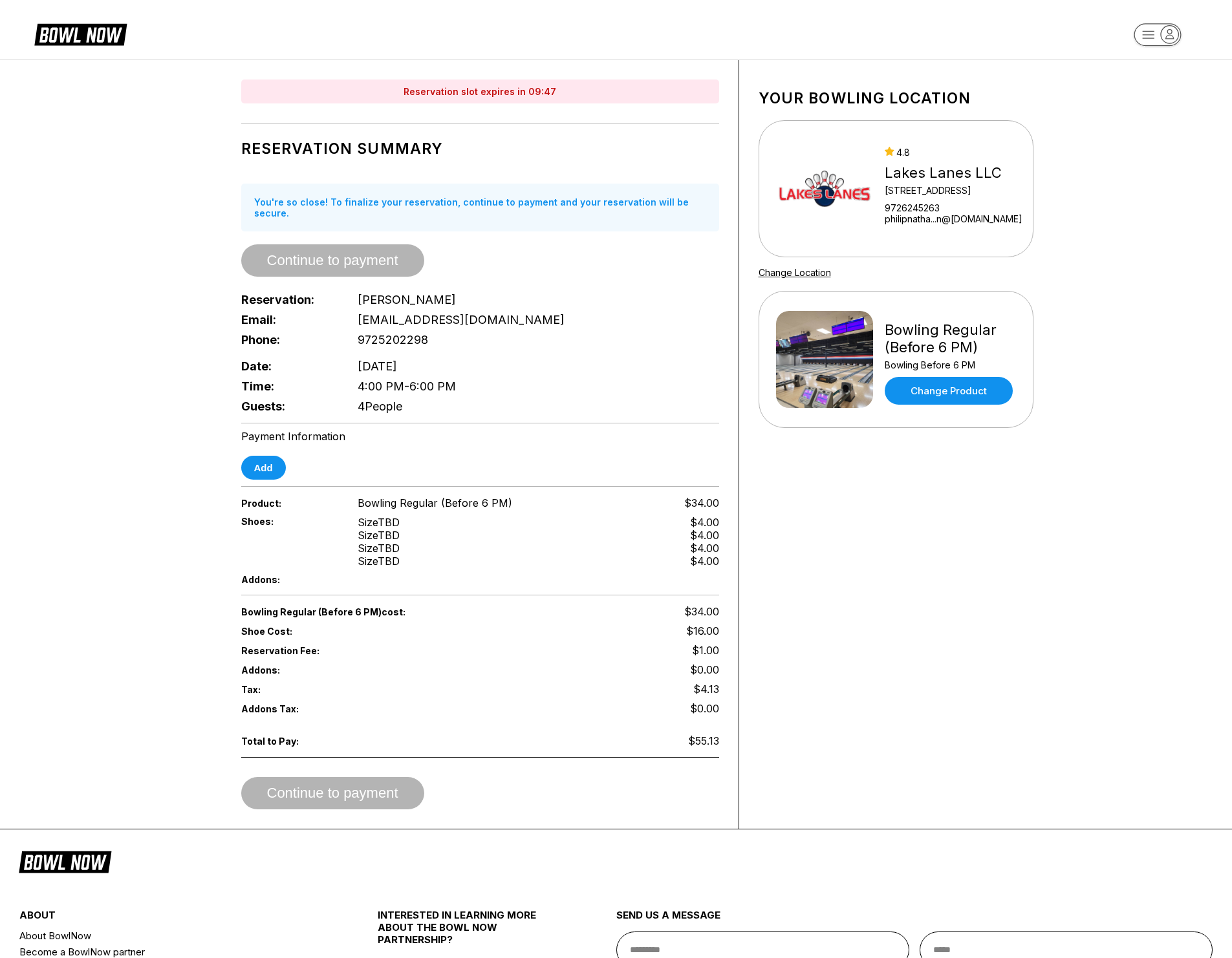
click at [499, 456] on div "Add" at bounding box center [480, 468] width 478 height 24
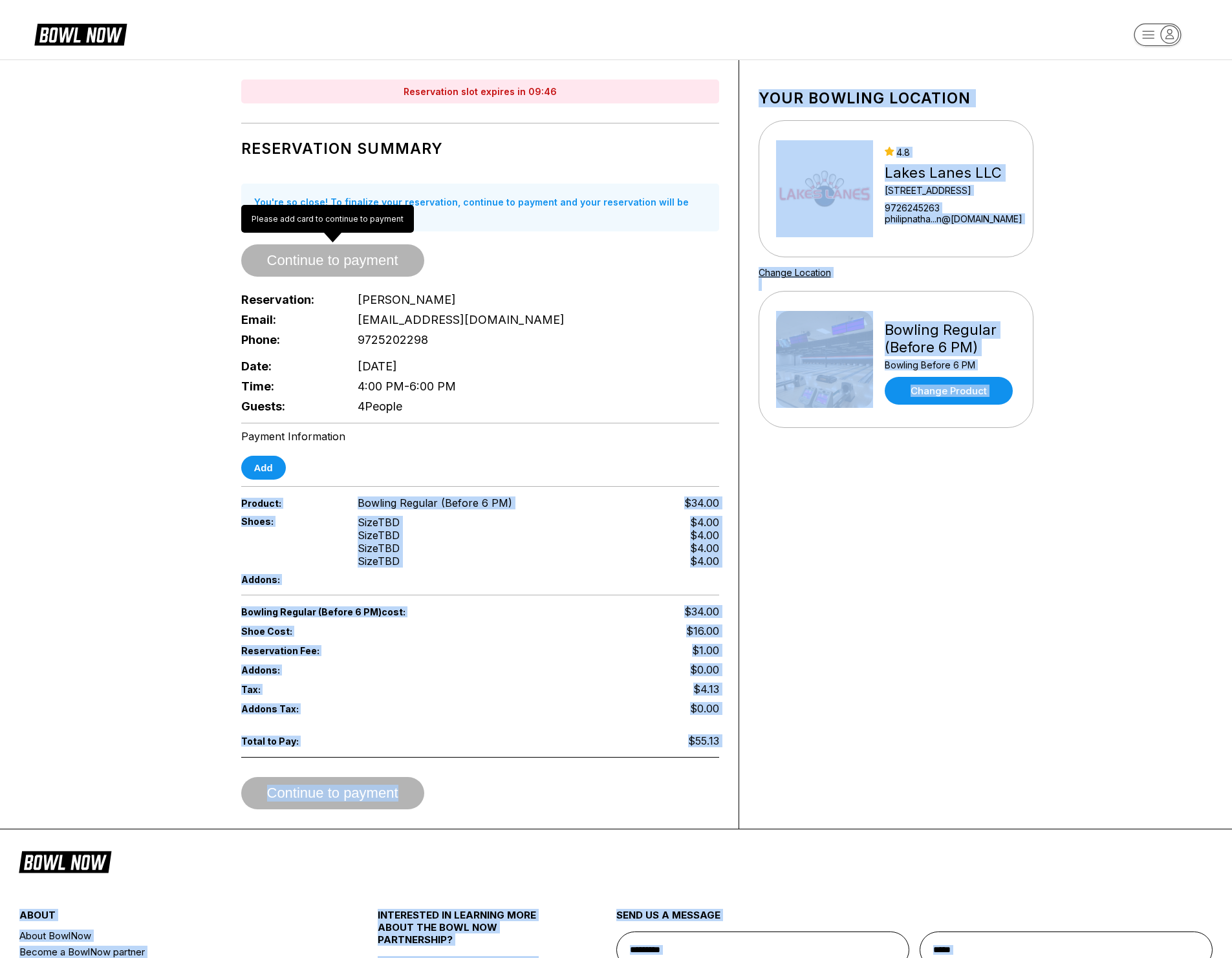
drag, startPoint x: 492, startPoint y: 462, endPoint x: 278, endPoint y: 211, distance: 329.8
click at [278, 211] on body "Reservation slot expires in 09:46 Reservation Summary You're so close! To final…" at bounding box center [616, 578] width 1232 height 1157
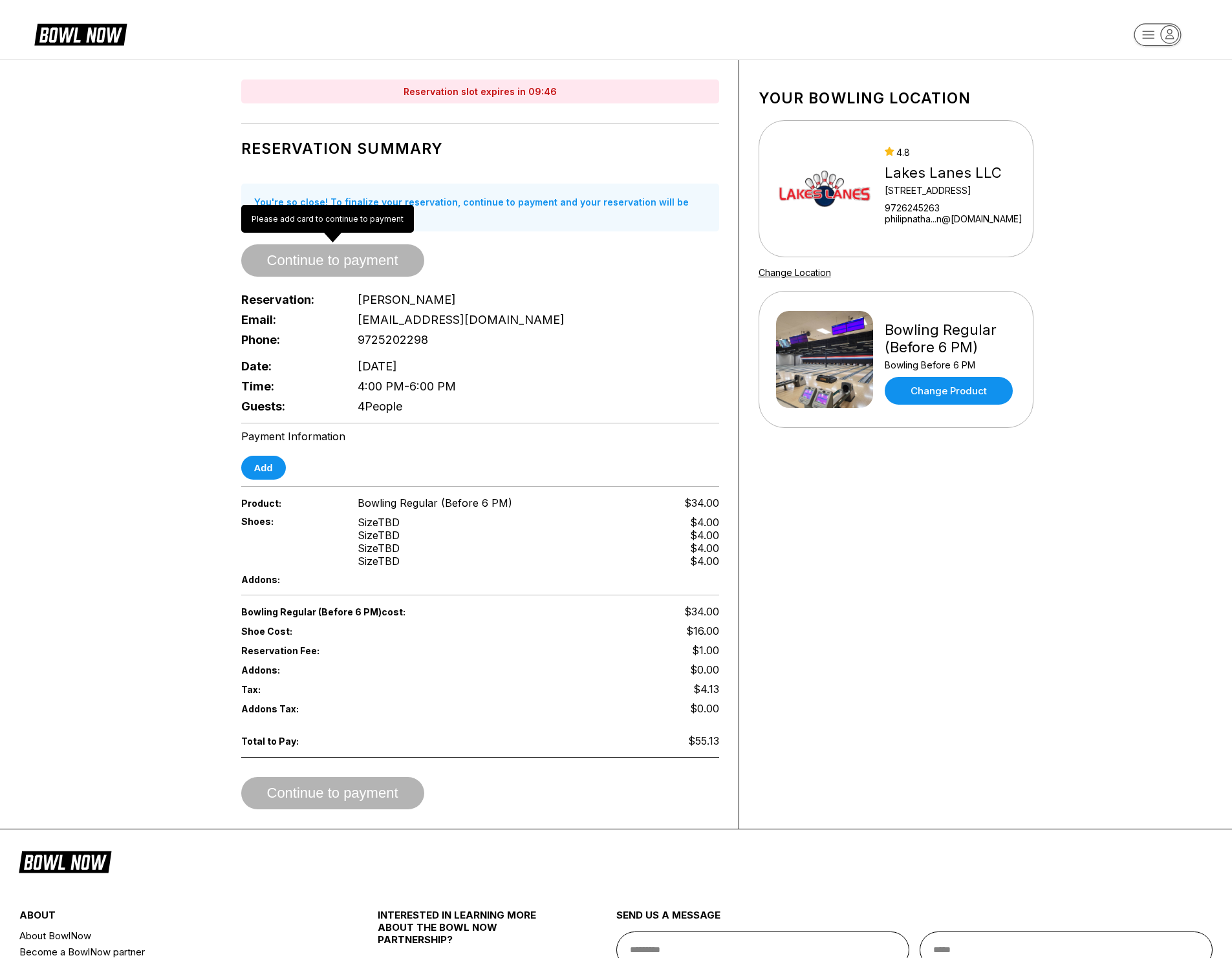
click at [256, 194] on div "You're so close! To finalize your reservation, continue to payment and your res…" at bounding box center [480, 207] width 478 height 48
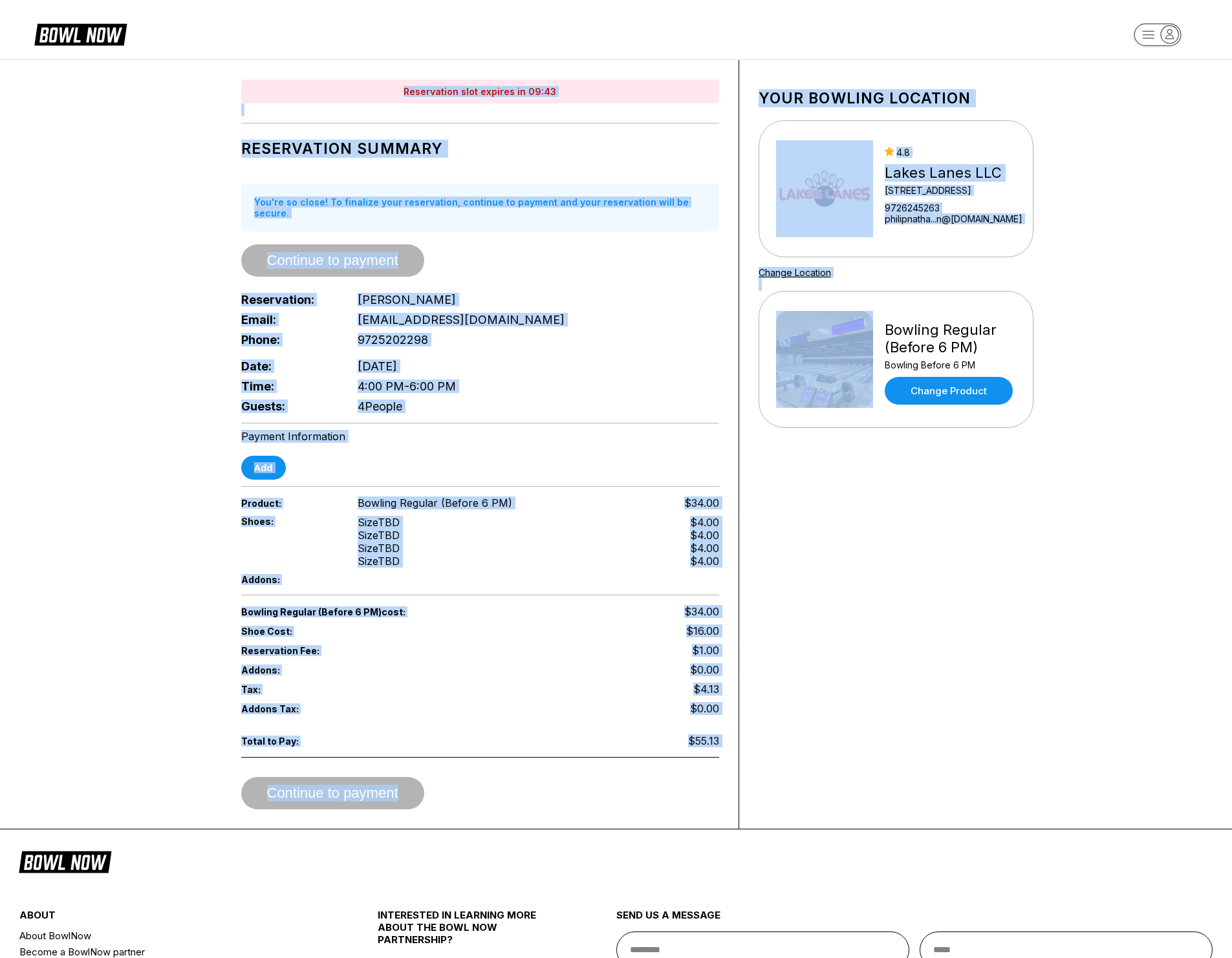
drag, startPoint x: 224, startPoint y: 92, endPoint x: 846, endPoint y: 794, distance: 937.9
click at [846, 790] on div "Reservation slot expires in 09:43 Reservation Summary You're so close! To final…" at bounding box center [616, 444] width 841 height 768
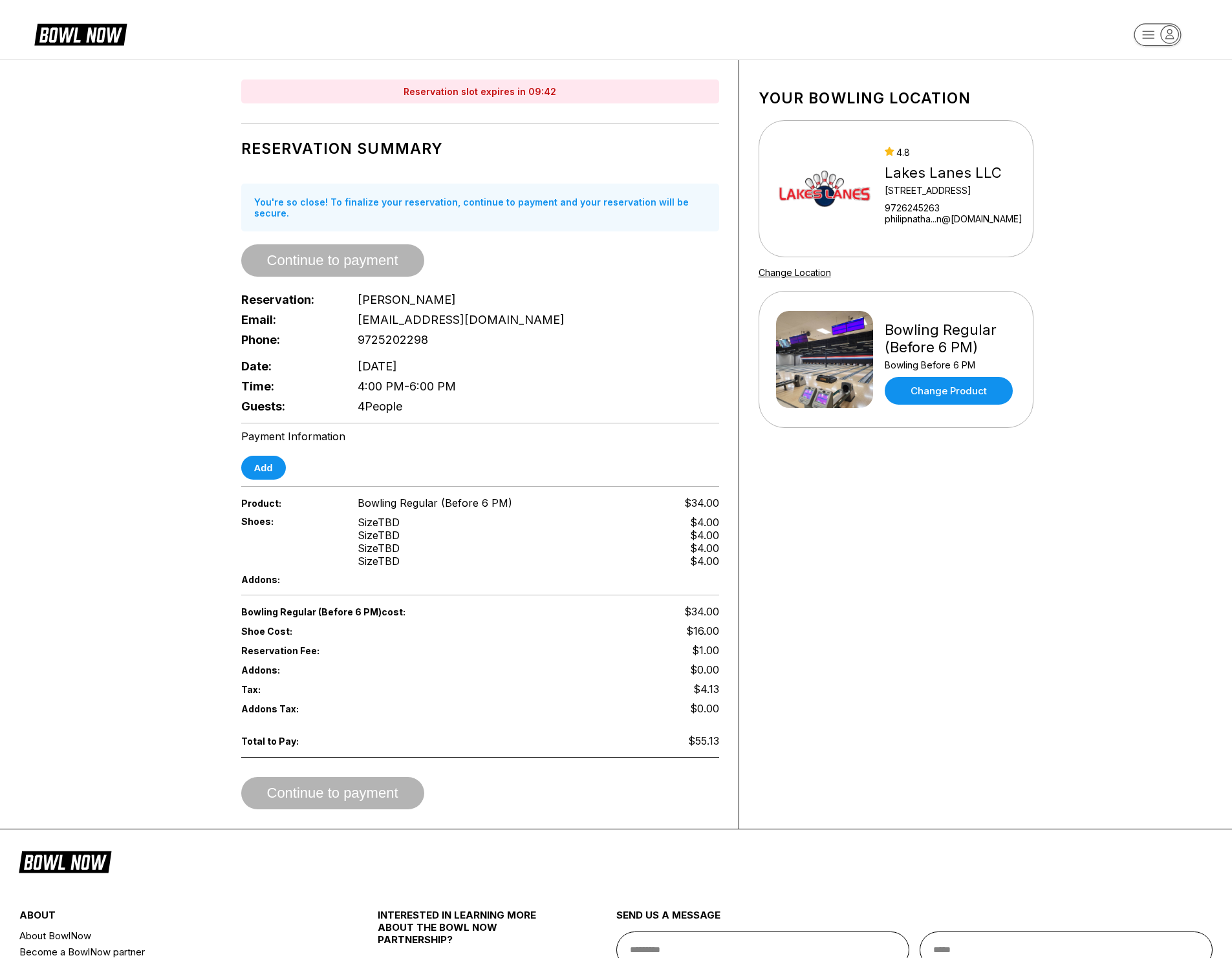
click at [851, 797] on div "Your bowling location 4.8 Lakes Lanes LLC 5000 Main Street Ste 138 9726245263 p…" at bounding box center [896, 444] width 314 height 768
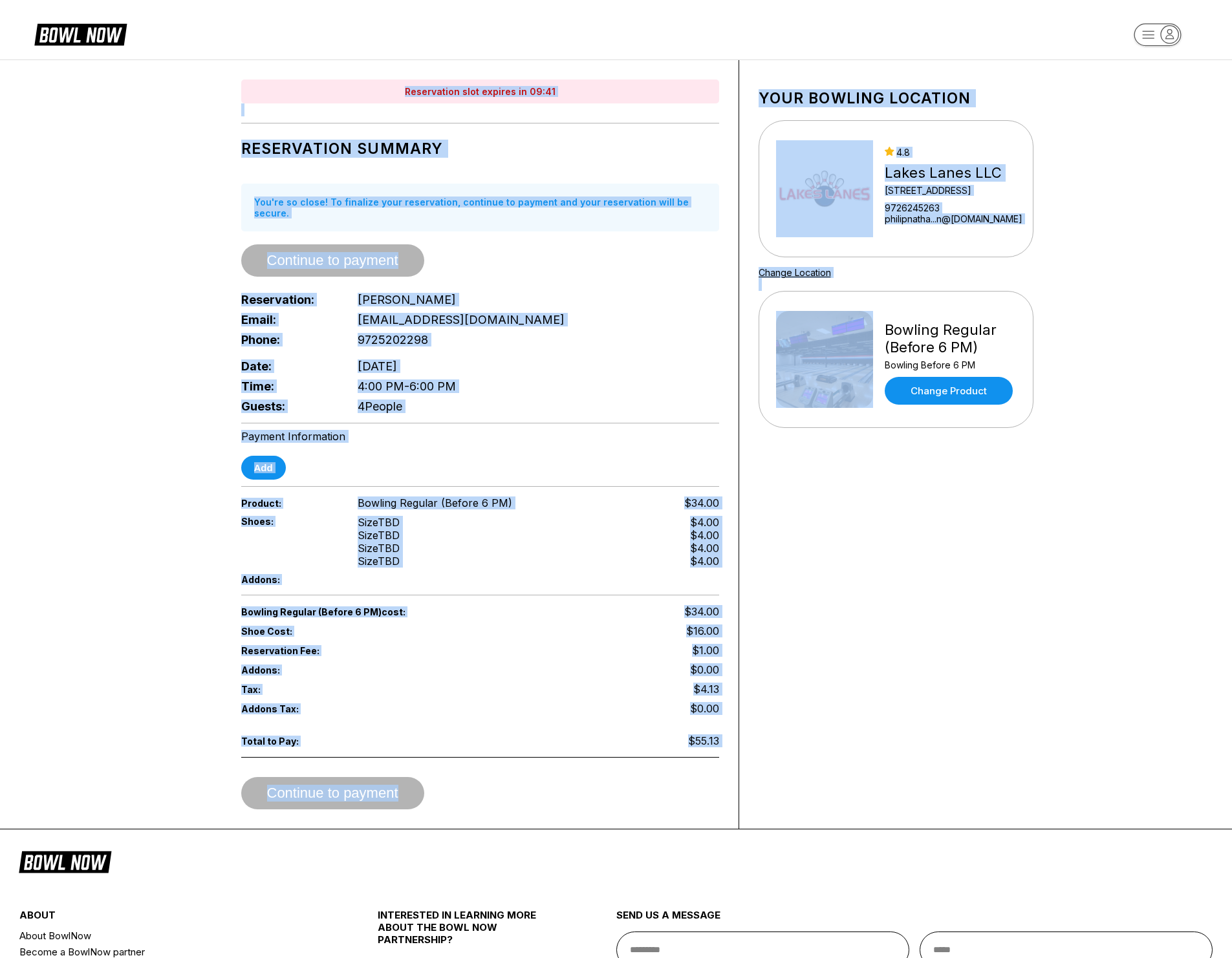
drag, startPoint x: 846, startPoint y: 799, endPoint x: 210, endPoint y: 82, distance: 958.4
click at [210, 82] on div "Reservation slot expires in 09:41 Reservation Summary You're so close! To final…" at bounding box center [616, 444] width 841 height 768
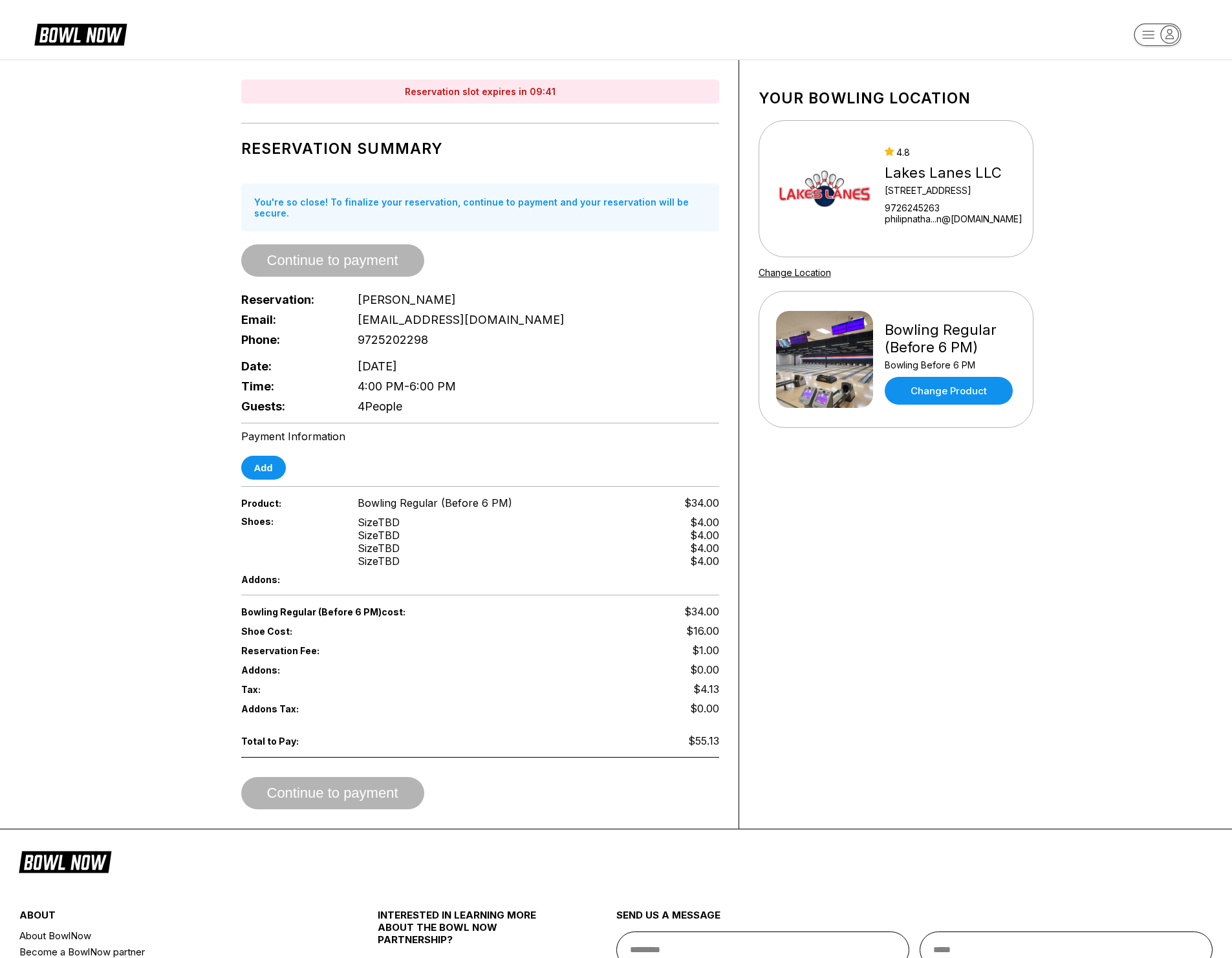
click at [211, 83] on div "Reservation slot expires in 09:41 Reservation Summary You're so close! To final…" at bounding box center [616, 444] width 841 height 768
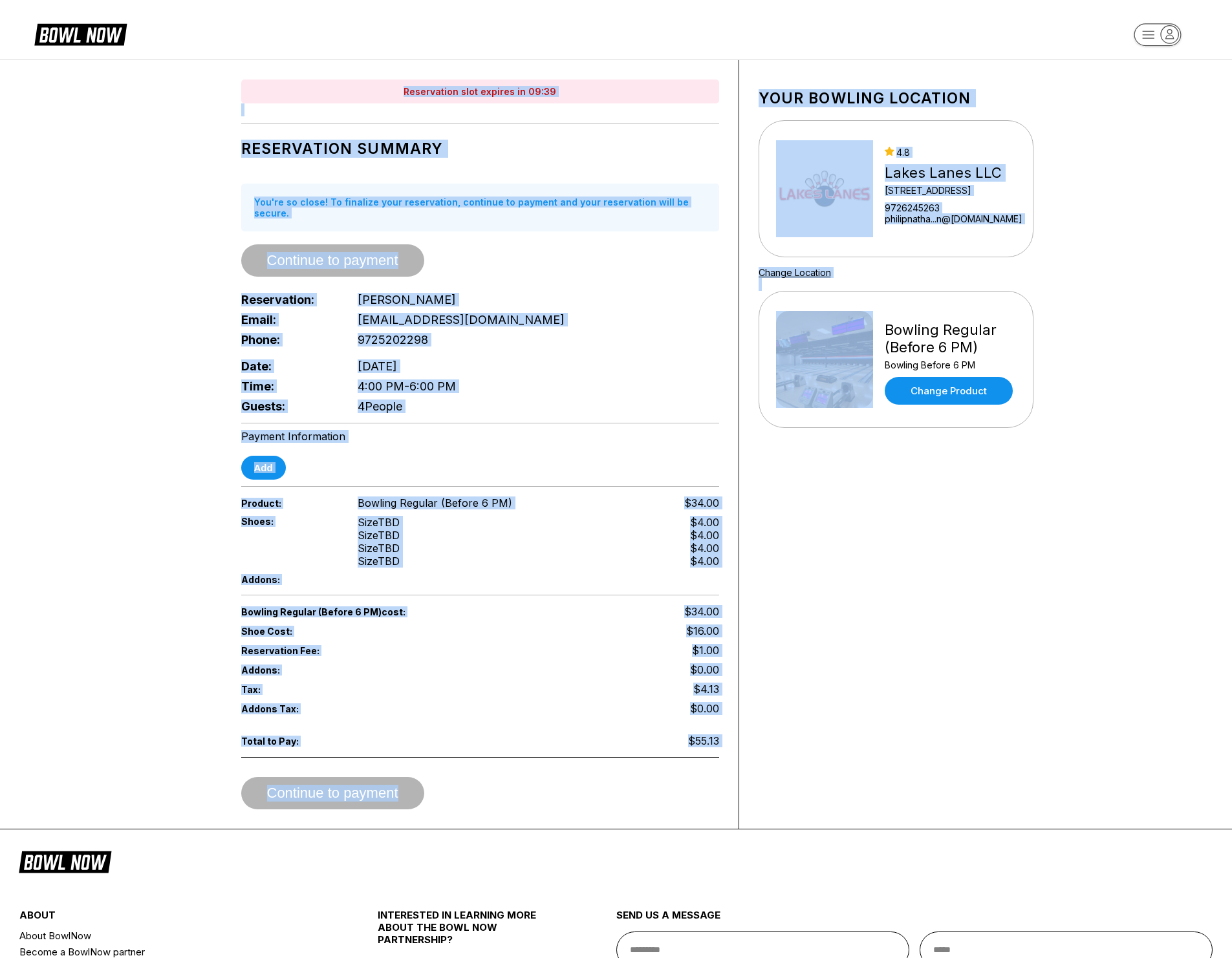
drag, startPoint x: 226, startPoint y: 94, endPoint x: 824, endPoint y: 799, distance: 924.5
click at [824, 799] on div "Reservation slot expires in 09:39 Reservation Summary You're so close! To final…" at bounding box center [616, 444] width 841 height 768
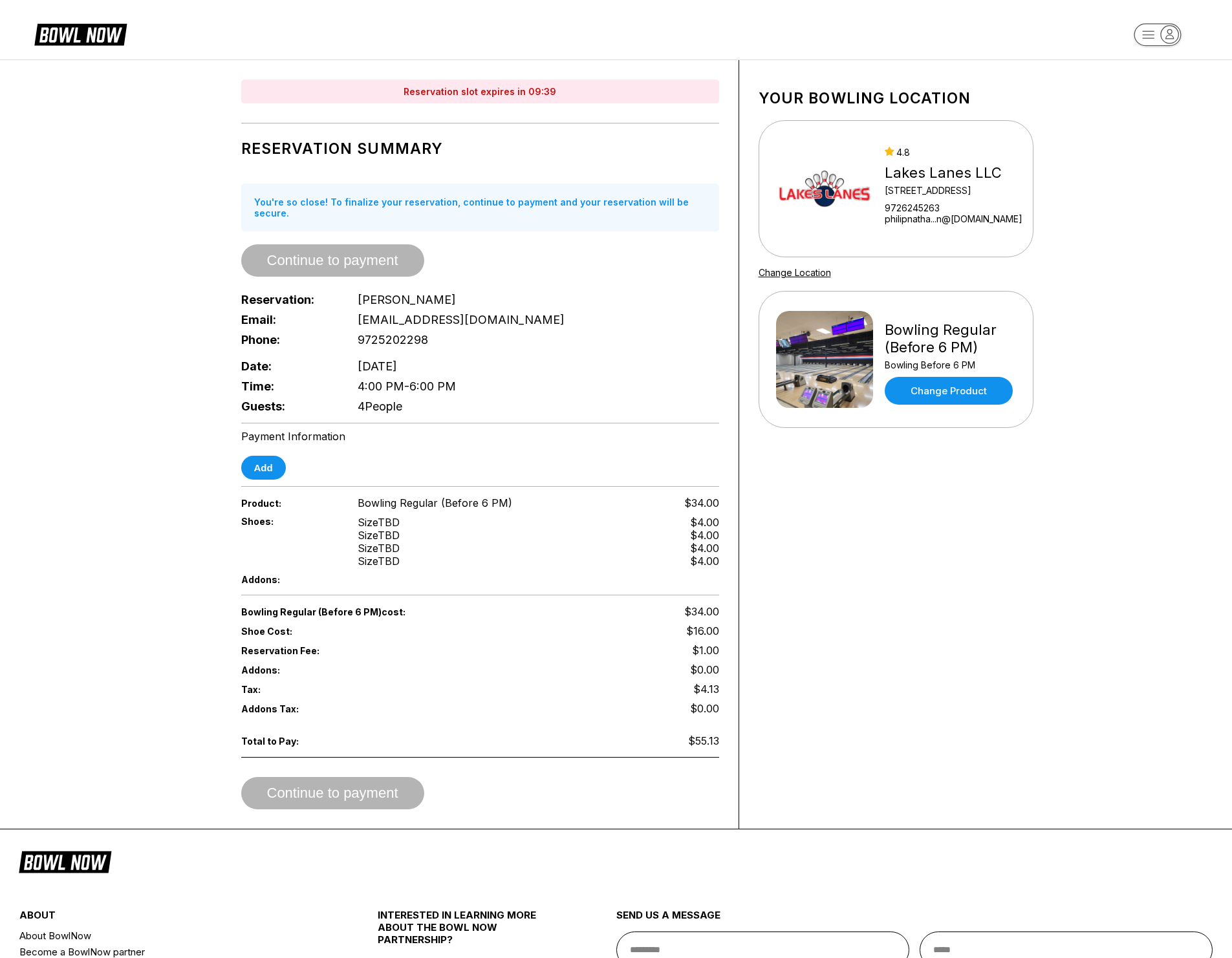
click at [827, 800] on div "Your bowling location 4.8 Lakes Lanes LLC 5000 Main Street Ste 138 9726245263 p…" at bounding box center [896, 444] width 314 height 768
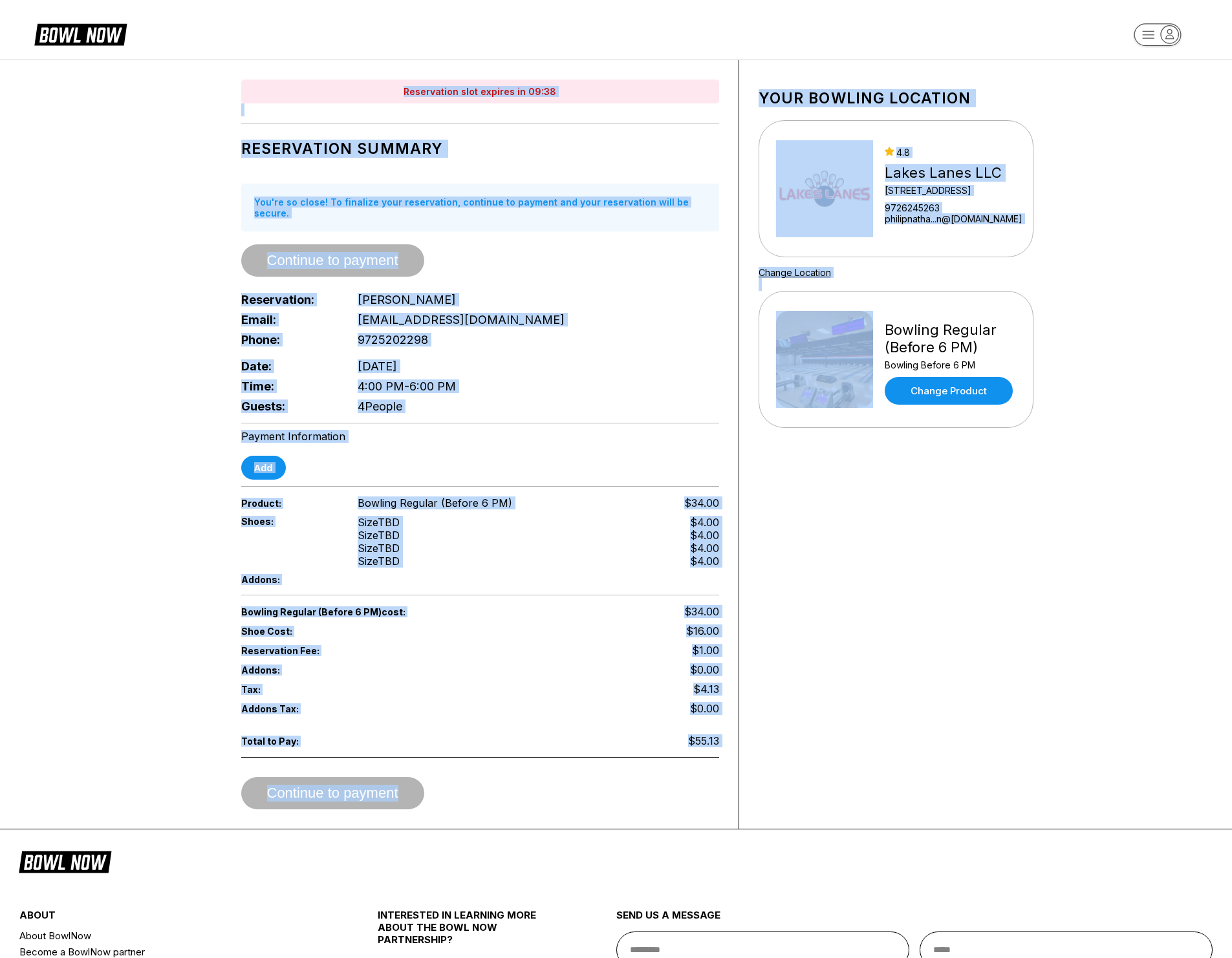
drag, startPoint x: 843, startPoint y: 799, endPoint x: 259, endPoint y: 78, distance: 927.8
click at [259, 78] on div "Reservation slot expires in 09:38 Reservation Summary You're so close! To final…" at bounding box center [616, 444] width 841 height 768
click at [261, 76] on div "Reservation slot expires in 09:38 Reservation Summary You're so close! To final…" at bounding box center [481, 444] width 518 height 768
drag, startPoint x: 286, startPoint y: 107, endPoint x: 876, endPoint y: 811, distance: 918.5
click at [876, 811] on div "Reservation slot expires in 09:37 Reservation Summary You're so close! To final…" at bounding box center [616, 444] width 841 height 768
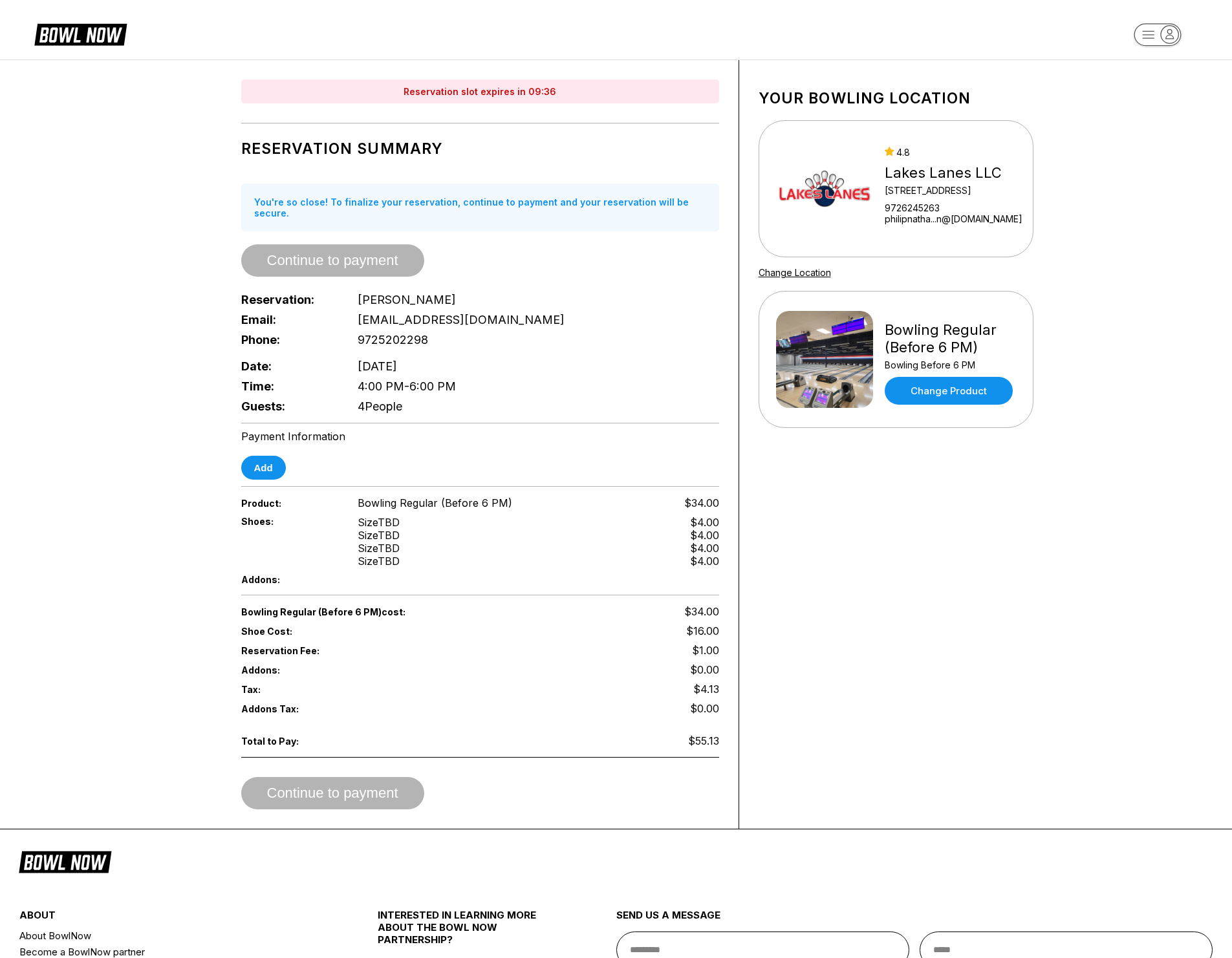
click at [876, 806] on div "Your bowling location 4.8 Lakes Lanes LLC 5000 Main Street Ste 138 9726245263 p…" at bounding box center [896, 444] width 314 height 768
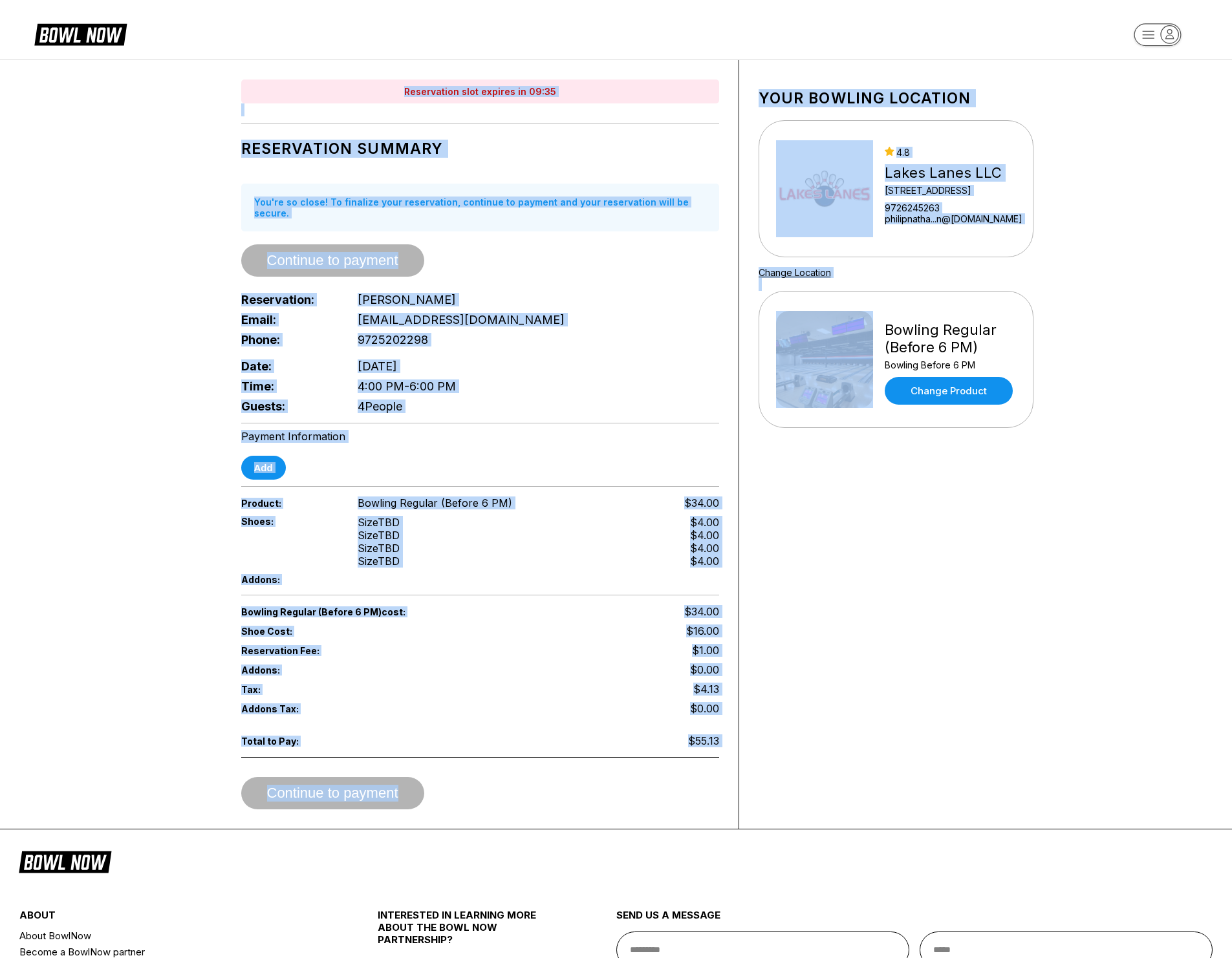
drag, startPoint x: 877, startPoint y: 807, endPoint x: 346, endPoint y: 78, distance: 901.9
click at [346, 78] on div "Reservation slot expires in 09:35 Reservation Summary You're so close! To final…" at bounding box center [616, 444] width 841 height 768
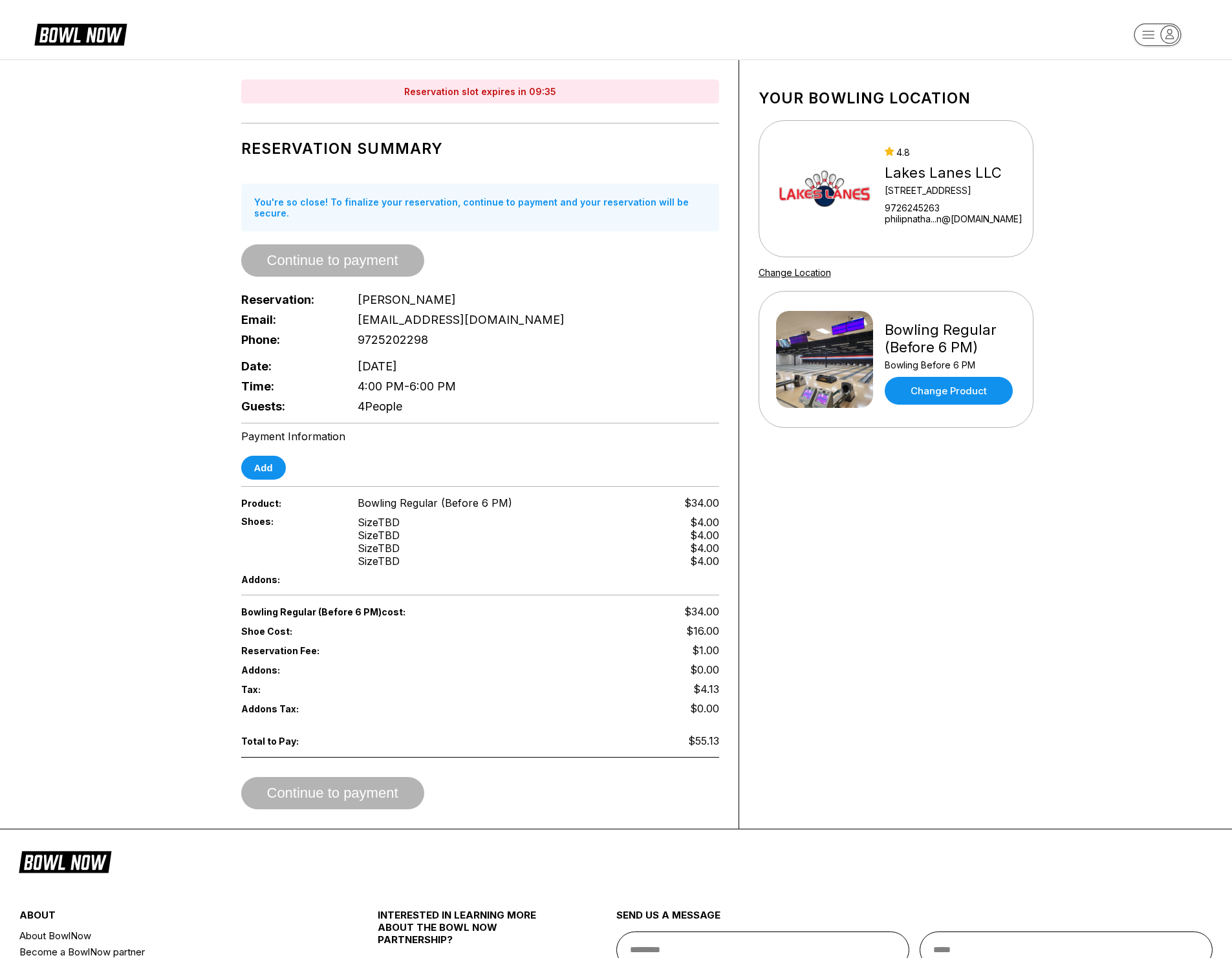
click at [350, 81] on div "Reservation slot expires in 09:35" at bounding box center [480, 91] width 478 height 24
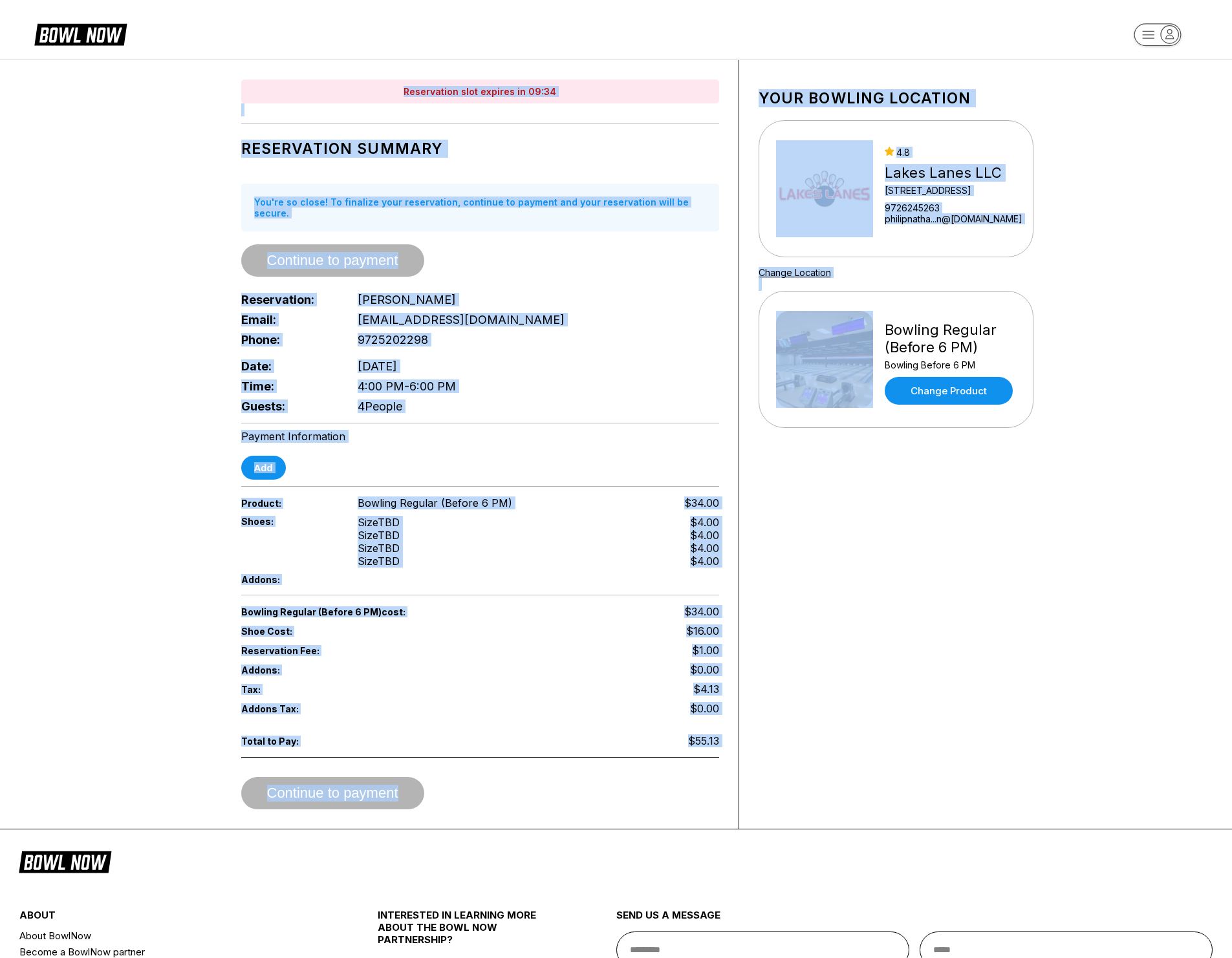
drag, startPoint x: 381, startPoint y: 131, endPoint x: 849, endPoint y: 765, distance: 788.0
click at [849, 765] on div "Reservation slot expires in 09:34 Reservation Summary You're so close! To final…" at bounding box center [616, 444] width 841 height 768
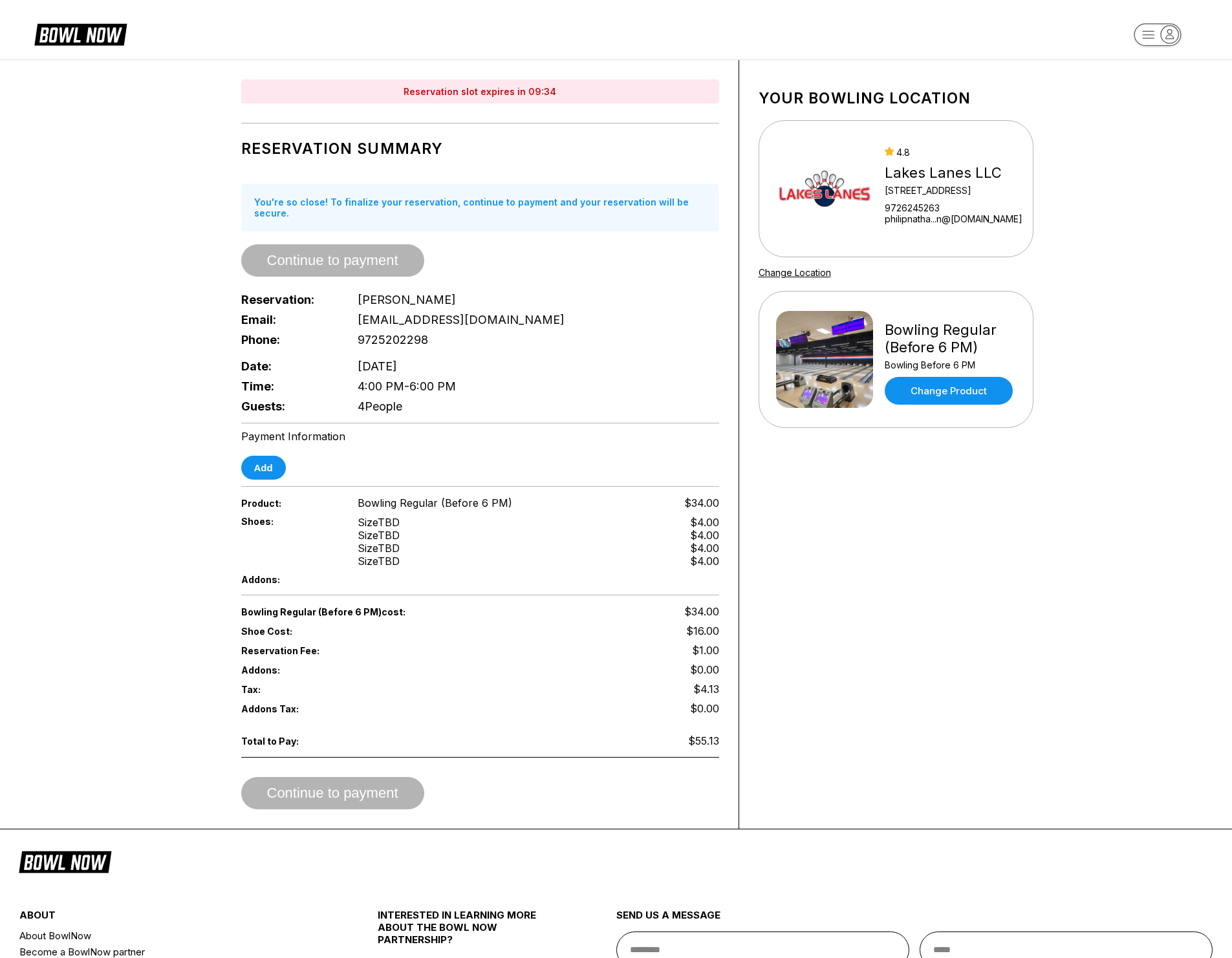
click at [849, 766] on div "Your bowling location 4.8 Lakes Lanes LLC 5000 Main Street Ste 138 9726245263 p…" at bounding box center [896, 444] width 314 height 768
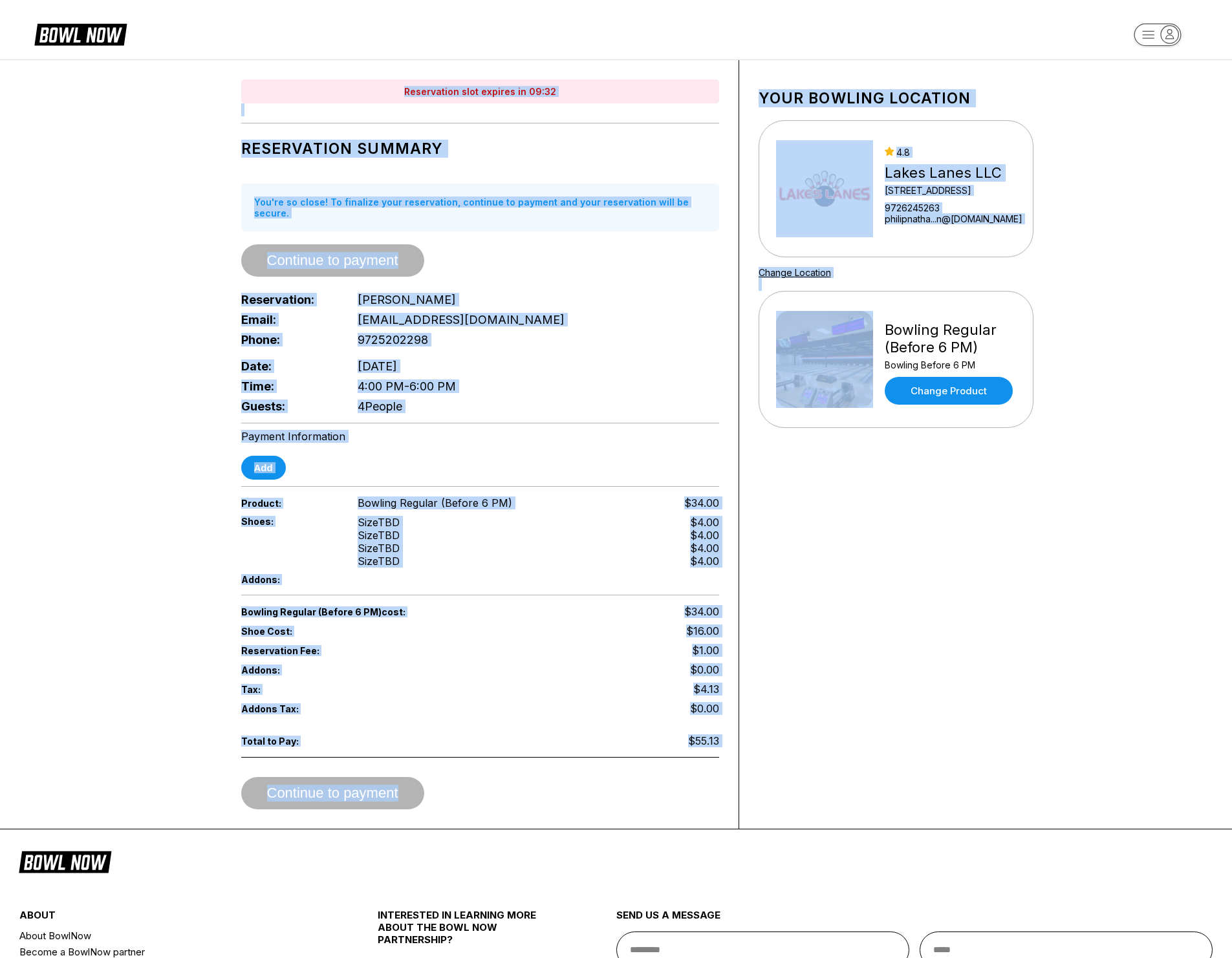
drag, startPoint x: 845, startPoint y: 773, endPoint x: 391, endPoint y: 84, distance: 825.1
click at [391, 84] on div "Reservation slot expires in 09:32 Reservation Summary You're so close! To final…" at bounding box center [616, 444] width 841 height 768
click at [393, 87] on div "Reservation slot expires in 09:32" at bounding box center [480, 91] width 478 height 24
drag, startPoint x: 393, startPoint y: 87, endPoint x: 857, endPoint y: 739, distance: 800.2
click at [854, 737] on div "Reservation slot expires in 09:31 Reservation Summary You're so close! To final…" at bounding box center [616, 444] width 841 height 768
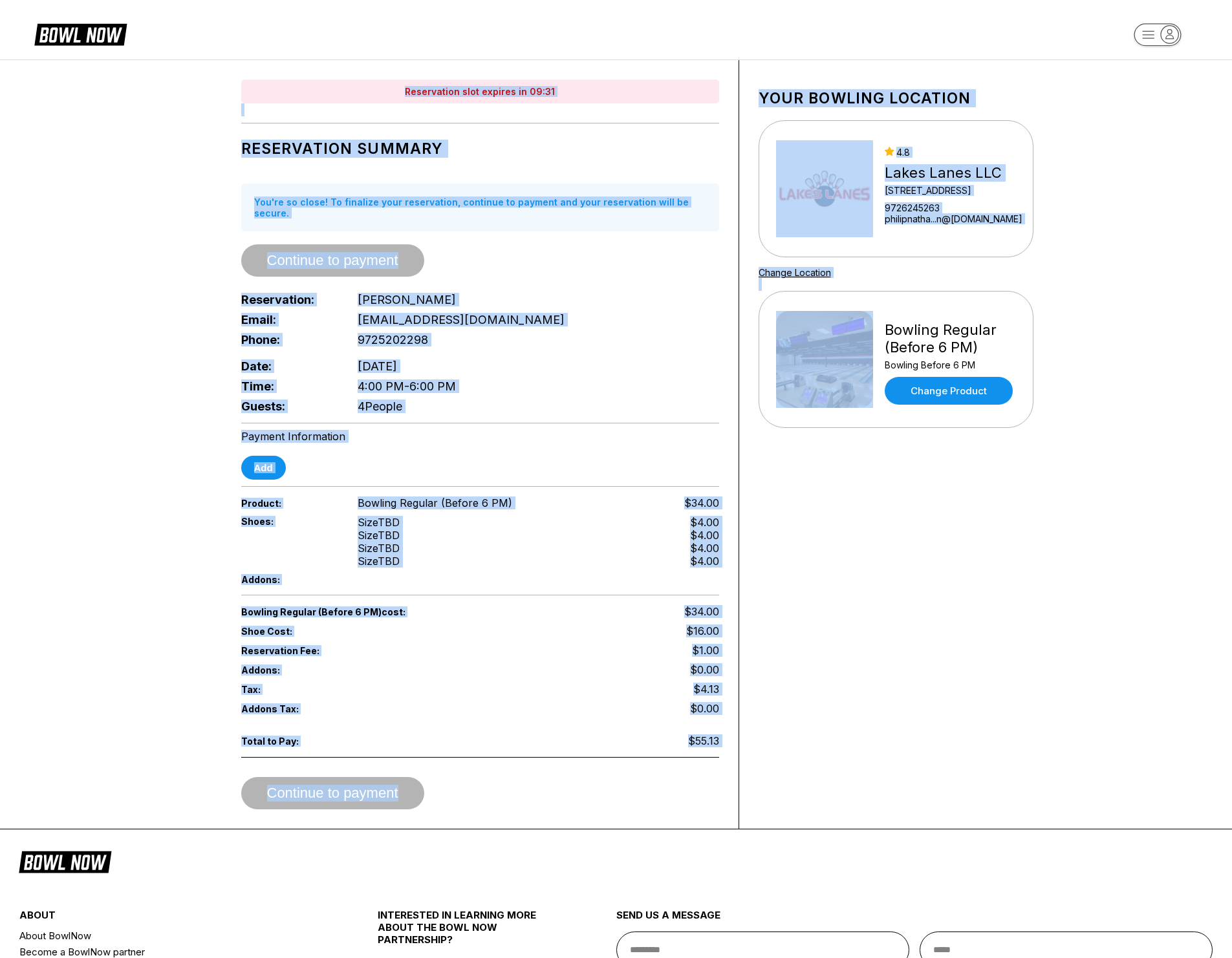
click at [857, 740] on div "Your bowling location 4.8 Lakes Lanes LLC 5000 Main Street Ste 138 9726245263 p…" at bounding box center [896, 444] width 314 height 768
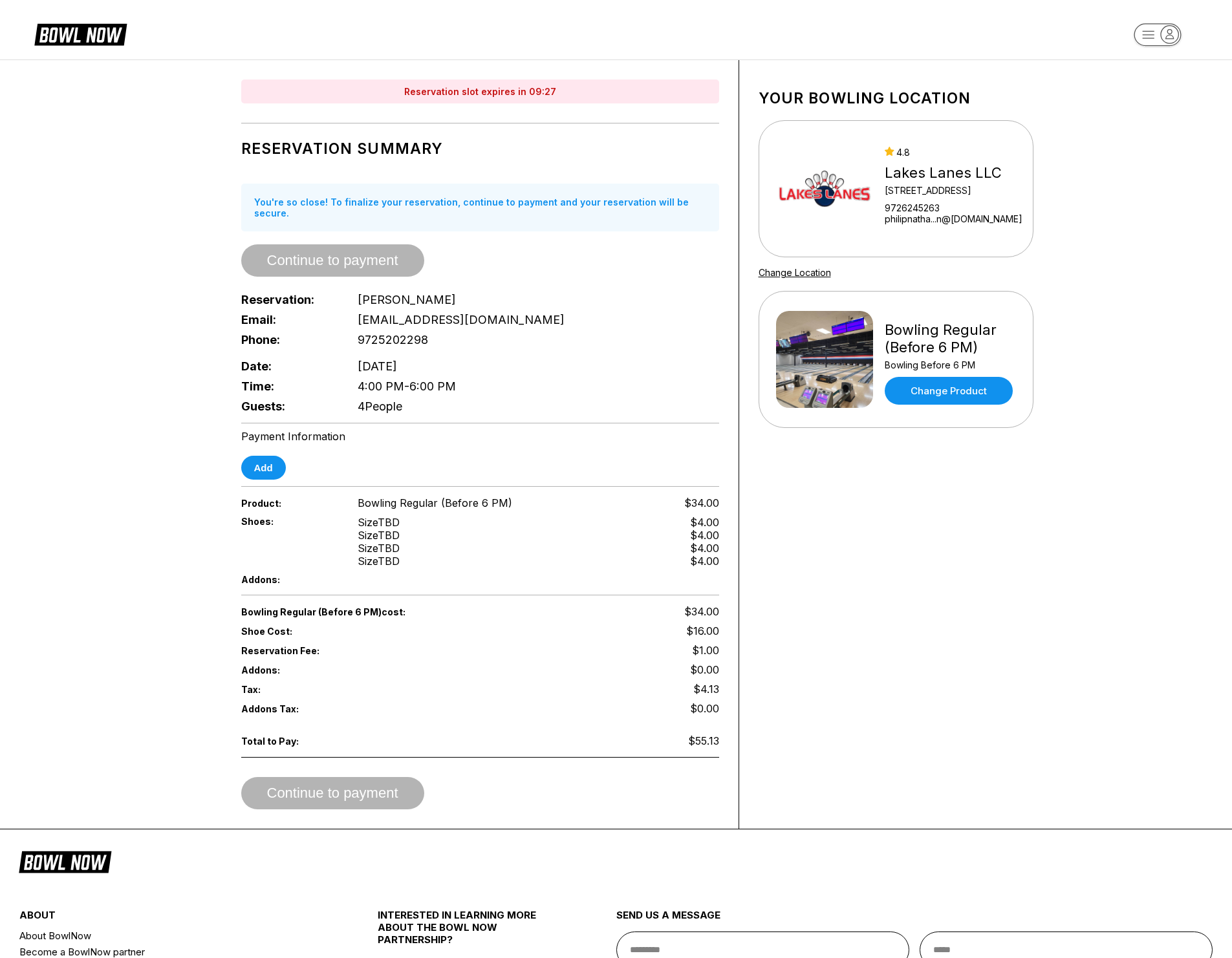
click at [316, 456] on div "Add" at bounding box center [480, 468] width 478 height 24
click at [268, 456] on button "Add" at bounding box center [264, 468] width 45 height 24
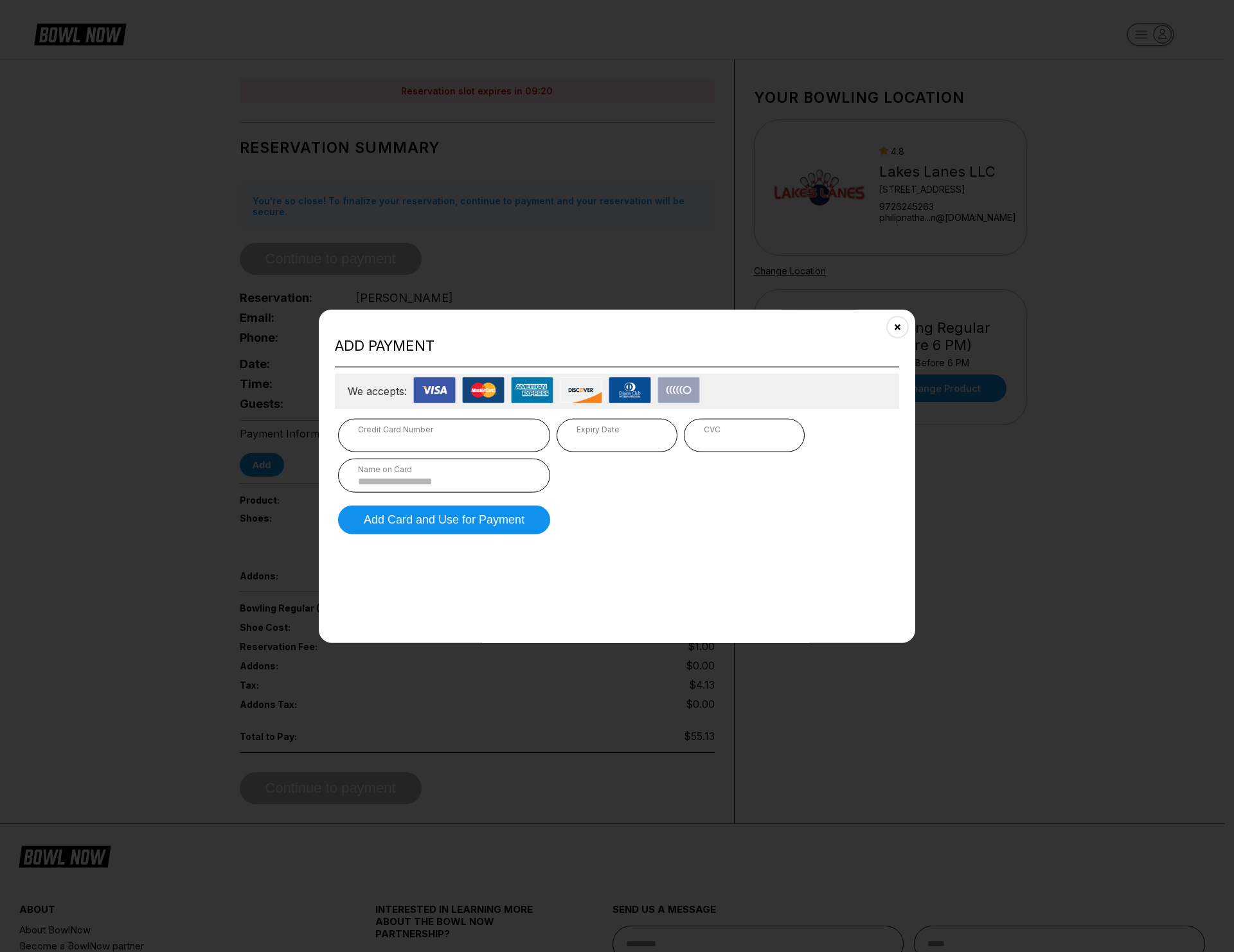
click at [468, 427] on div "Credit Card Number" at bounding box center [444, 429] width 172 height 10
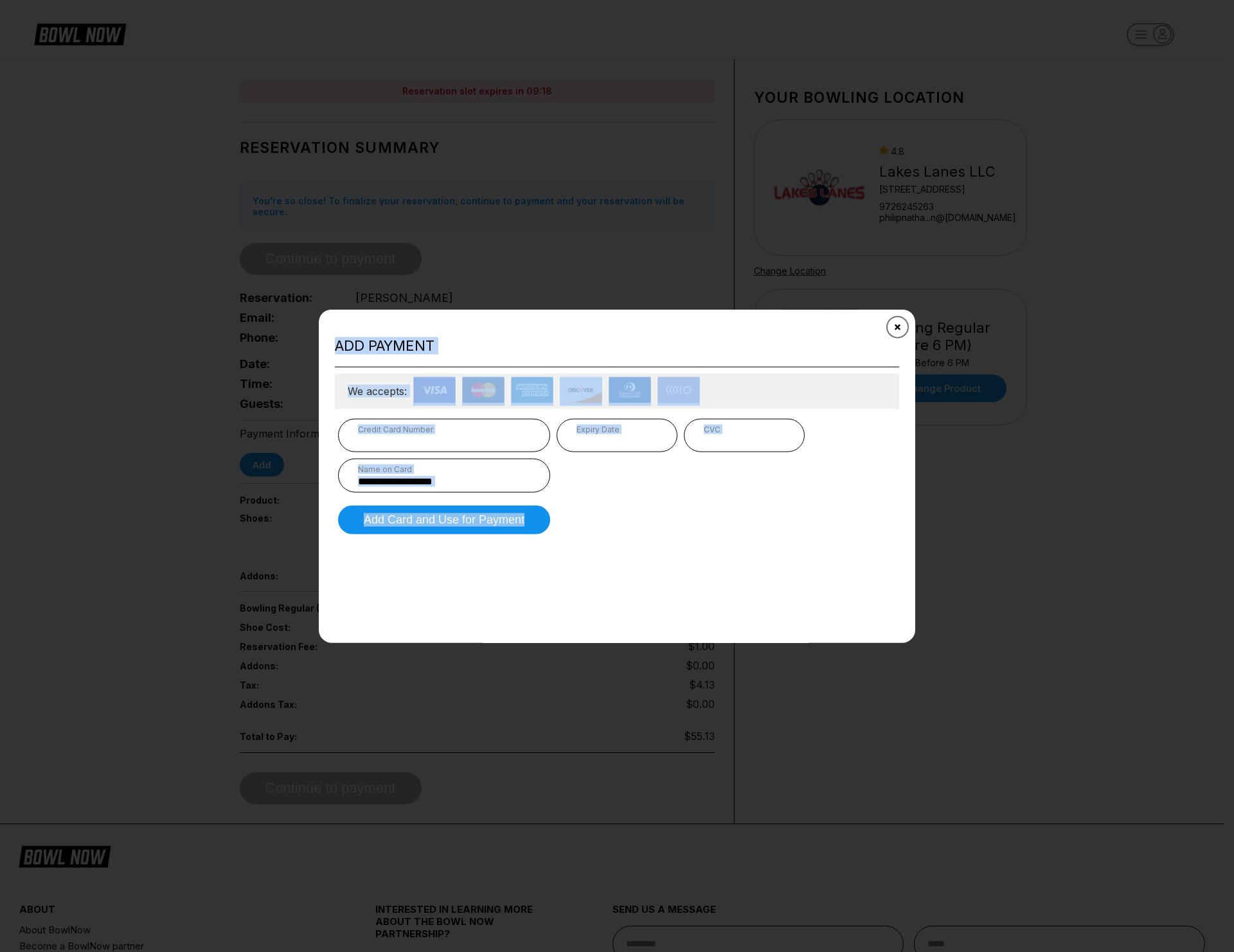
click at [894, 316] on div "Add payment We accepts: Credit Card Number Expiry Date CVC Name on Card Add Car…" at bounding box center [617, 477] width 596 height 334
click at [897, 322] on icon "Close" at bounding box center [898, 327] width 11 height 11
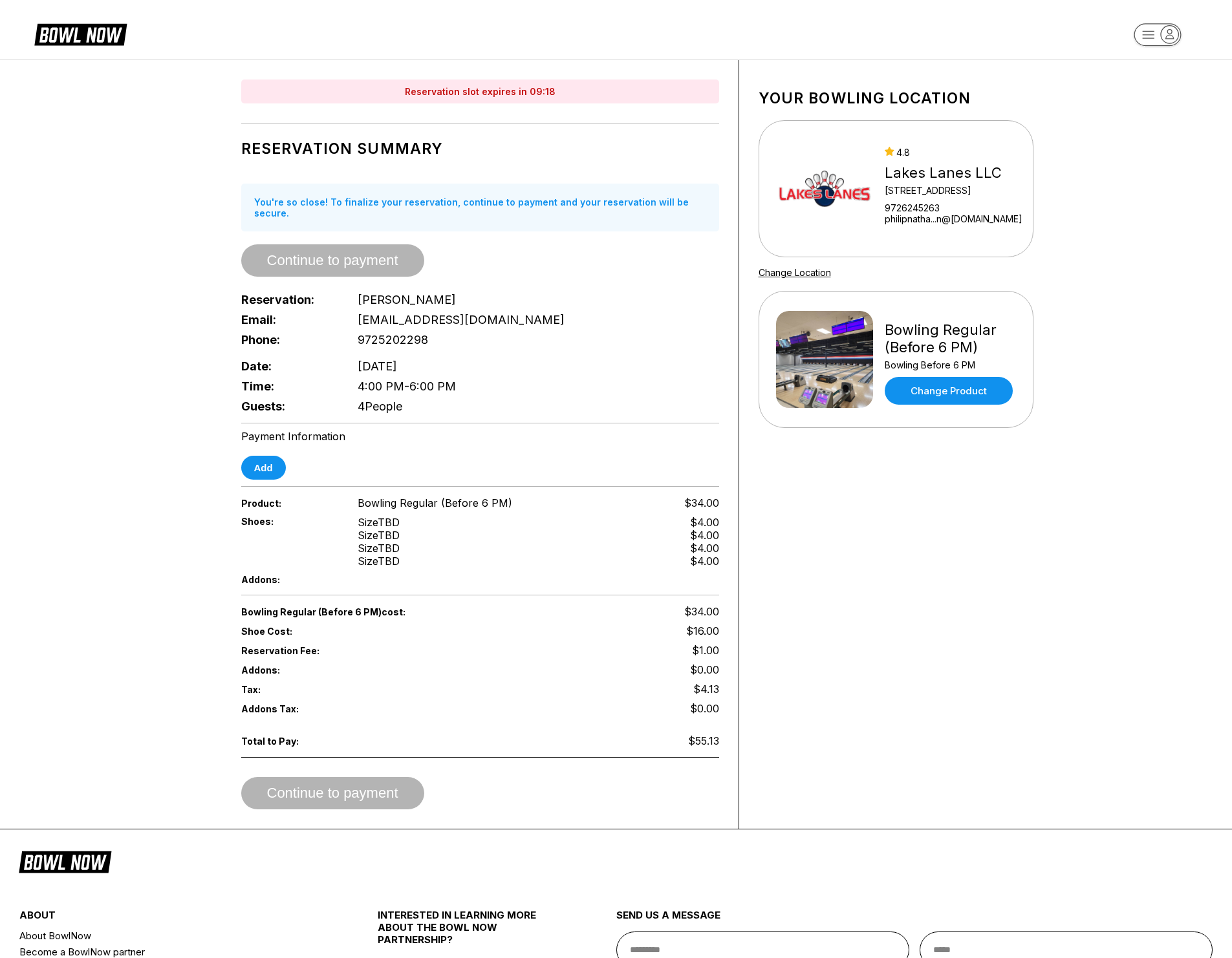
click at [537, 310] on div "Email: imjustha@gmail.com" at bounding box center [480, 320] width 478 height 20
drag, startPoint x: 459, startPoint y: 393, endPoint x: 243, endPoint y: 260, distance: 253.7
click at [243, 260] on div "Reservation Summary You're so close! To finalize your reservation, continue to …" at bounding box center [480, 273] width 478 height 286
click at [223, 260] on div "Reservation slot expires in 09:03 Reservation Summary You're so close! To final…" at bounding box center [481, 444] width 518 height 768
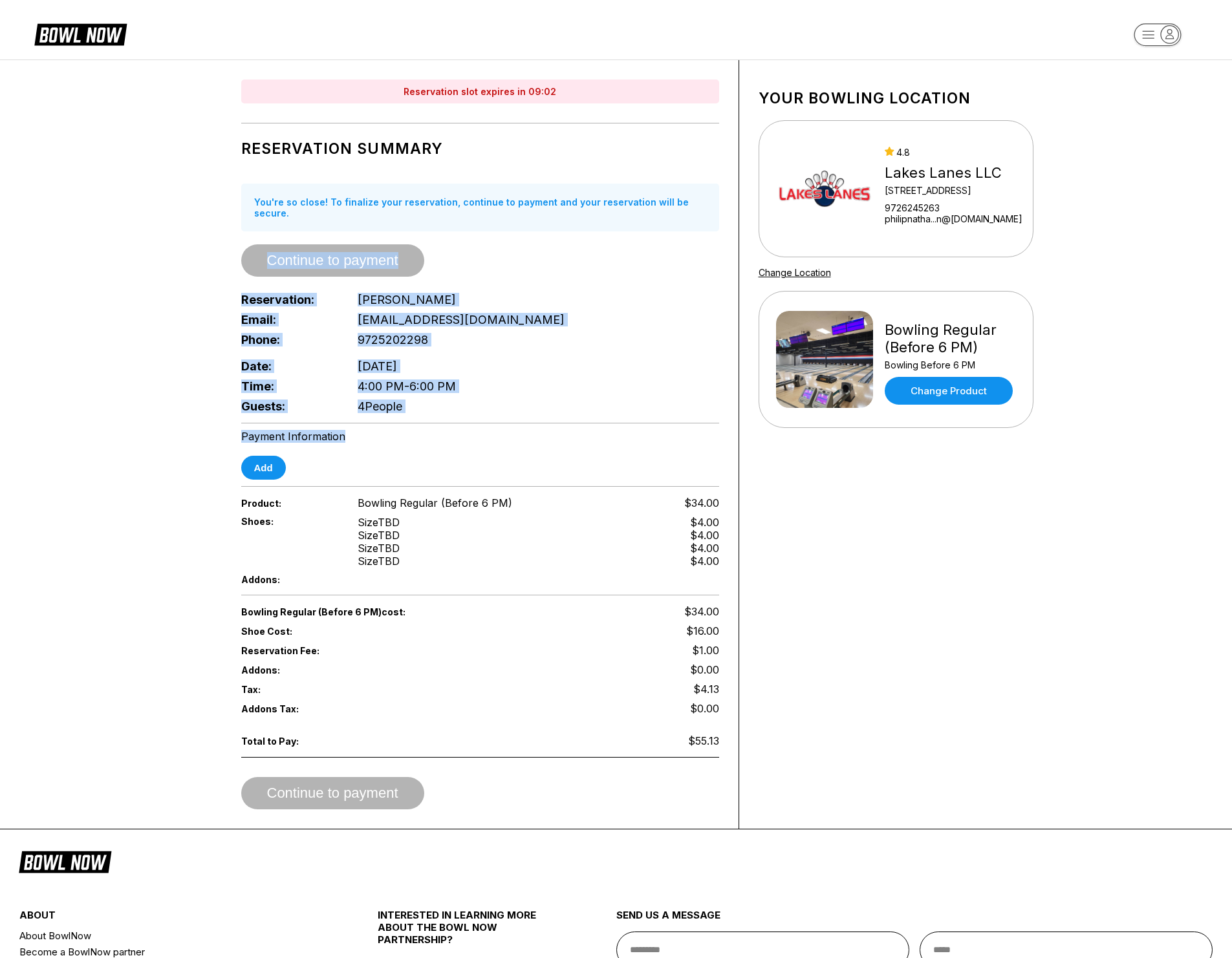
drag, startPoint x: 223, startPoint y: 262, endPoint x: 461, endPoint y: 427, distance: 289.6
click at [457, 431] on div "Reservation slot expires in 09:02 Reservation Summary You're so close! To final…" at bounding box center [481, 444] width 518 height 768
click at [471, 416] on div "Reservation slot expires in 09:02 Reservation Summary You're so close! To final…" at bounding box center [481, 444] width 518 height 768
drag, startPoint x: 468, startPoint y: 404, endPoint x: 208, endPoint y: 285, distance: 285.9
click at [207, 286] on div "Reservation slot expires in 09:01 Reservation Summary You're so close! To final…" at bounding box center [616, 444] width 841 height 768
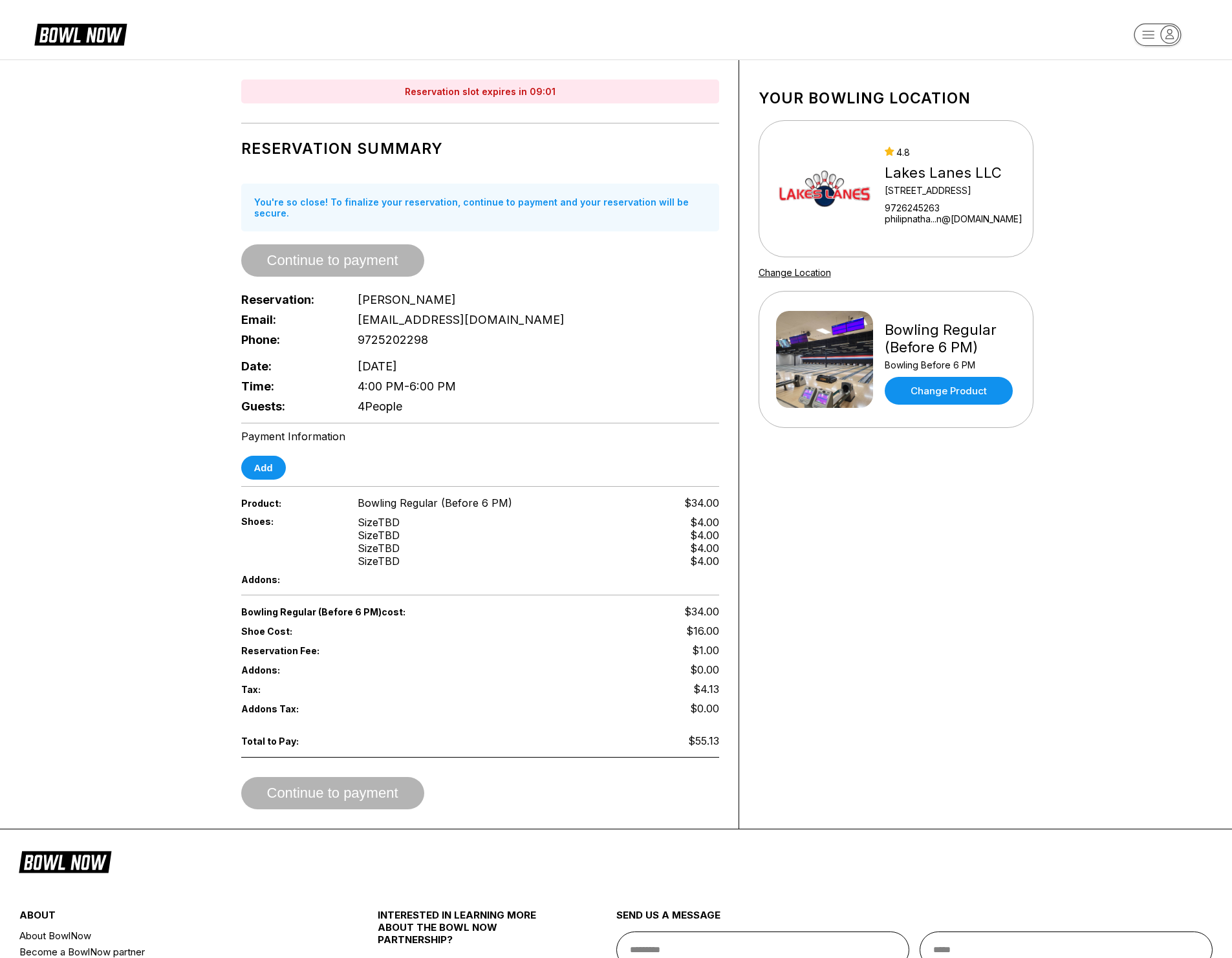
click at [208, 285] on div "Reservation slot expires in 09:01 Reservation Summary You're so close! To final…" at bounding box center [616, 444] width 841 height 768
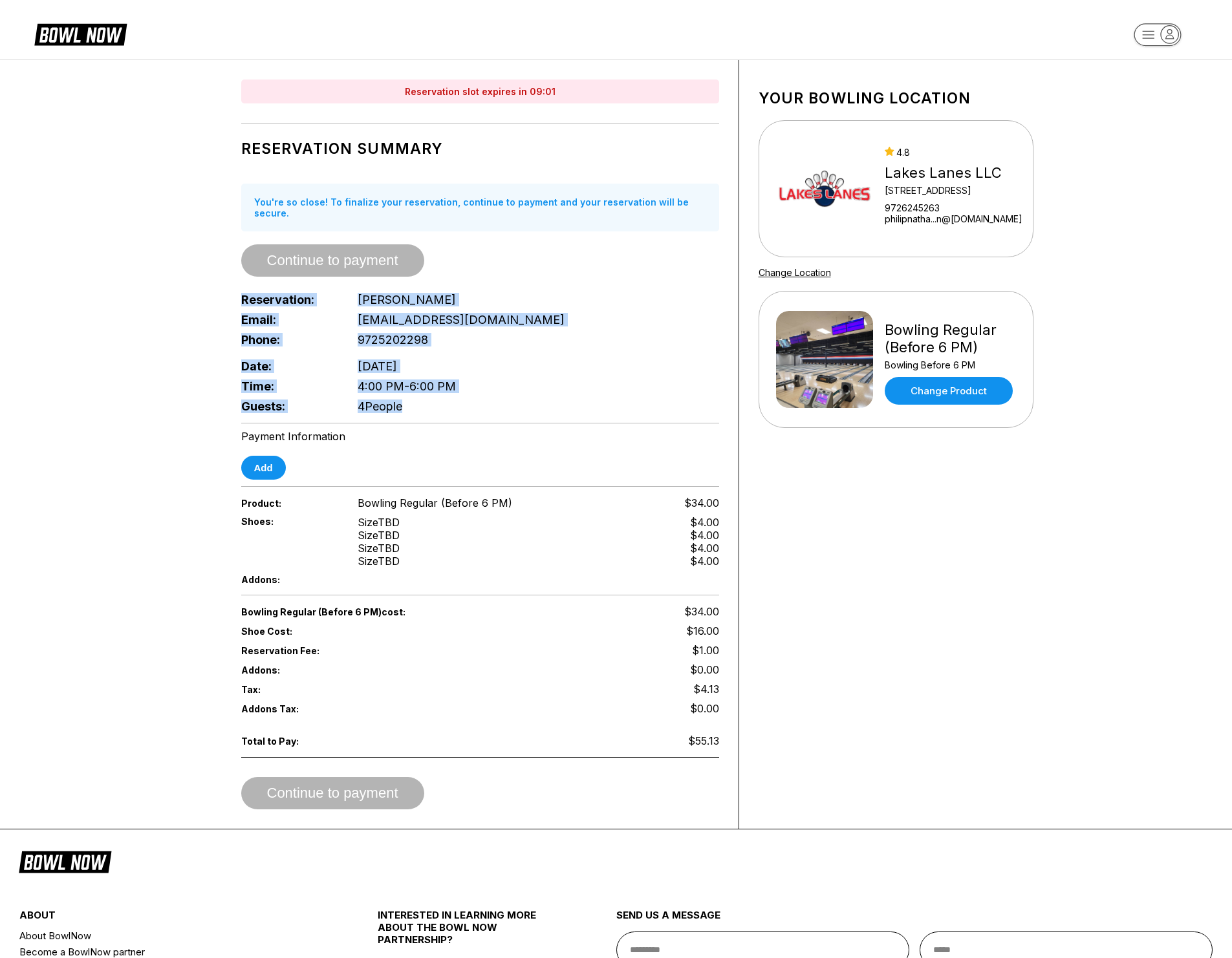
drag, startPoint x: 215, startPoint y: 281, endPoint x: 413, endPoint y: 411, distance: 236.9
click at [413, 411] on div "Reservation slot expires in 09:01 Reservation Summary You're so close! To final…" at bounding box center [616, 444] width 841 height 768
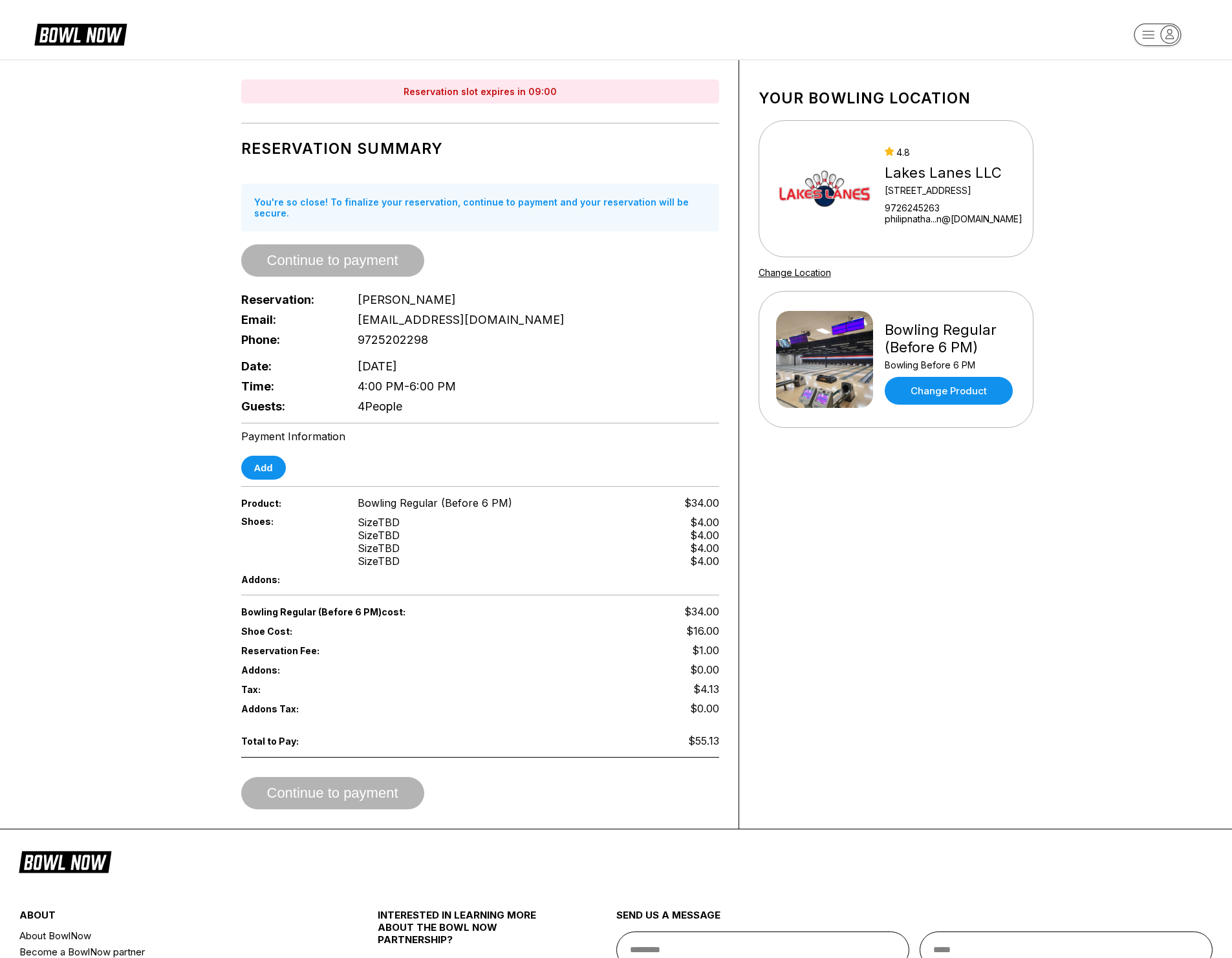
click at [429, 396] on div "Guests: 4 People" at bounding box center [480, 406] width 478 height 20
drag, startPoint x: 415, startPoint y: 373, endPoint x: 193, endPoint y: 283, distance: 239.5
click at [192, 283] on div "Reservation slot expires in 09:00 Reservation Summary You're so close! To final…" at bounding box center [616, 444] width 1232 height 770
drag, startPoint x: 196, startPoint y: 285, endPoint x: 306, endPoint y: 327, distance: 117.7
click at [196, 285] on div "Reservation slot expires in 09:00 Reservation Summary You're so close! To final…" at bounding box center [616, 444] width 841 height 768
